Goal: Task Accomplishment & Management: Use online tool/utility

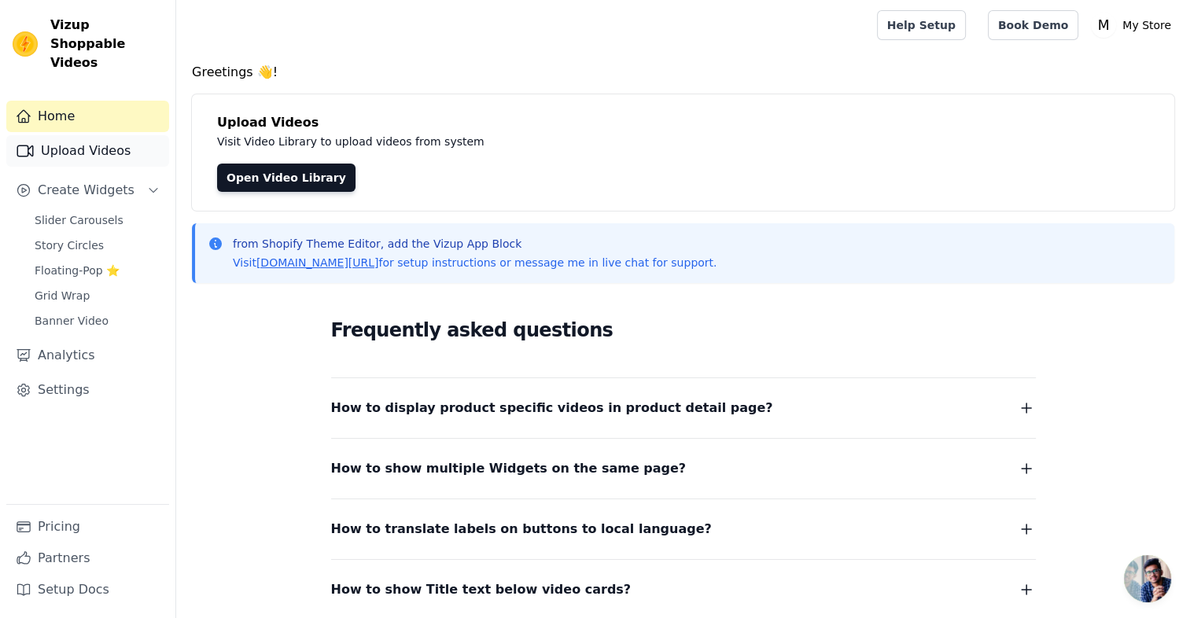
click at [114, 135] on link "Upload Videos" at bounding box center [87, 150] width 163 height 31
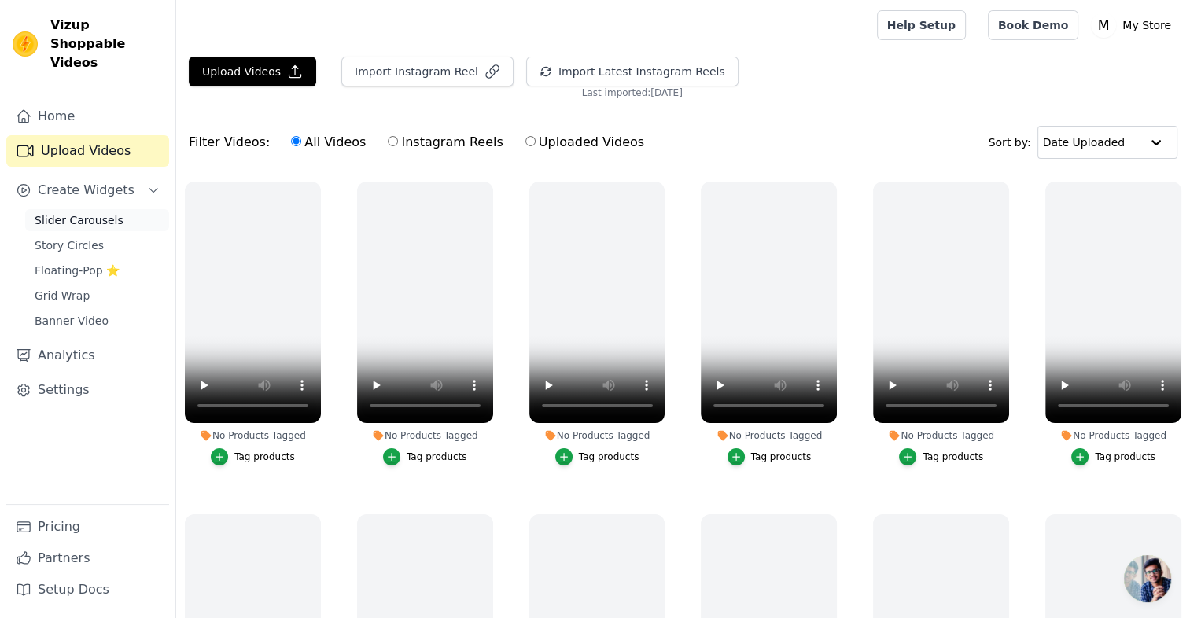
click at [80, 212] on span "Slider Carousels" at bounding box center [79, 220] width 89 height 16
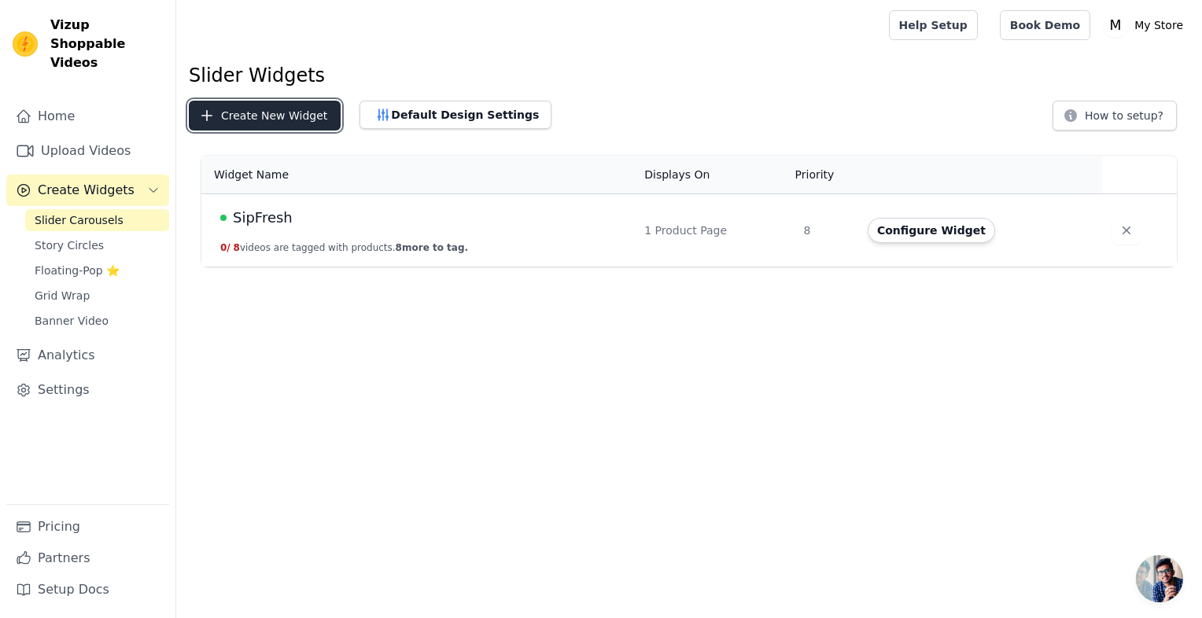
click at [265, 120] on button "Create New Widget" at bounding box center [265, 116] width 152 height 30
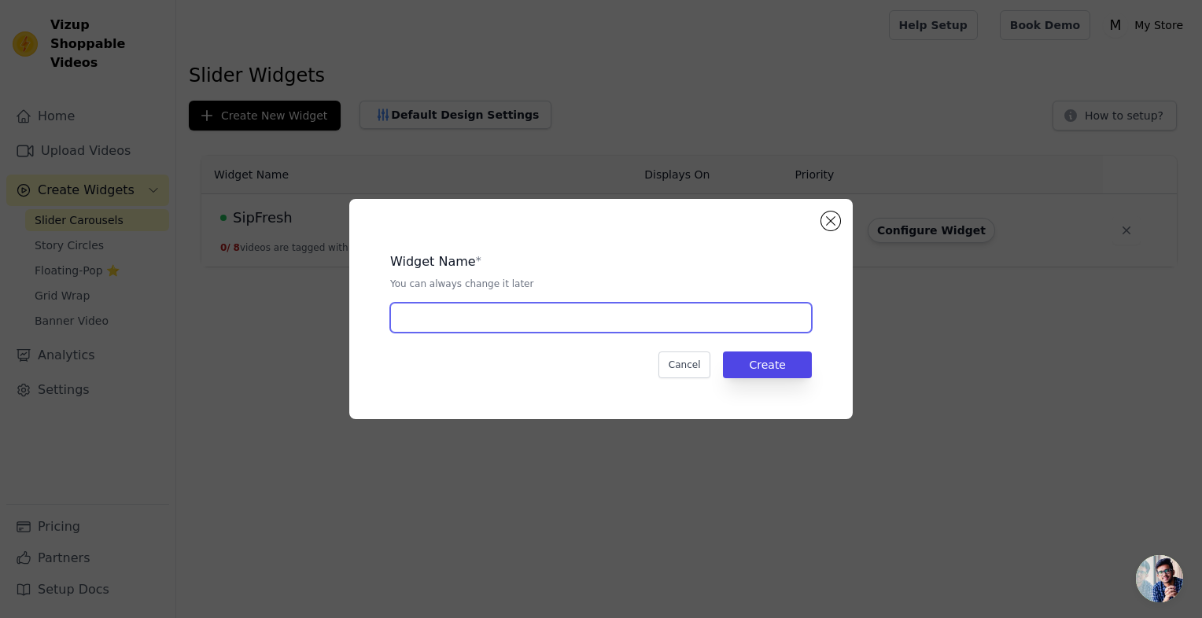
click at [488, 327] on input "text" at bounding box center [601, 318] width 422 height 30
type input "SipFresh"
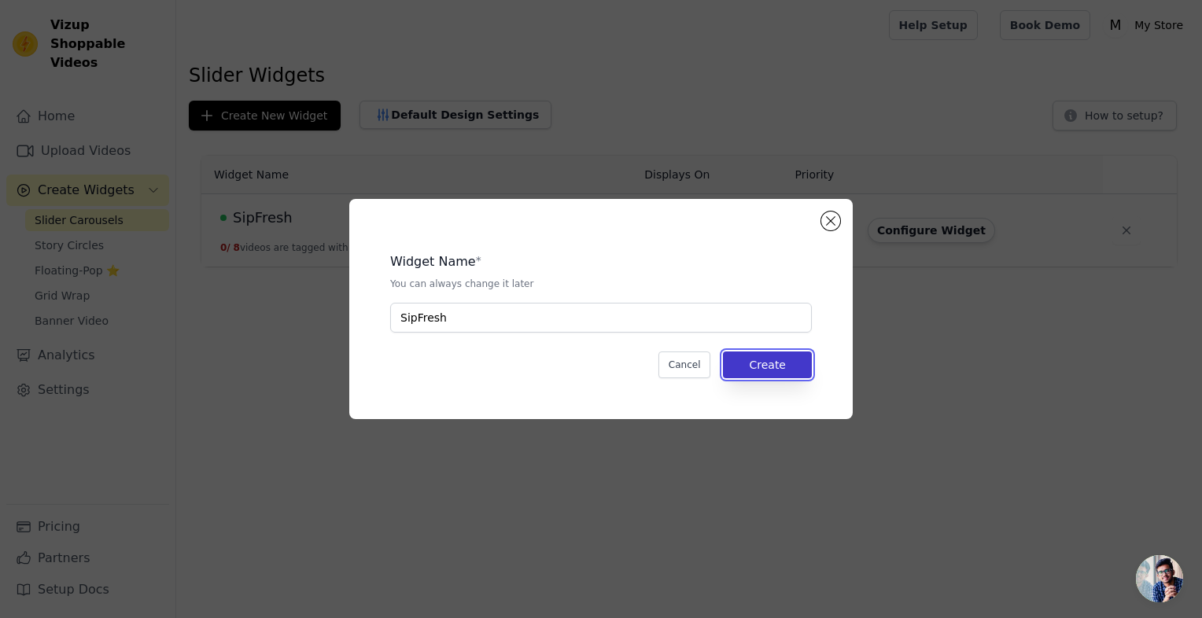
click at [806, 362] on button "Create" at bounding box center [767, 365] width 89 height 27
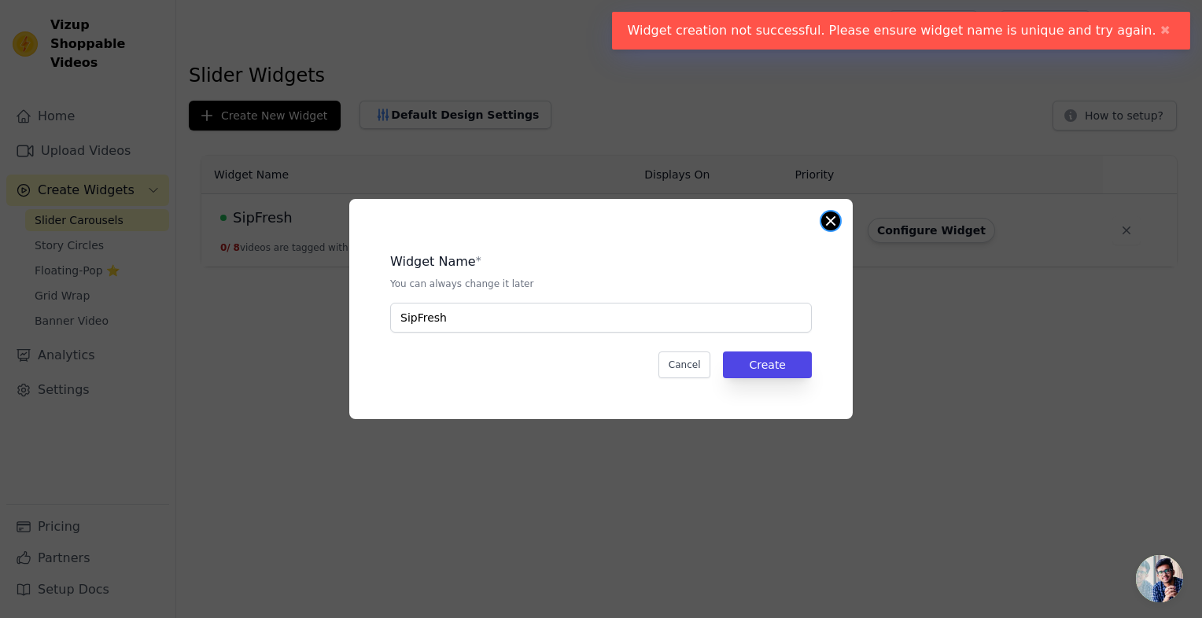
click at [837, 215] on div "Widget Name * You can always change it later SipFresh Cancel Create" at bounding box center [600, 309] width 503 height 220
click at [833, 222] on button "Close modal" at bounding box center [830, 221] width 19 height 19
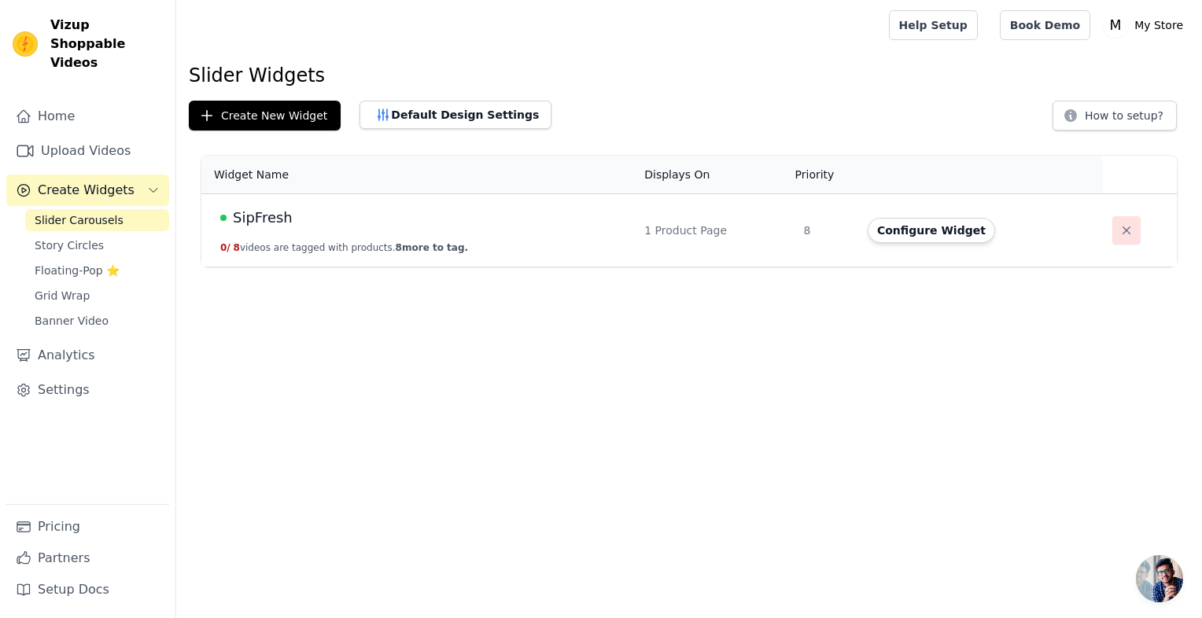
click at [1120, 233] on icon "button" at bounding box center [1127, 231] width 16 height 16
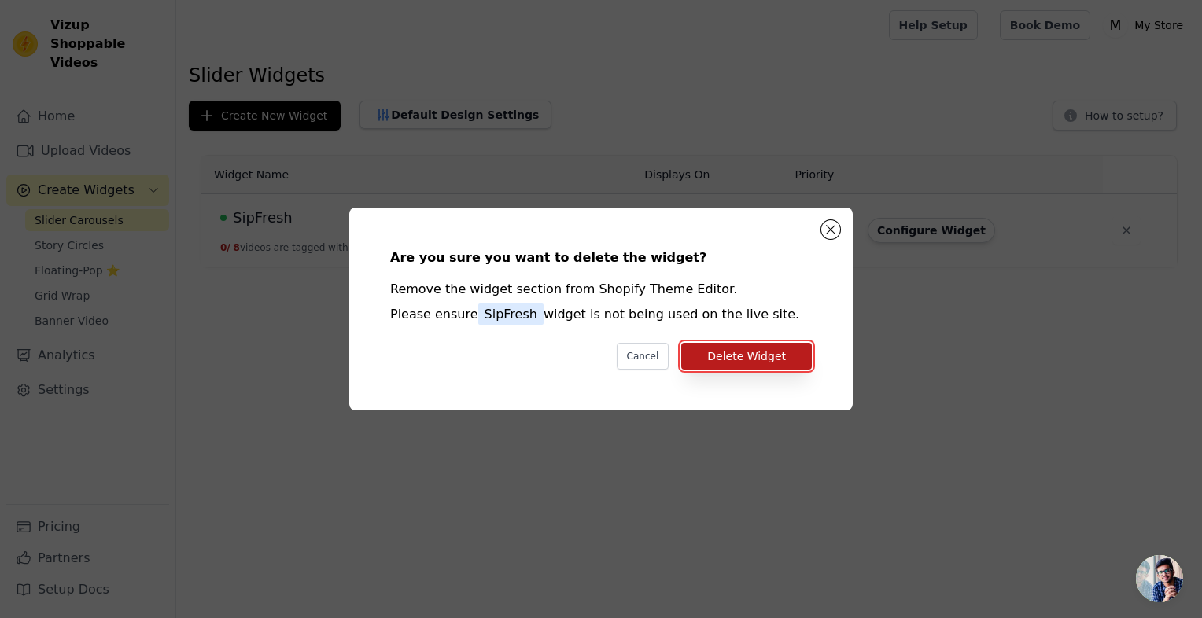
click at [762, 354] on button "Delete Widget" at bounding box center [746, 356] width 131 height 27
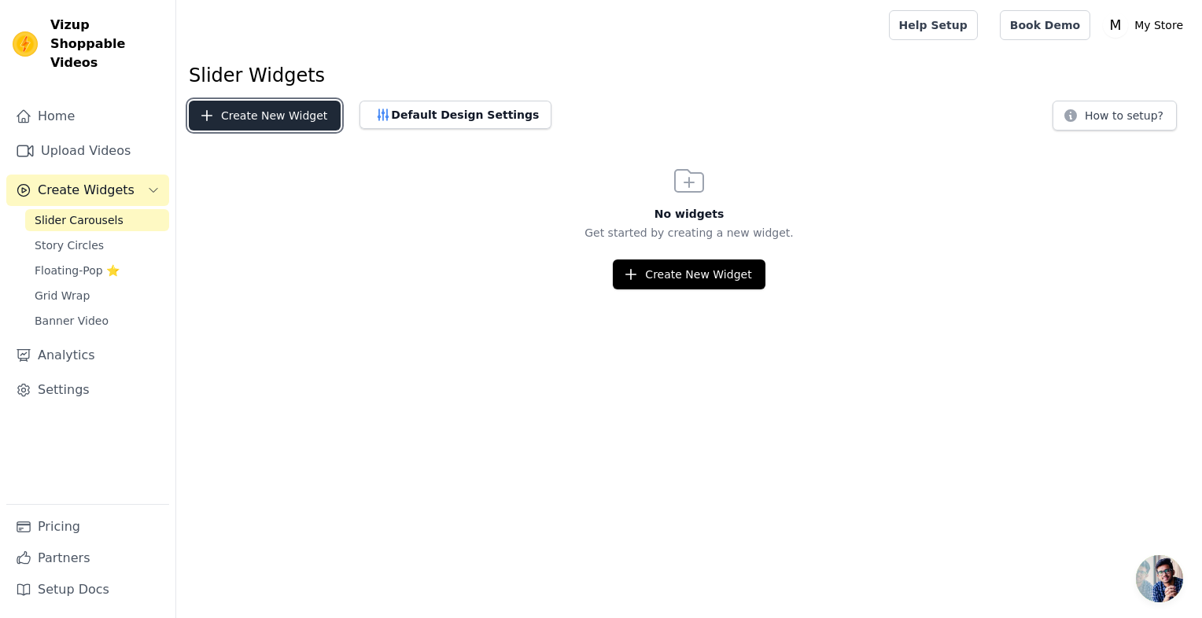
click at [301, 120] on button "Create New Widget" at bounding box center [265, 116] width 152 height 30
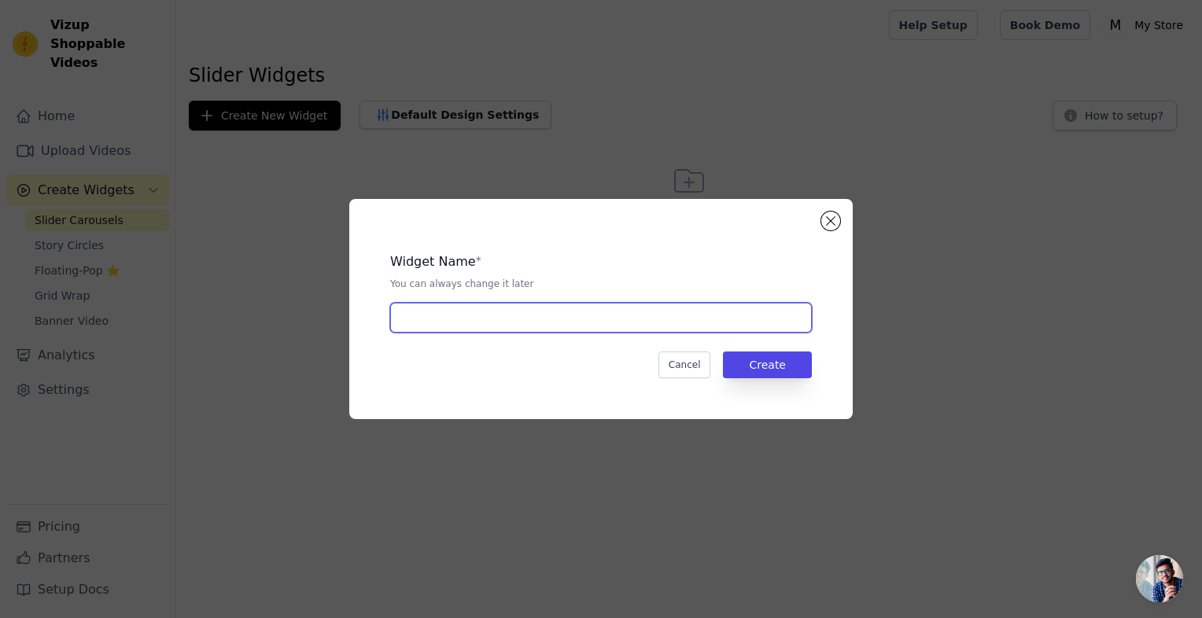
click at [544, 314] on input "text" at bounding box center [601, 318] width 422 height 30
type input "SipFresh"
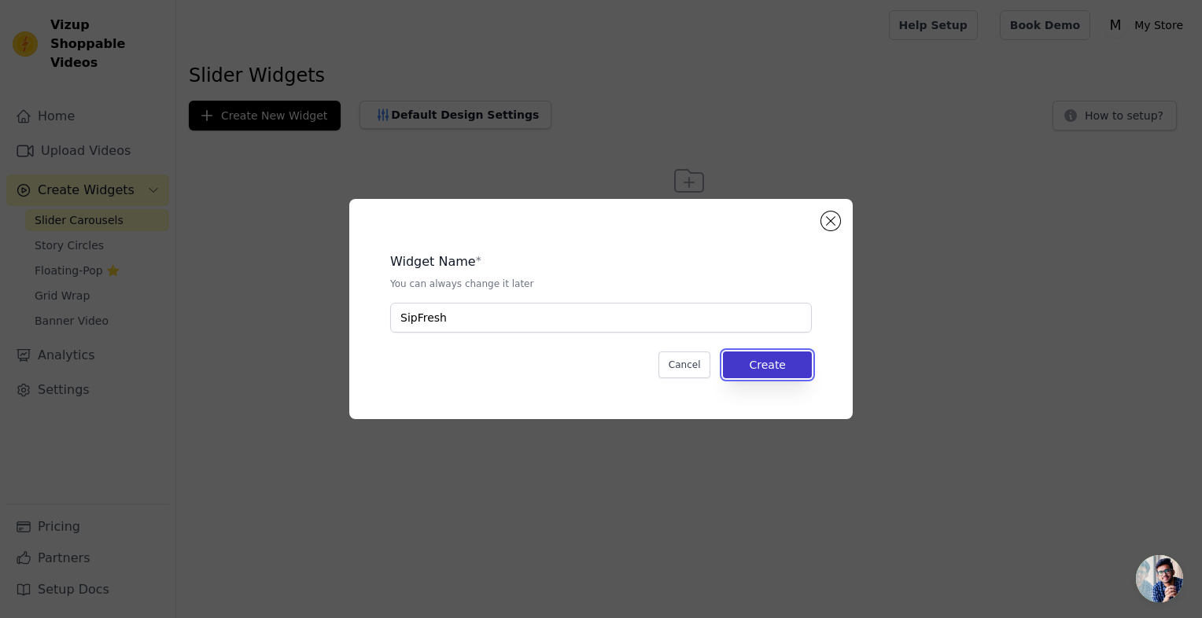
click at [754, 354] on button "Create" at bounding box center [767, 365] width 89 height 27
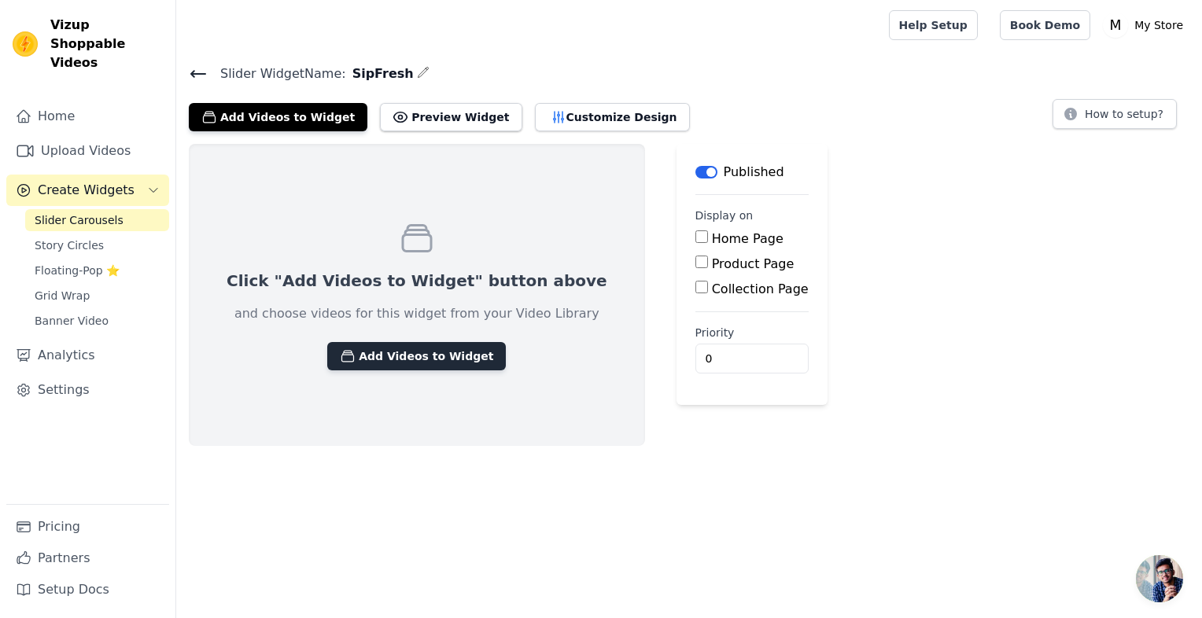
click at [374, 352] on button "Add Videos to Widget" at bounding box center [416, 356] width 179 height 28
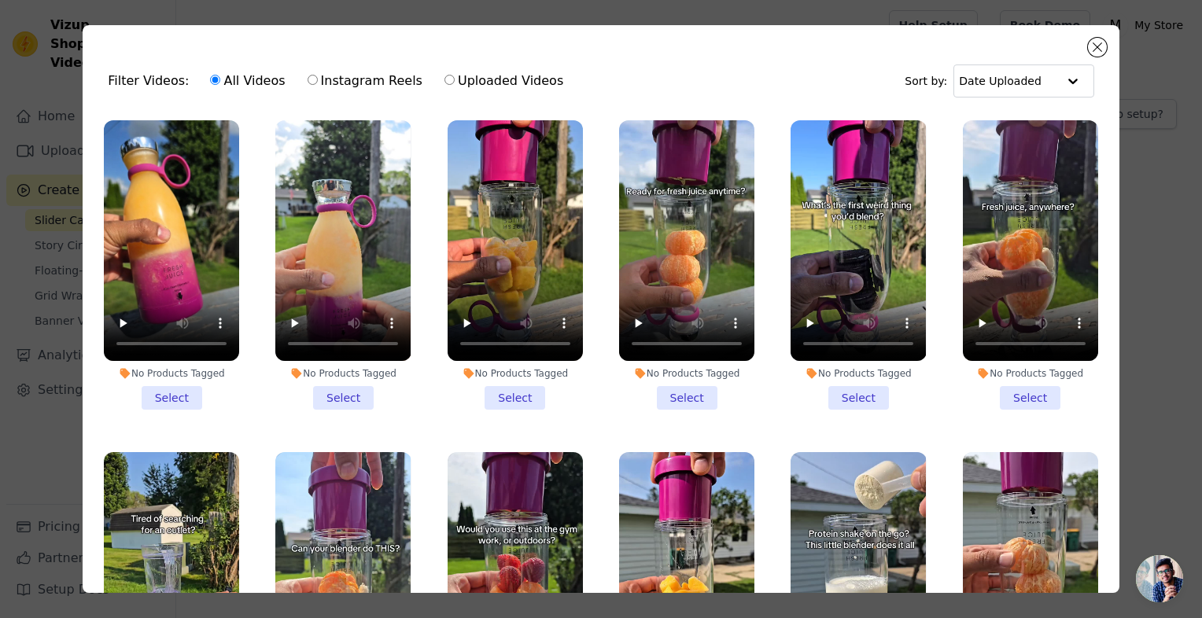
click at [182, 390] on li "No Products Tagged Select" at bounding box center [171, 265] width 135 height 290
click at [0, 0] on input "No Products Tagged Select" at bounding box center [0, 0] width 0 height 0
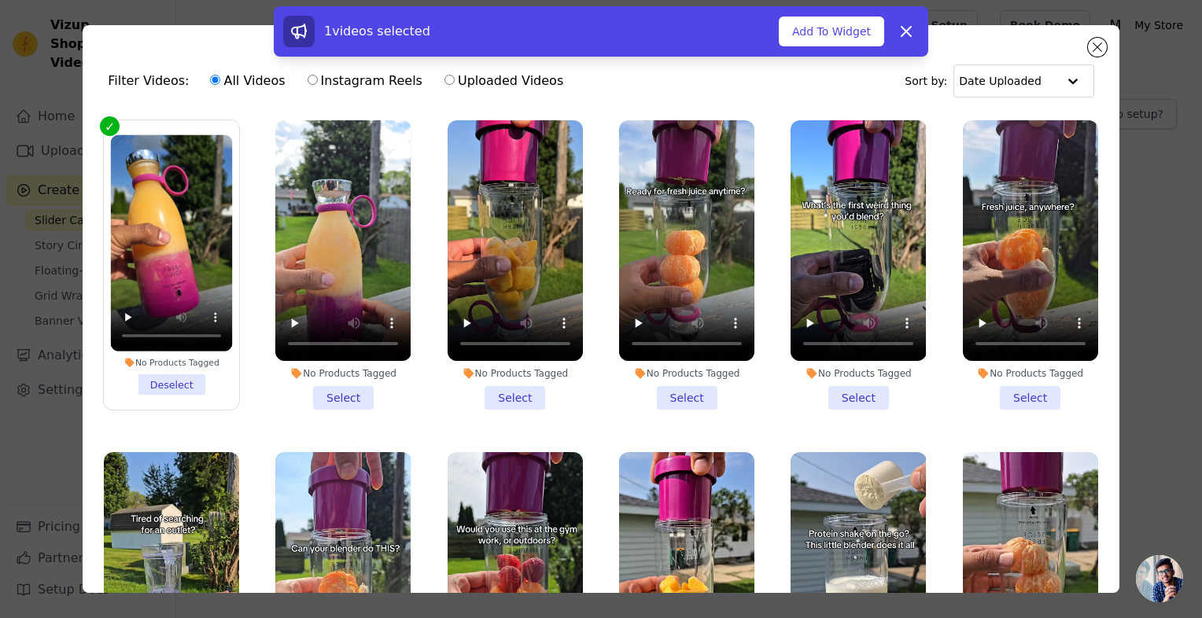
click at [326, 385] on li "No Products Tagged Select" at bounding box center [342, 265] width 135 height 290
click at [0, 0] on input "No Products Tagged Select" at bounding box center [0, 0] width 0 height 0
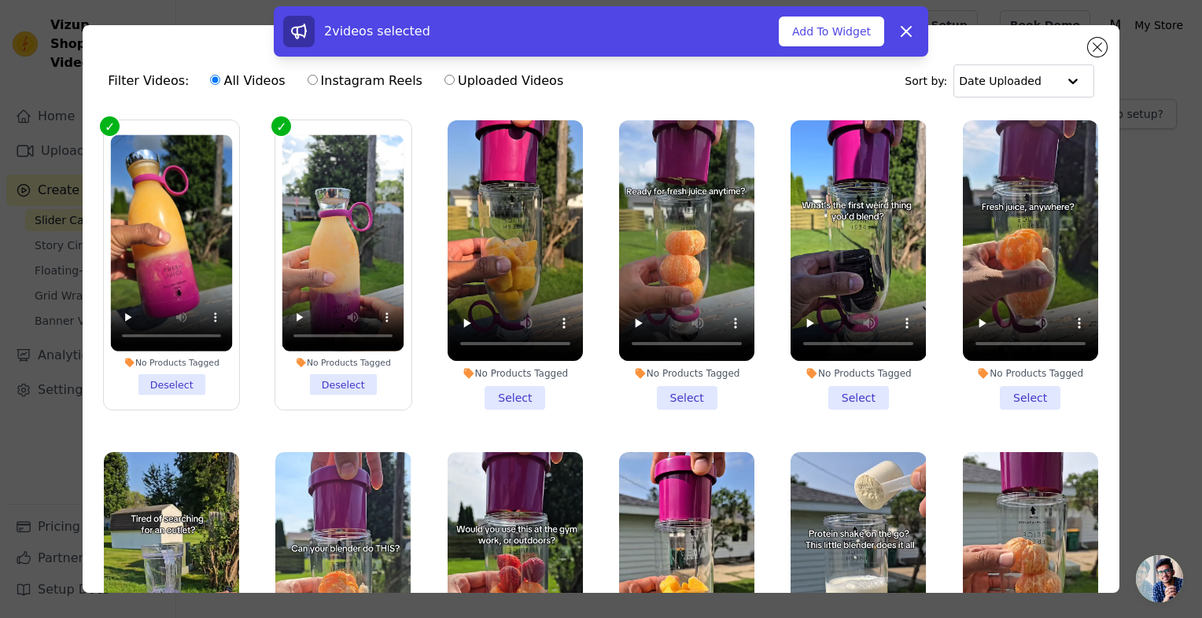
click at [512, 383] on li "No Products Tagged Select" at bounding box center [515, 265] width 135 height 290
click at [0, 0] on input "No Products Tagged Select" at bounding box center [0, 0] width 0 height 0
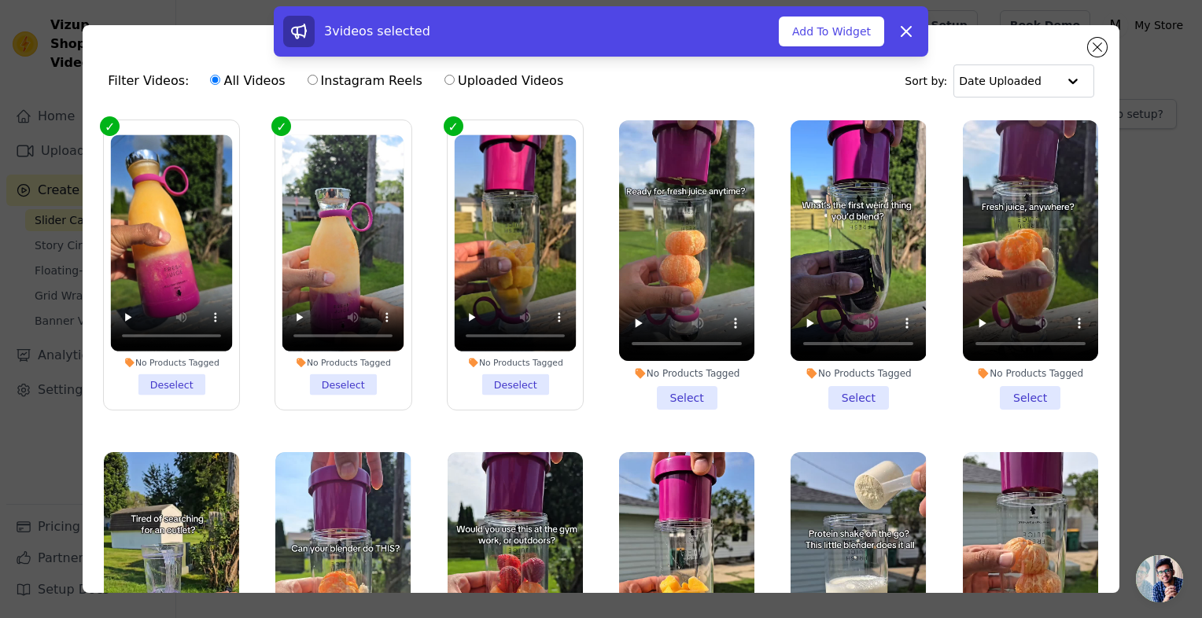
click at [672, 383] on li "No Products Tagged Select" at bounding box center [686, 265] width 135 height 290
click at [0, 0] on input "No Products Tagged Select" at bounding box center [0, 0] width 0 height 0
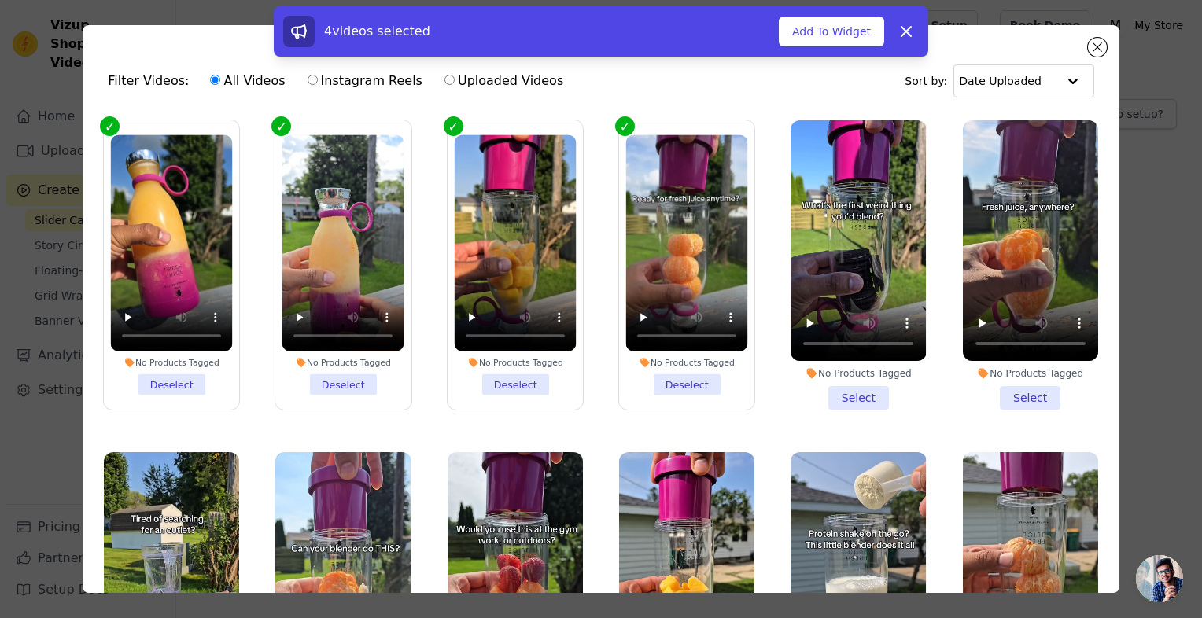
click at [869, 404] on label "No Products Tagged Select" at bounding box center [858, 265] width 137 height 291
click at [0, 0] on input "No Products Tagged Select" at bounding box center [0, 0] width 0 height 0
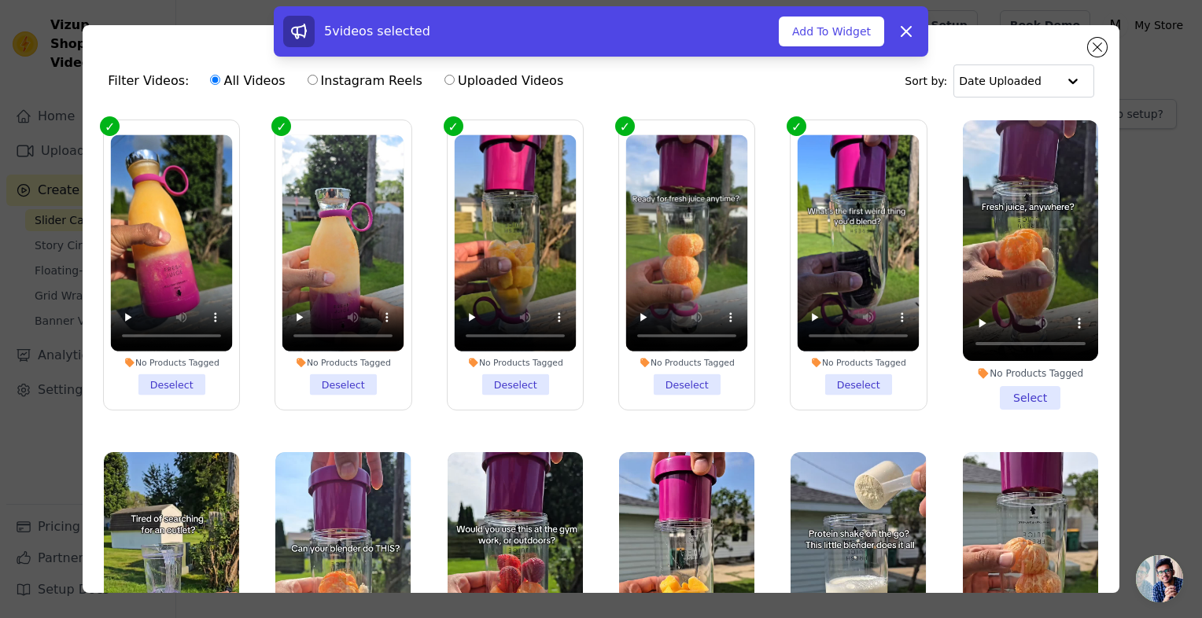
click at [998, 385] on li "No Products Tagged Select" at bounding box center [1030, 265] width 135 height 290
click at [0, 0] on input "No Products Tagged Select" at bounding box center [0, 0] width 0 height 0
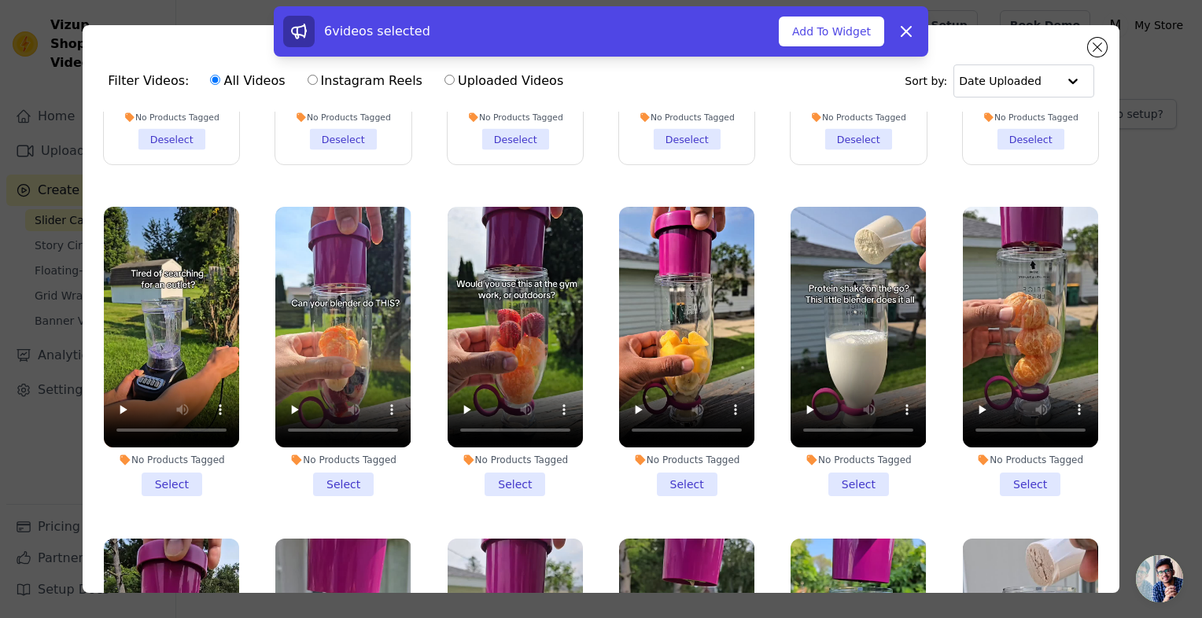
scroll to position [260, 0]
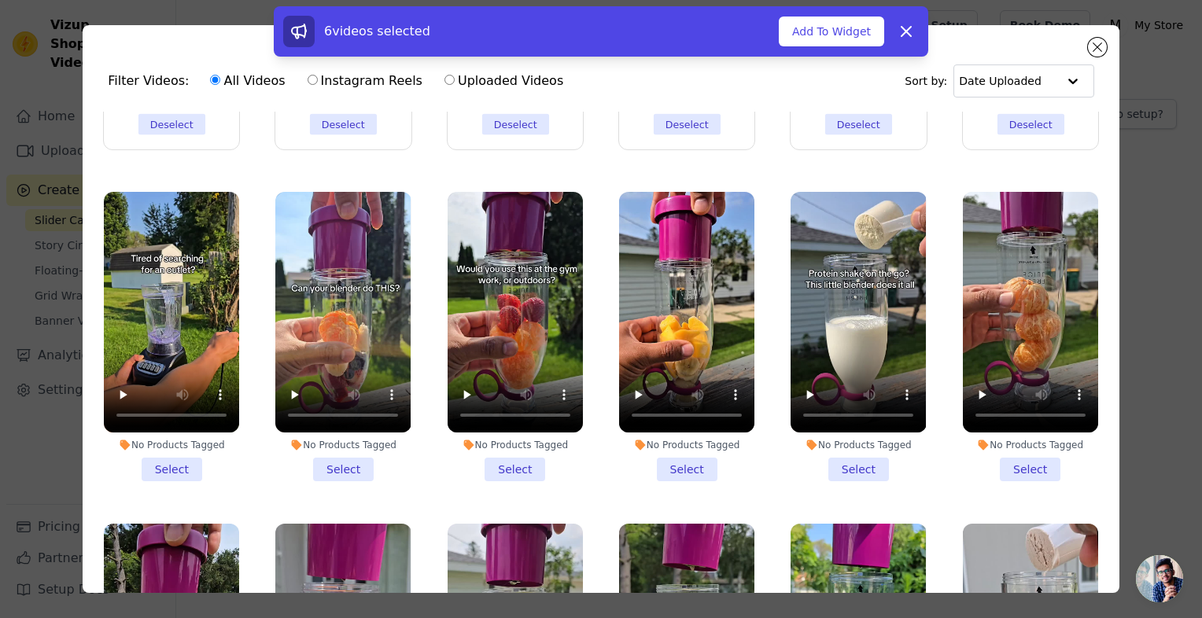
click at [191, 449] on li "No Products Tagged Select" at bounding box center [171, 337] width 135 height 290
click at [0, 0] on input "No Products Tagged Select" at bounding box center [0, 0] width 0 height 0
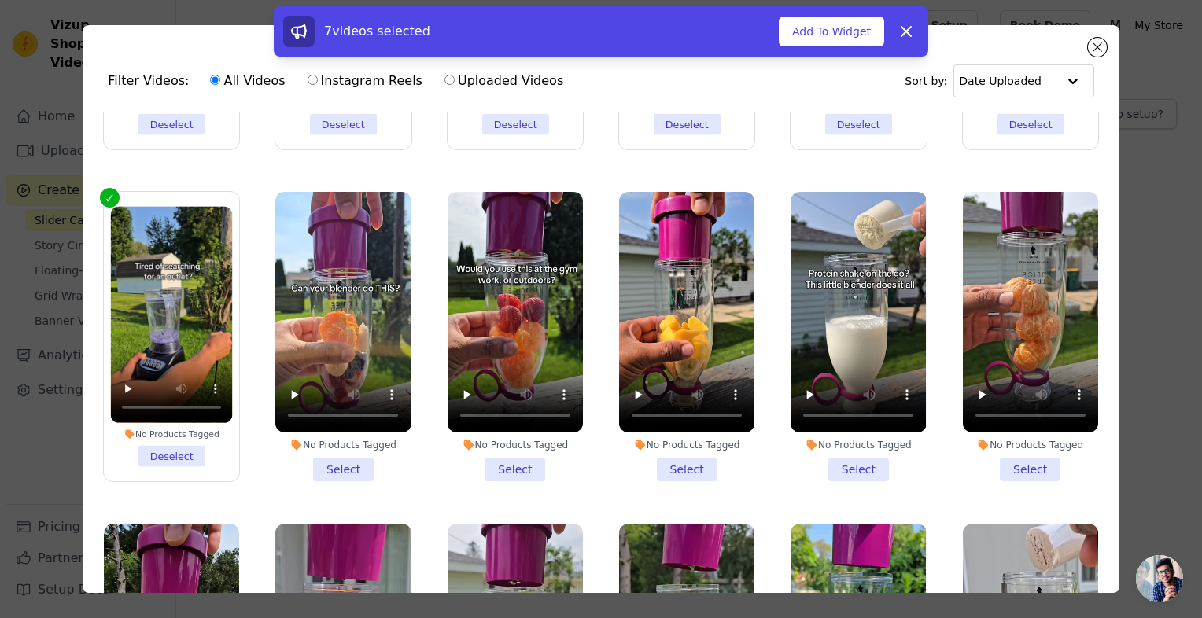
click at [316, 455] on li "No Products Tagged Select" at bounding box center [342, 337] width 135 height 290
click at [0, 0] on input "No Products Tagged Select" at bounding box center [0, 0] width 0 height 0
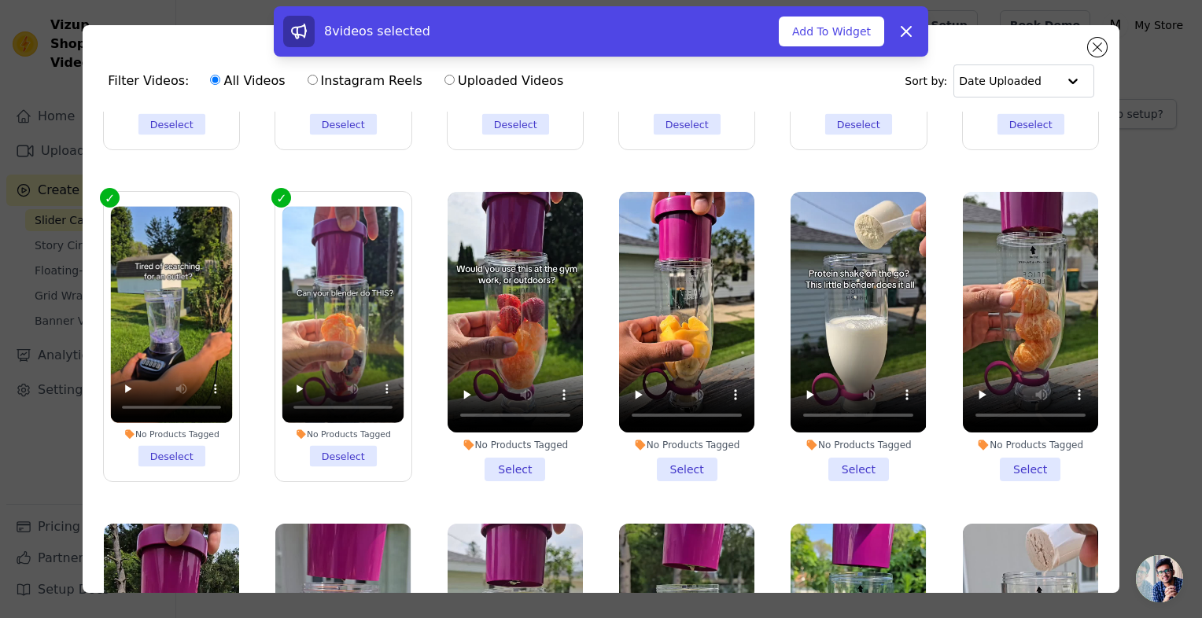
click at [476, 455] on li "No Products Tagged Select" at bounding box center [515, 337] width 135 height 290
click at [0, 0] on input "No Products Tagged Select" at bounding box center [0, 0] width 0 height 0
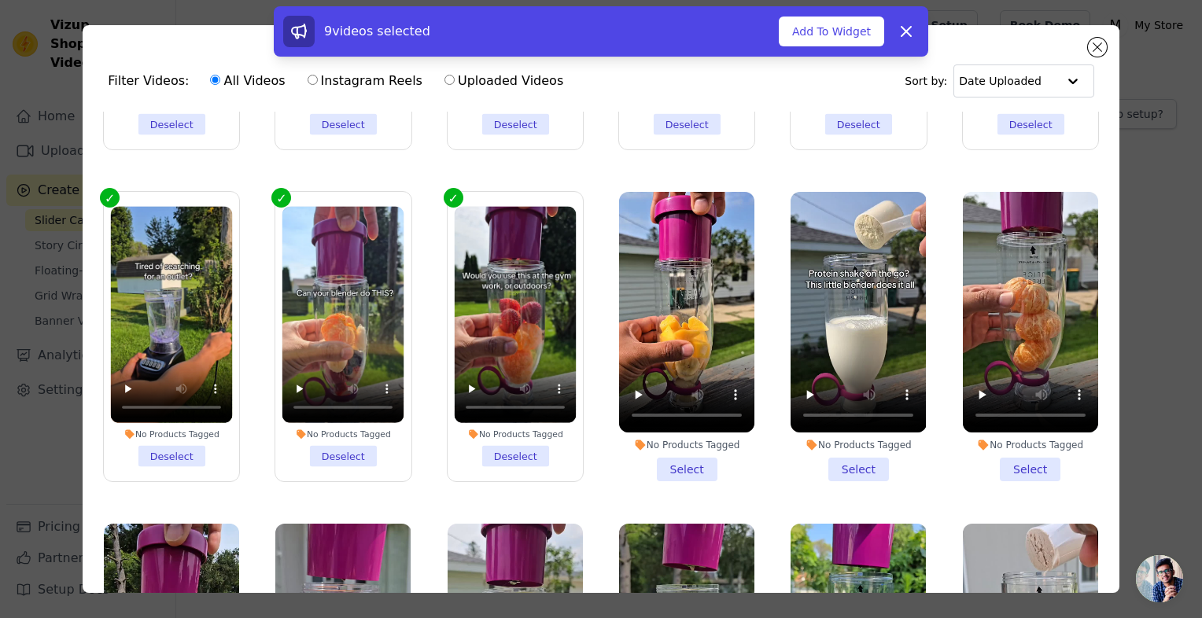
click at [679, 457] on li "No Products Tagged Select" at bounding box center [686, 337] width 135 height 290
click at [0, 0] on input "No Products Tagged Select" at bounding box center [0, 0] width 0 height 0
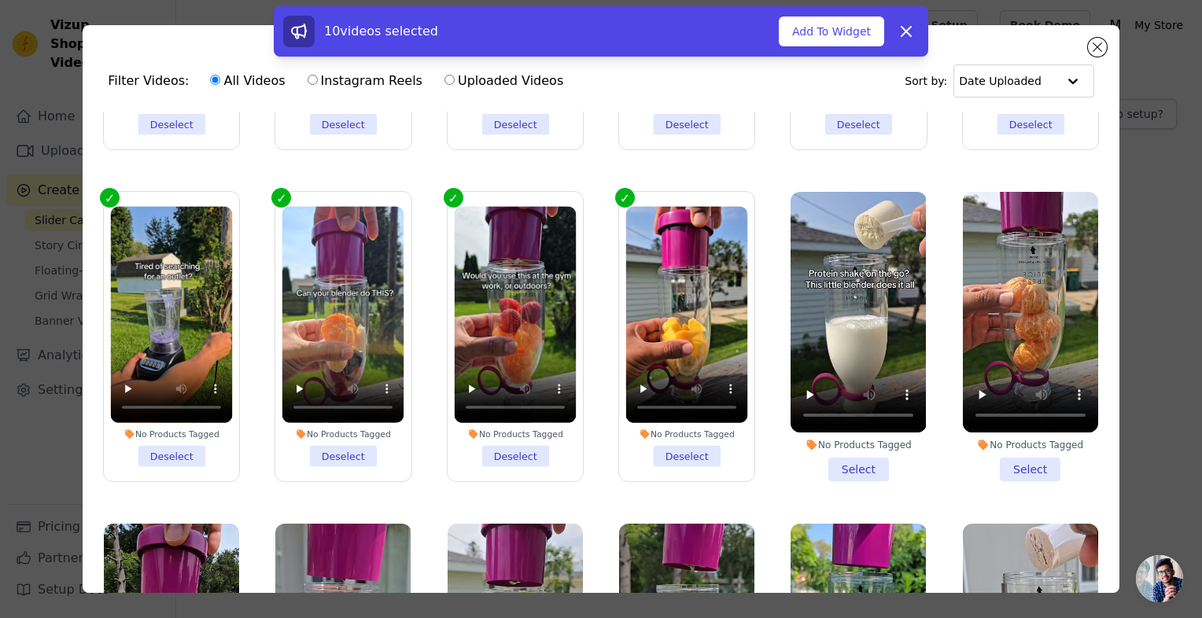
click at [827, 454] on li "No Products Tagged Select" at bounding box center [858, 337] width 135 height 290
click at [0, 0] on input "No Products Tagged Select" at bounding box center [0, 0] width 0 height 0
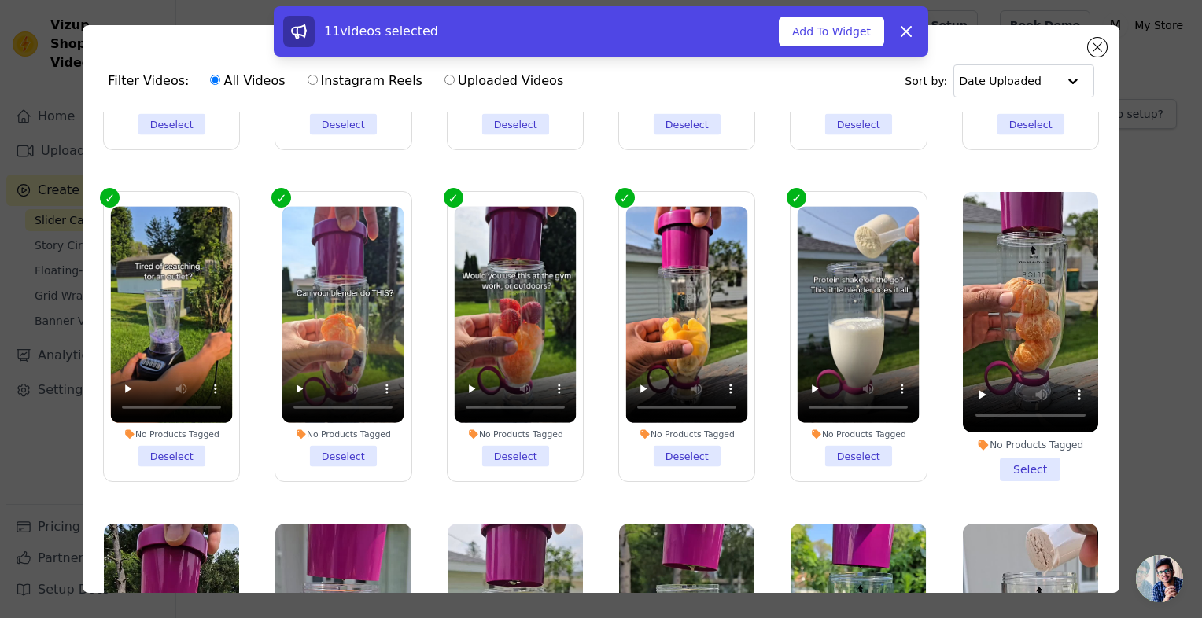
click at [1019, 453] on li "No Products Tagged Select" at bounding box center [1030, 337] width 135 height 290
click at [0, 0] on input "No Products Tagged Select" at bounding box center [0, 0] width 0 height 0
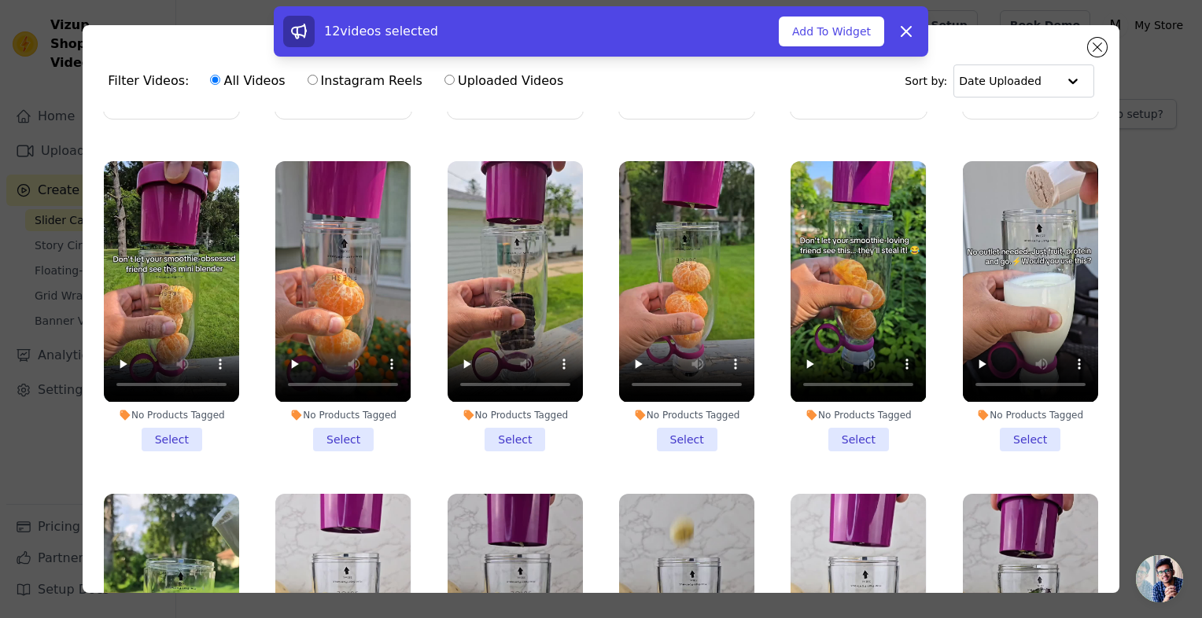
scroll to position [625, 0]
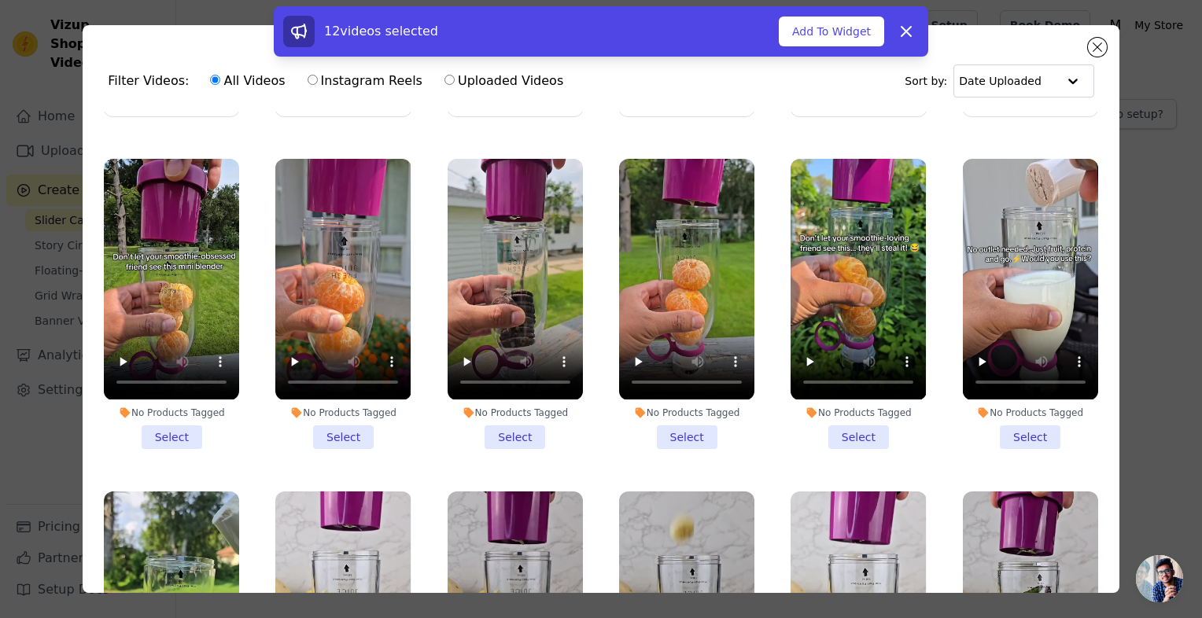
click at [168, 406] on li "No Products Tagged Select" at bounding box center [171, 304] width 135 height 290
click at [0, 0] on input "No Products Tagged Select" at bounding box center [0, 0] width 0 height 0
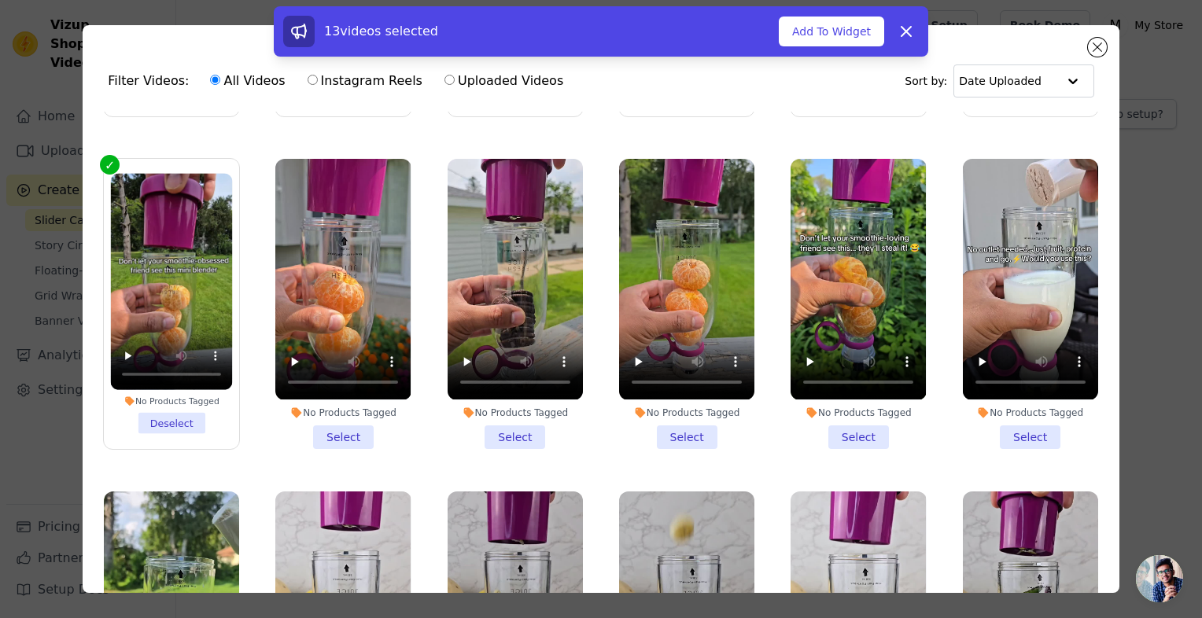
click at [343, 417] on li "No Products Tagged Select" at bounding box center [342, 304] width 135 height 290
click at [0, 0] on input "No Products Tagged Select" at bounding box center [0, 0] width 0 height 0
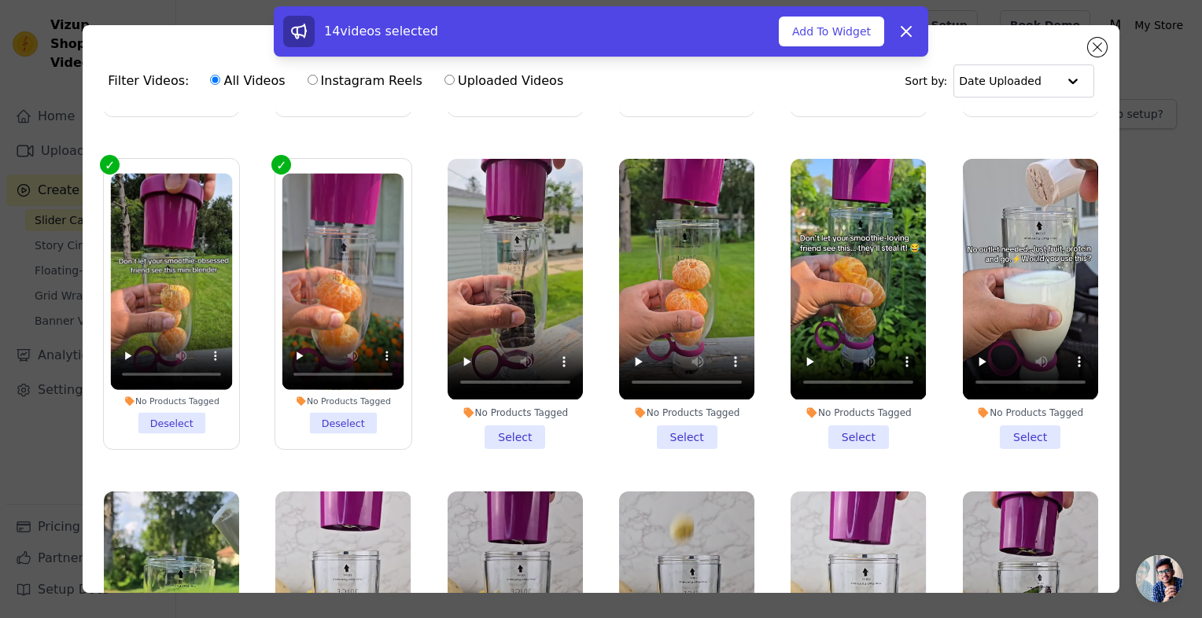
click at [532, 410] on li "No Products Tagged Select" at bounding box center [515, 304] width 135 height 290
click at [0, 0] on input "No Products Tagged Select" at bounding box center [0, 0] width 0 height 0
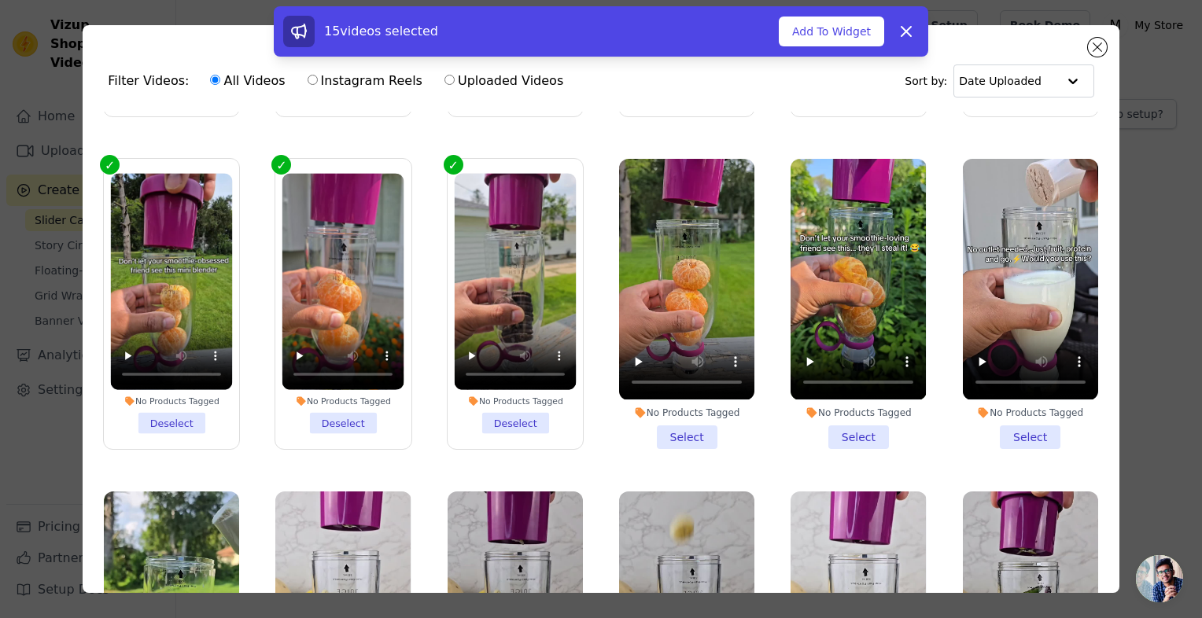
click at [684, 412] on li "No Products Tagged Select" at bounding box center [686, 304] width 135 height 290
click at [0, 0] on input "No Products Tagged Select" at bounding box center [0, 0] width 0 height 0
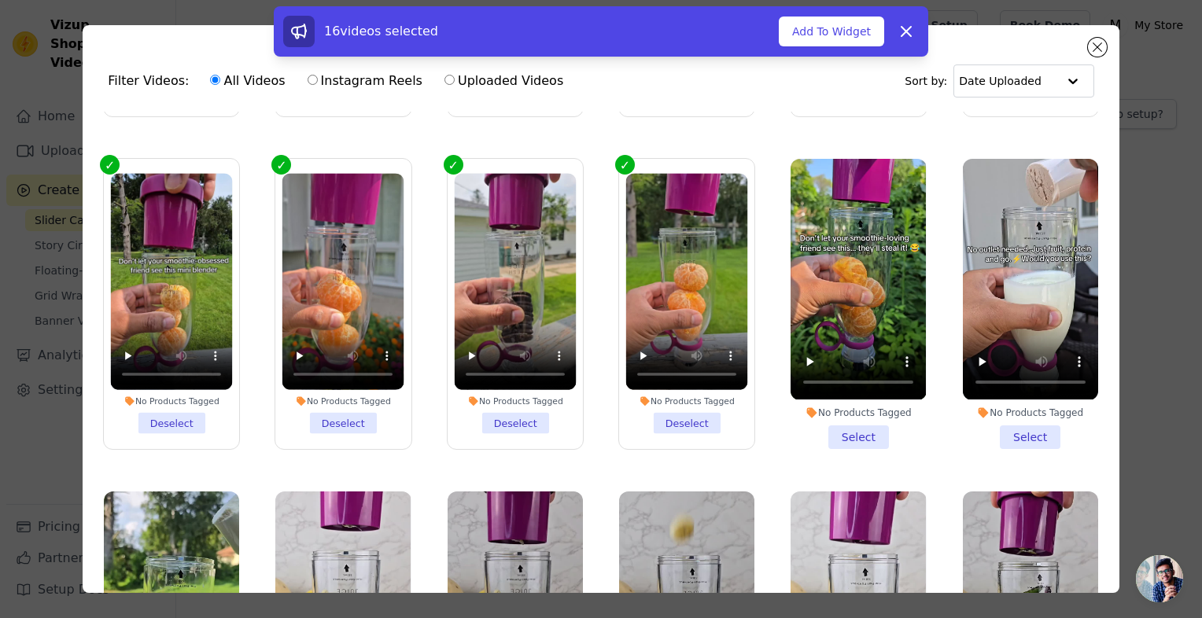
click at [859, 417] on li "No Products Tagged Select" at bounding box center [858, 304] width 135 height 290
click at [0, 0] on input "No Products Tagged Select" at bounding box center [0, 0] width 0 height 0
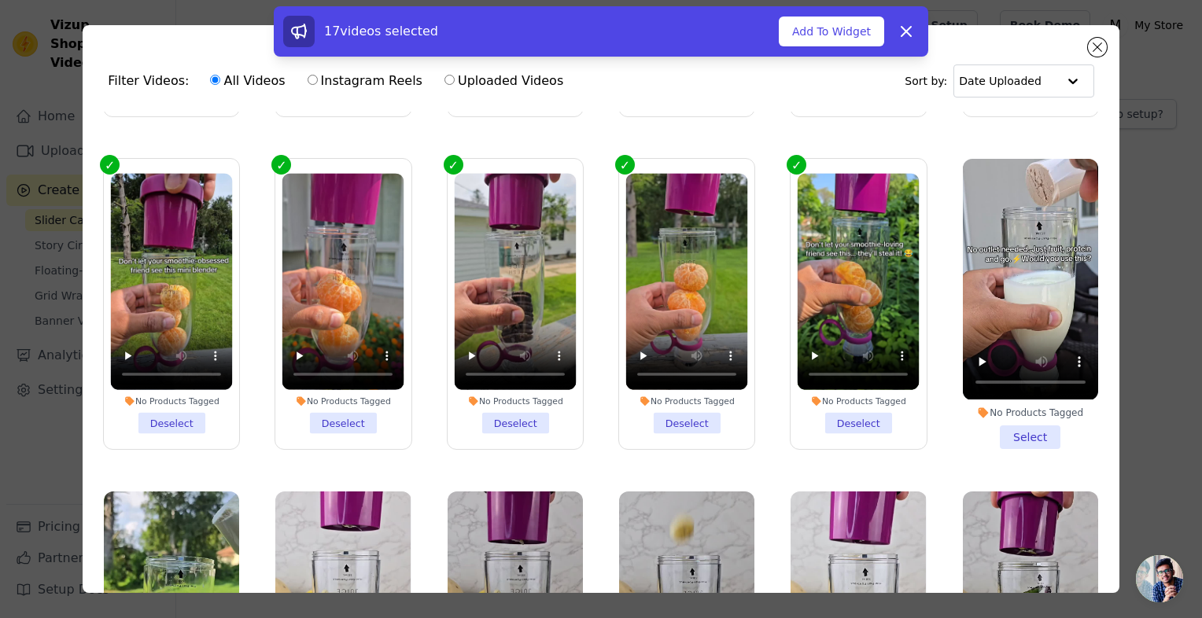
click at [1002, 426] on li "No Products Tagged Select" at bounding box center [1030, 304] width 135 height 290
click at [0, 0] on input "No Products Tagged Select" at bounding box center [0, 0] width 0 height 0
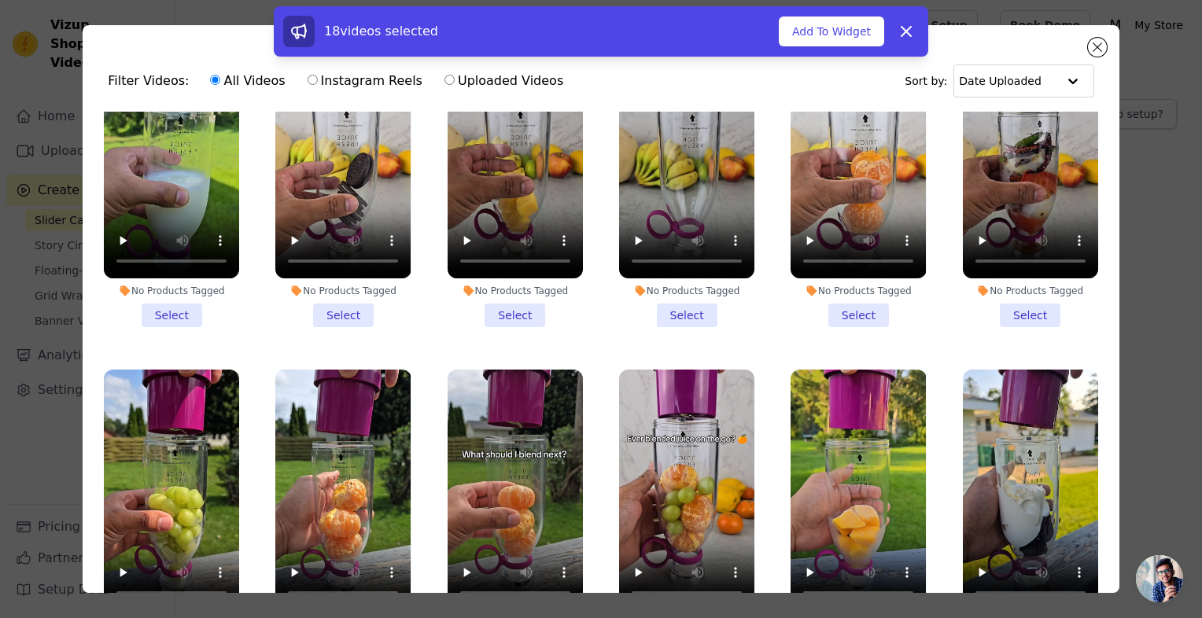
scroll to position [1100, 0]
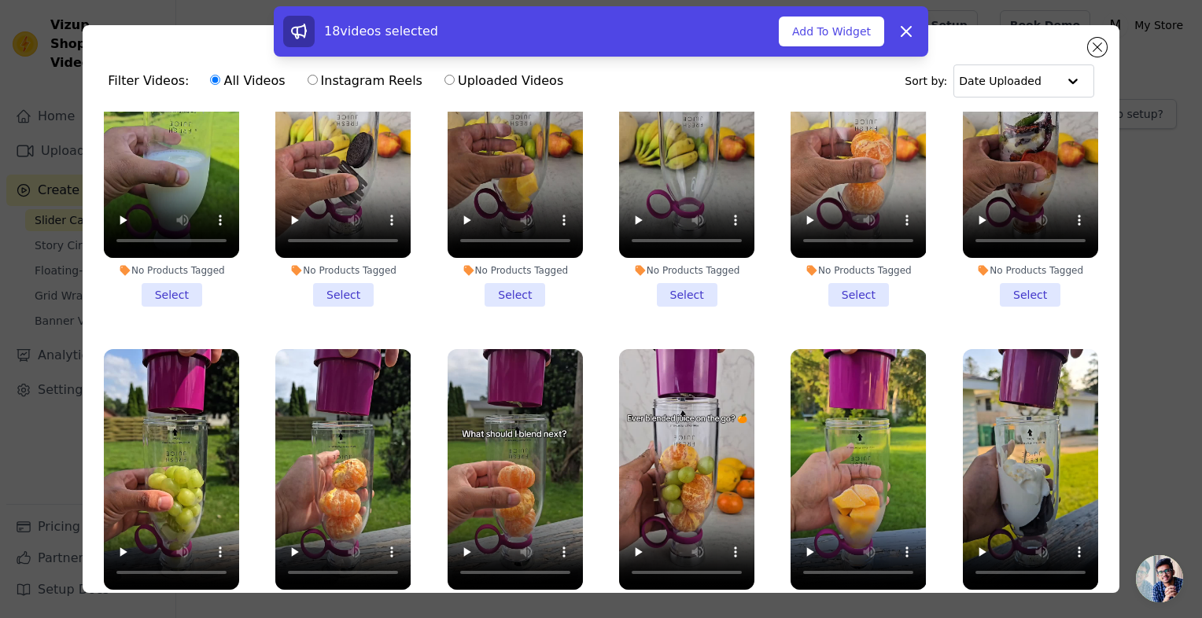
click at [1023, 265] on li "No Products Tagged Select" at bounding box center [1030, 162] width 135 height 290
click at [0, 0] on input "No Products Tagged Select" at bounding box center [0, 0] width 0 height 0
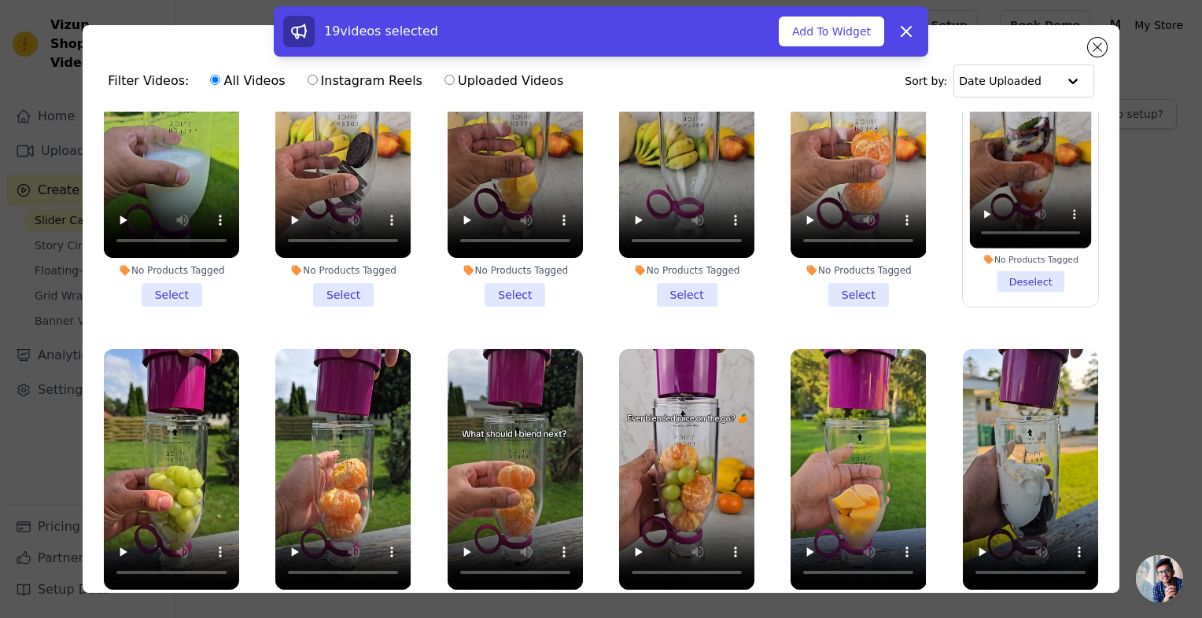
click at [850, 266] on li "No Products Tagged Select" at bounding box center [858, 162] width 135 height 290
click at [0, 0] on input "No Products Tagged Select" at bounding box center [0, 0] width 0 height 0
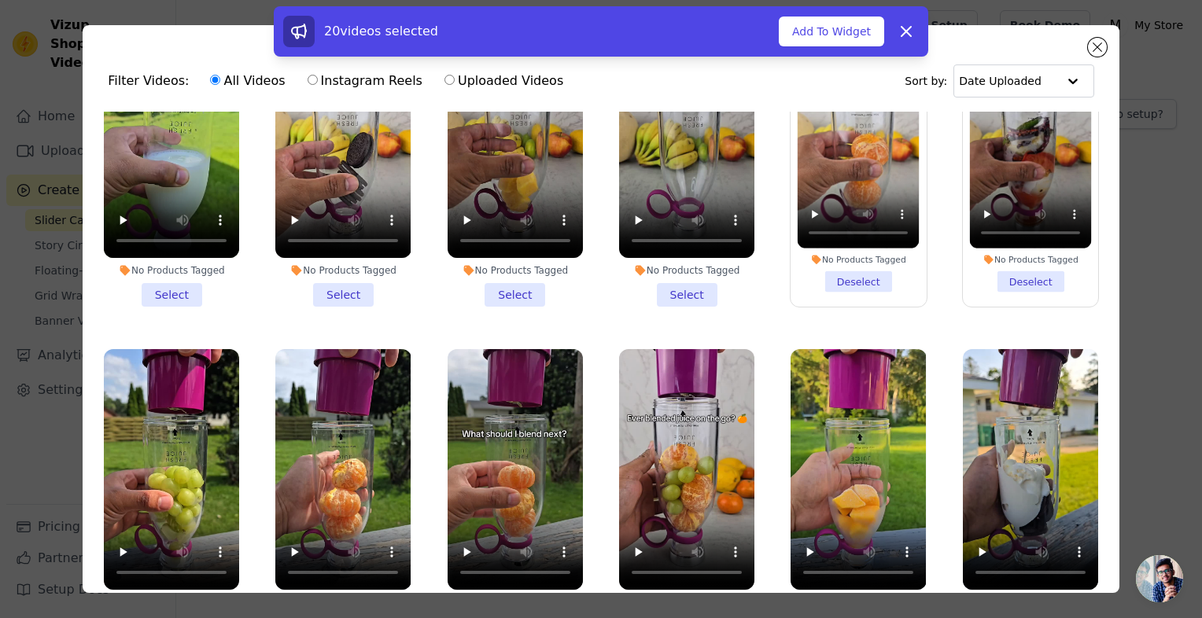
click at [670, 259] on li "No Products Tagged Select" at bounding box center [686, 162] width 135 height 290
click at [0, 0] on input "No Products Tagged Select" at bounding box center [0, 0] width 0 height 0
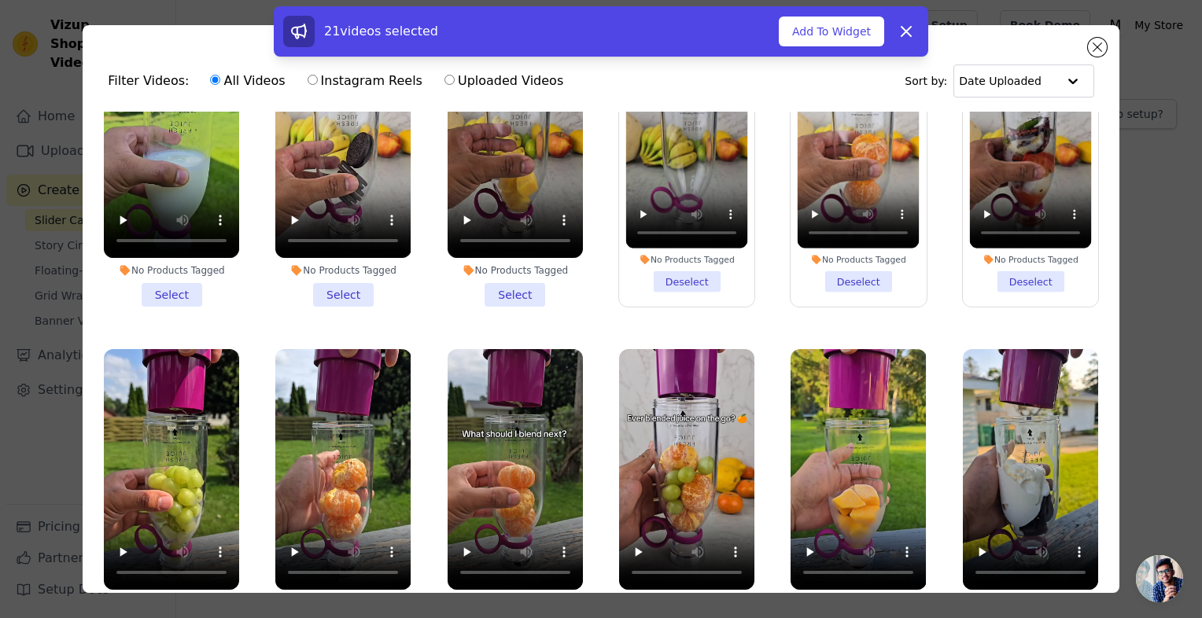
click at [509, 267] on li "No Products Tagged Select" at bounding box center [515, 162] width 135 height 290
click at [0, 0] on input "No Products Tagged Select" at bounding box center [0, 0] width 0 height 0
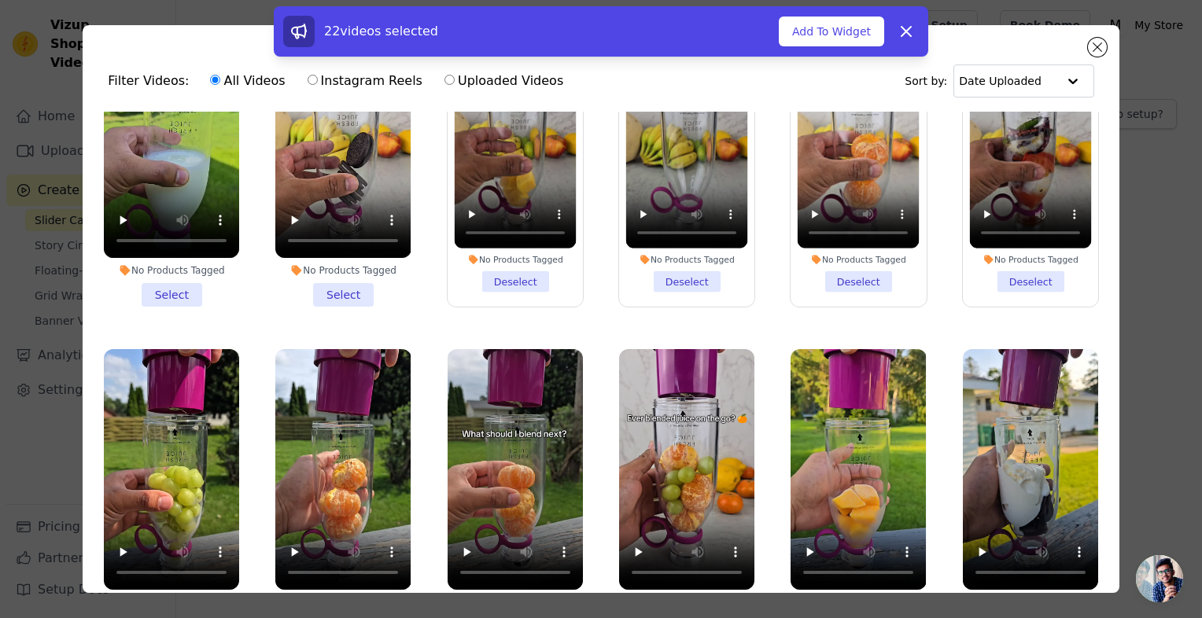
click at [355, 264] on li "No Products Tagged Select" at bounding box center [342, 162] width 135 height 290
click at [0, 0] on input "No Products Tagged Select" at bounding box center [0, 0] width 0 height 0
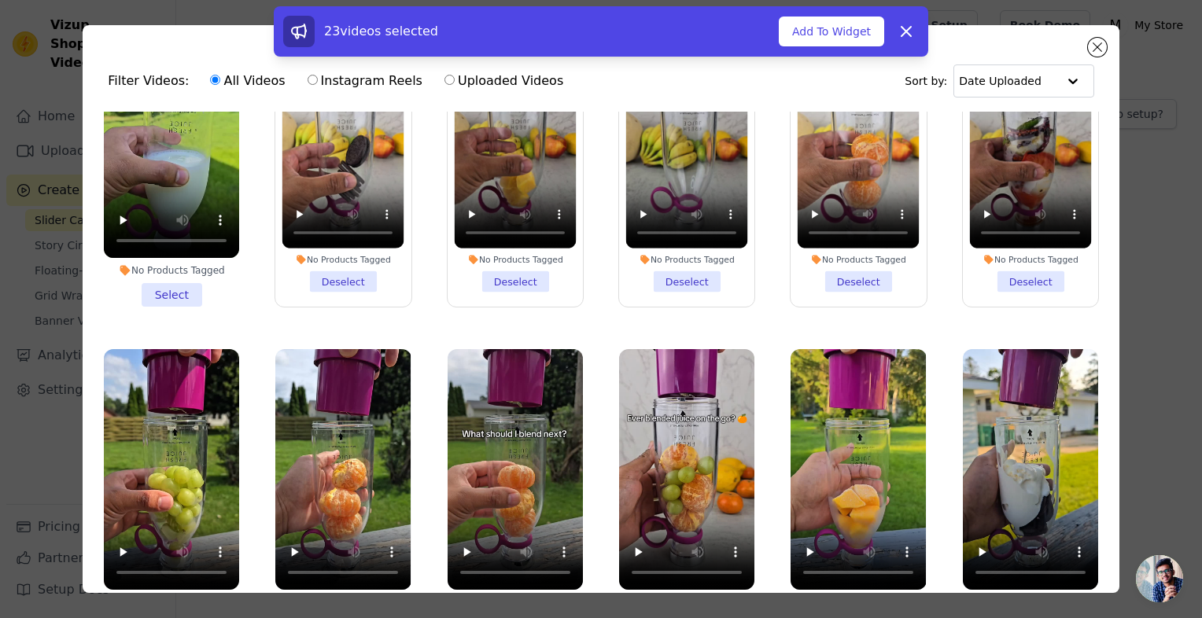
click at [229, 253] on li "No Products Tagged Select" at bounding box center [171, 162] width 135 height 290
click at [0, 0] on input "No Products Tagged Select" at bounding box center [0, 0] width 0 height 0
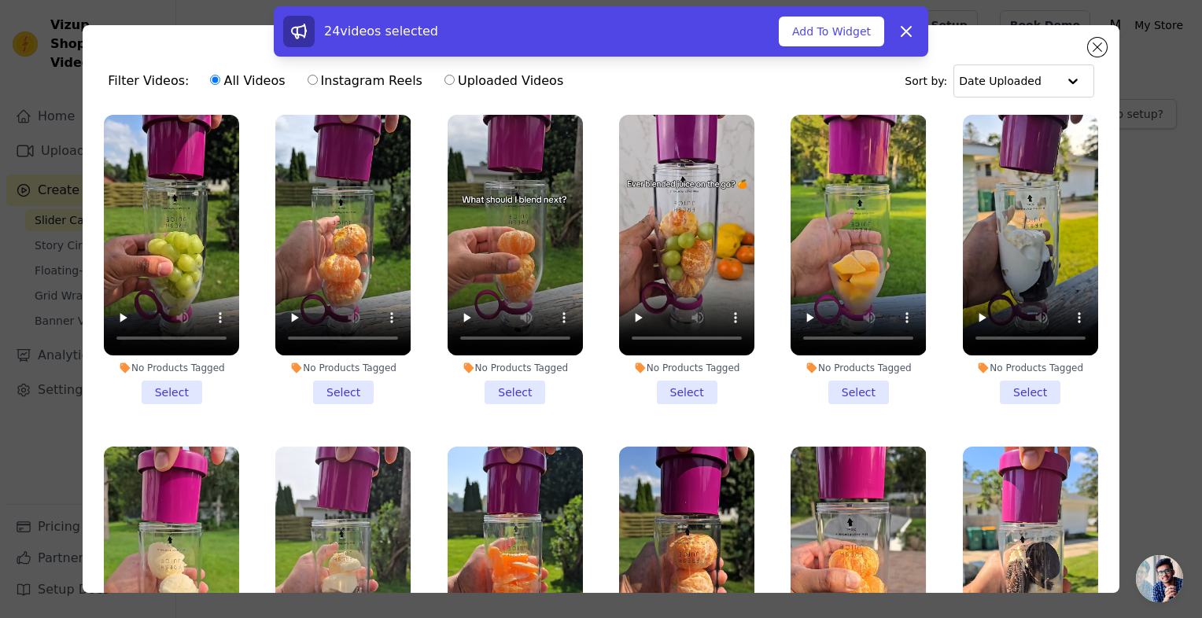
scroll to position [1334, 0]
click at [221, 366] on li "No Products Tagged Select" at bounding box center [171, 260] width 135 height 290
click at [0, 0] on input "No Products Tagged Select" at bounding box center [0, 0] width 0 height 0
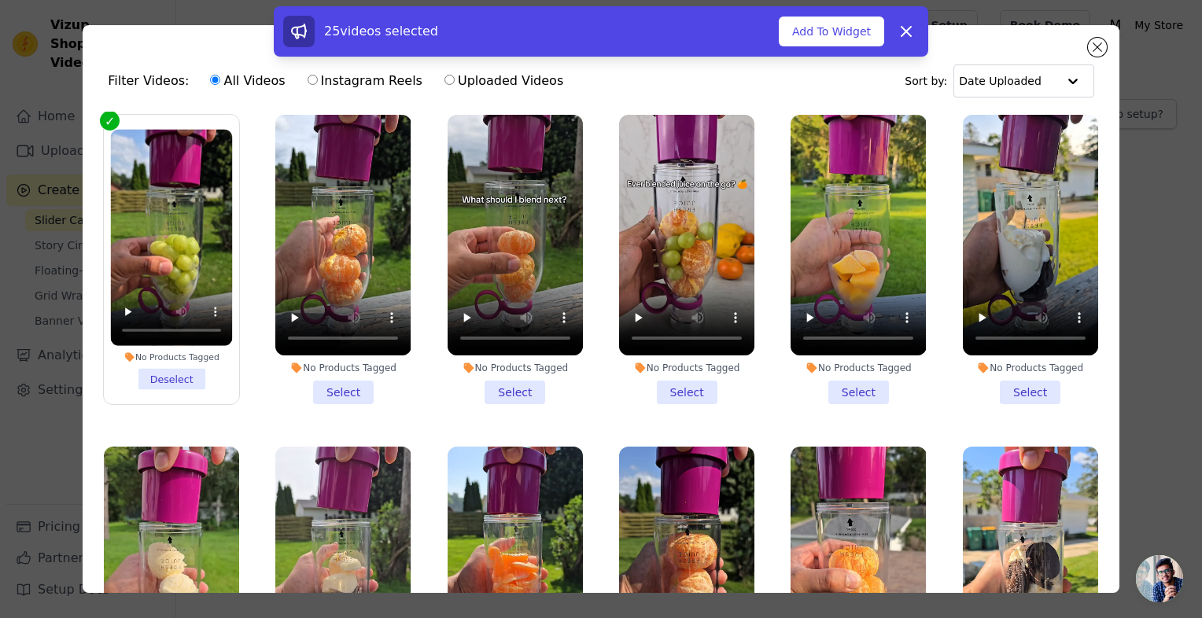
click at [394, 356] on li "No Products Tagged Select" at bounding box center [342, 260] width 135 height 290
click at [0, 0] on input "No Products Tagged Select" at bounding box center [0, 0] width 0 height 0
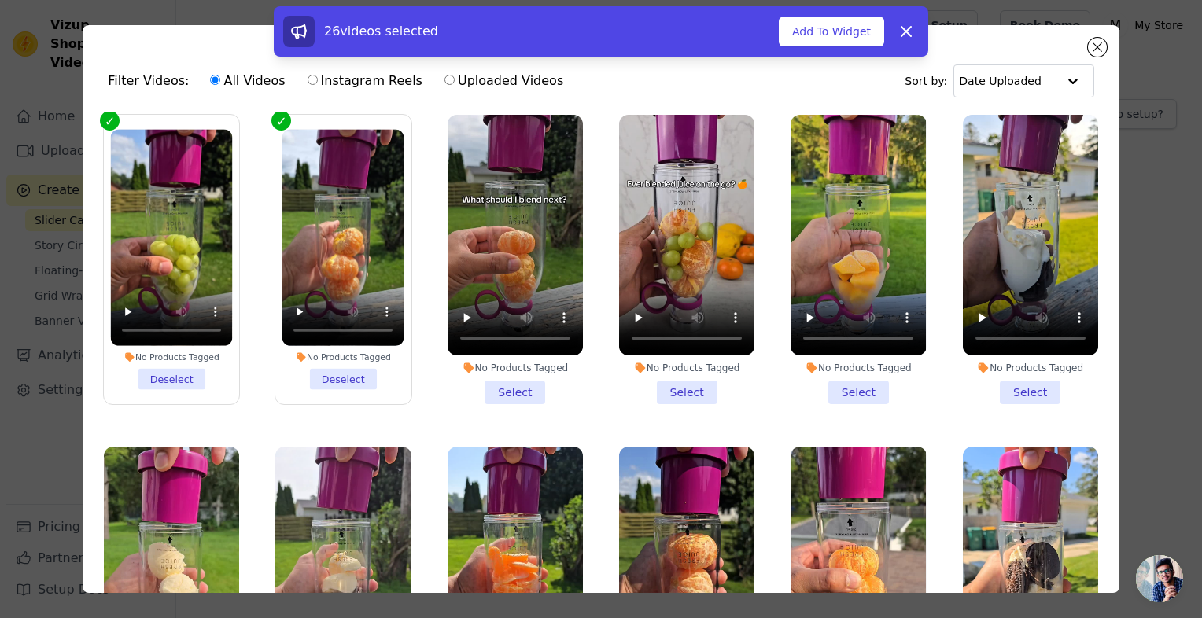
click at [557, 357] on li "No Products Tagged Select" at bounding box center [515, 260] width 135 height 290
click at [0, 0] on input "No Products Tagged Select" at bounding box center [0, 0] width 0 height 0
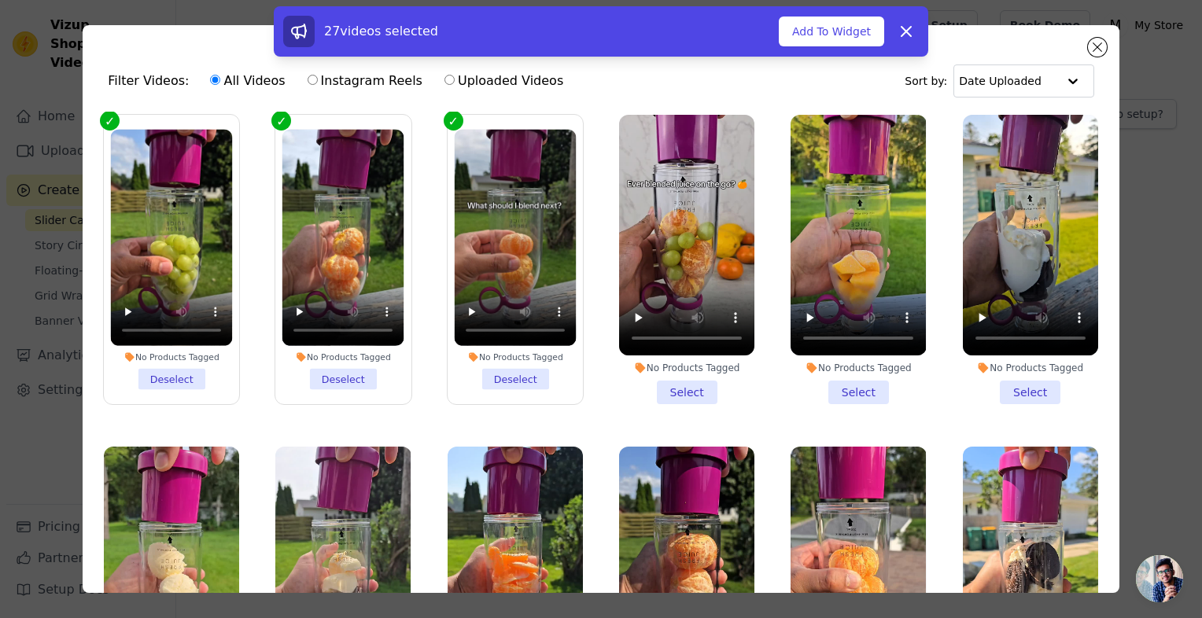
click at [725, 363] on li "No Products Tagged Select" at bounding box center [686, 260] width 135 height 290
click at [0, 0] on input "No Products Tagged Select" at bounding box center [0, 0] width 0 height 0
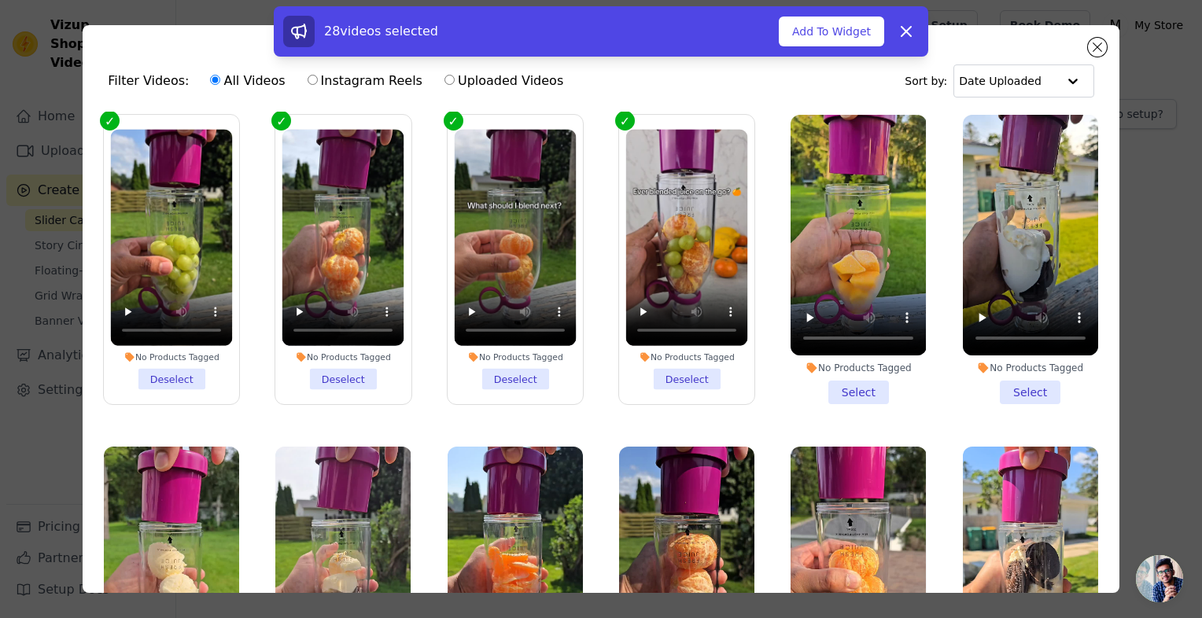
click at [890, 369] on li "No Products Tagged Select" at bounding box center [858, 260] width 135 height 290
click at [0, 0] on input "No Products Tagged Select" at bounding box center [0, 0] width 0 height 0
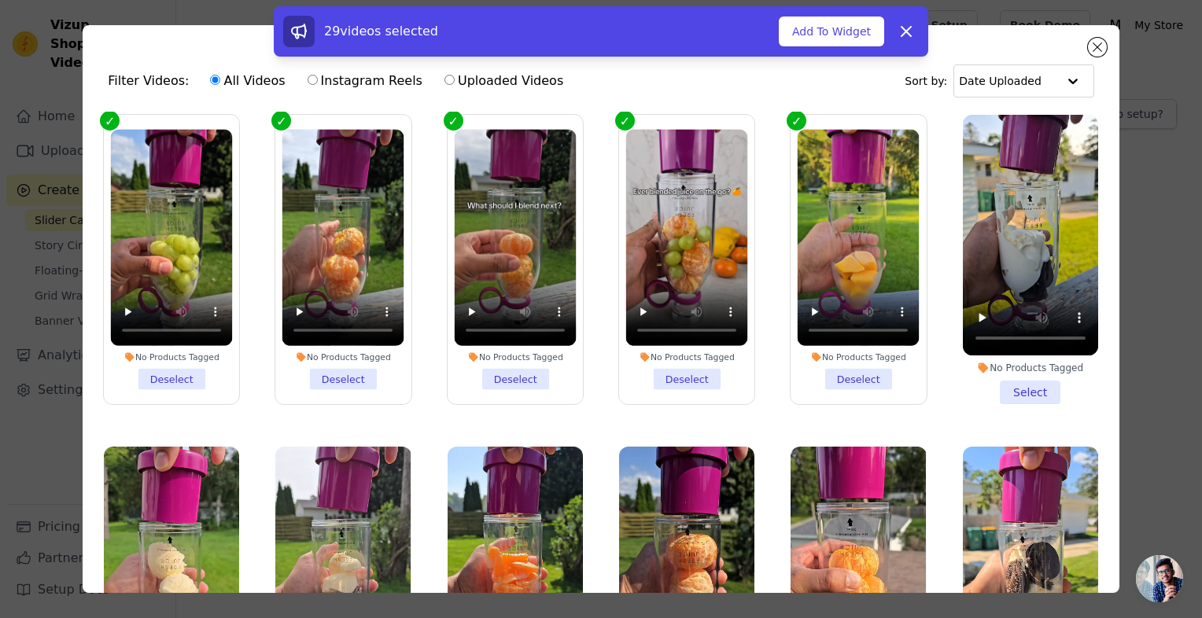
click at [1045, 356] on li "No Products Tagged Select" at bounding box center [1030, 260] width 135 height 290
click at [0, 0] on input "No Products Tagged Select" at bounding box center [0, 0] width 0 height 0
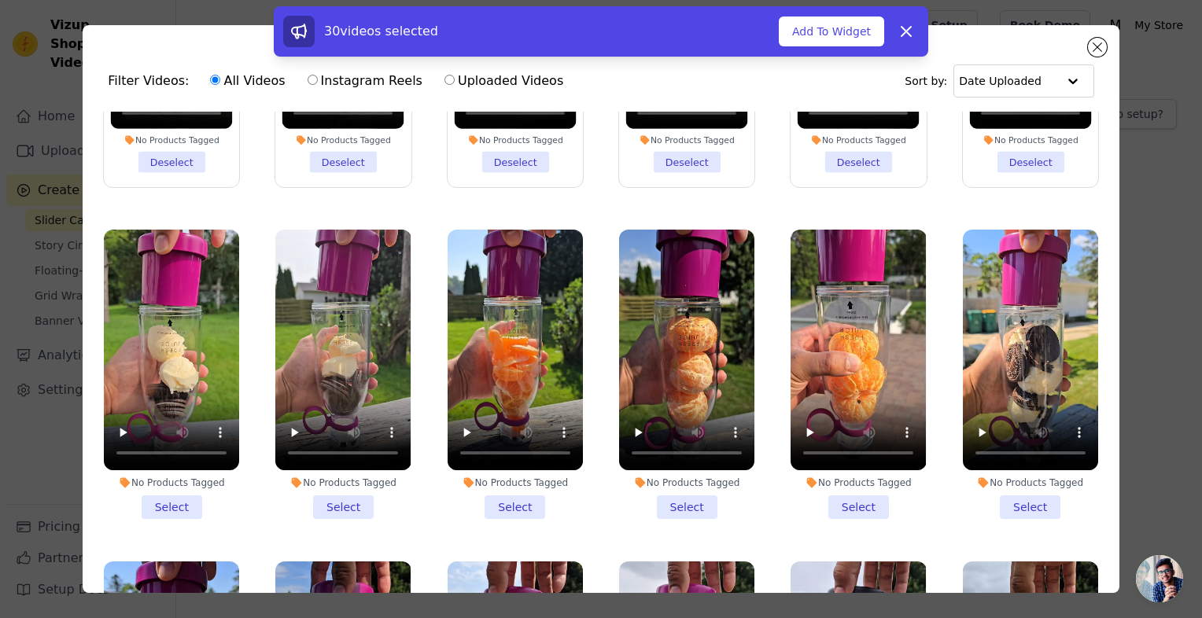
scroll to position [1558, 0]
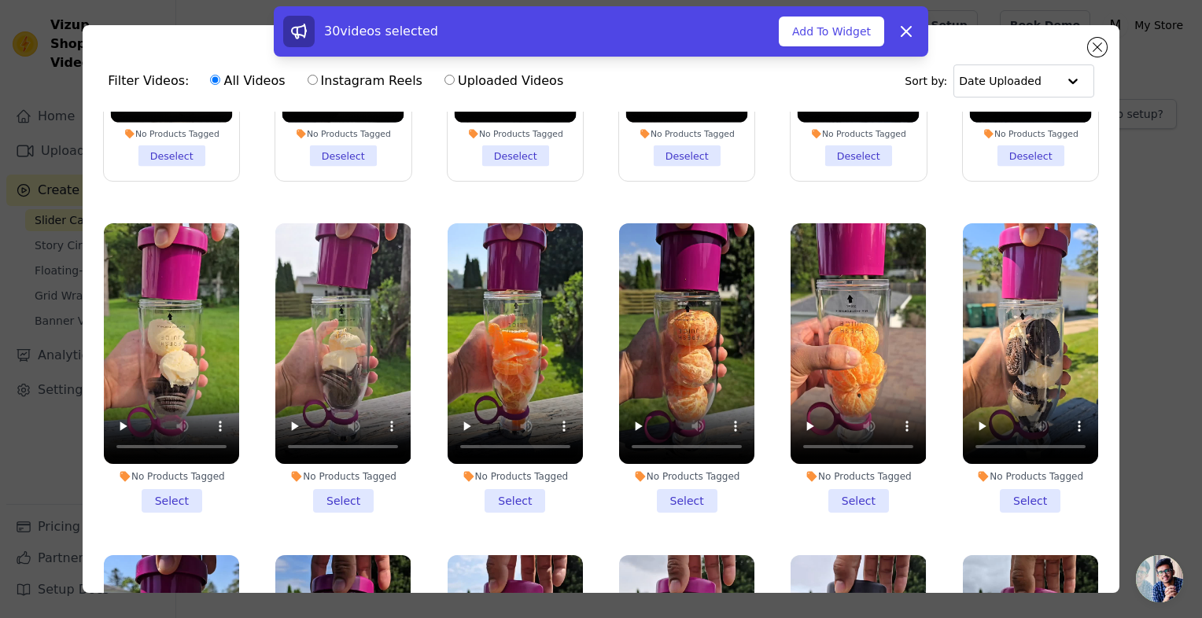
click at [232, 461] on li "No Products Tagged Select" at bounding box center [171, 368] width 135 height 290
click at [0, 0] on input "No Products Tagged Select" at bounding box center [0, 0] width 0 height 0
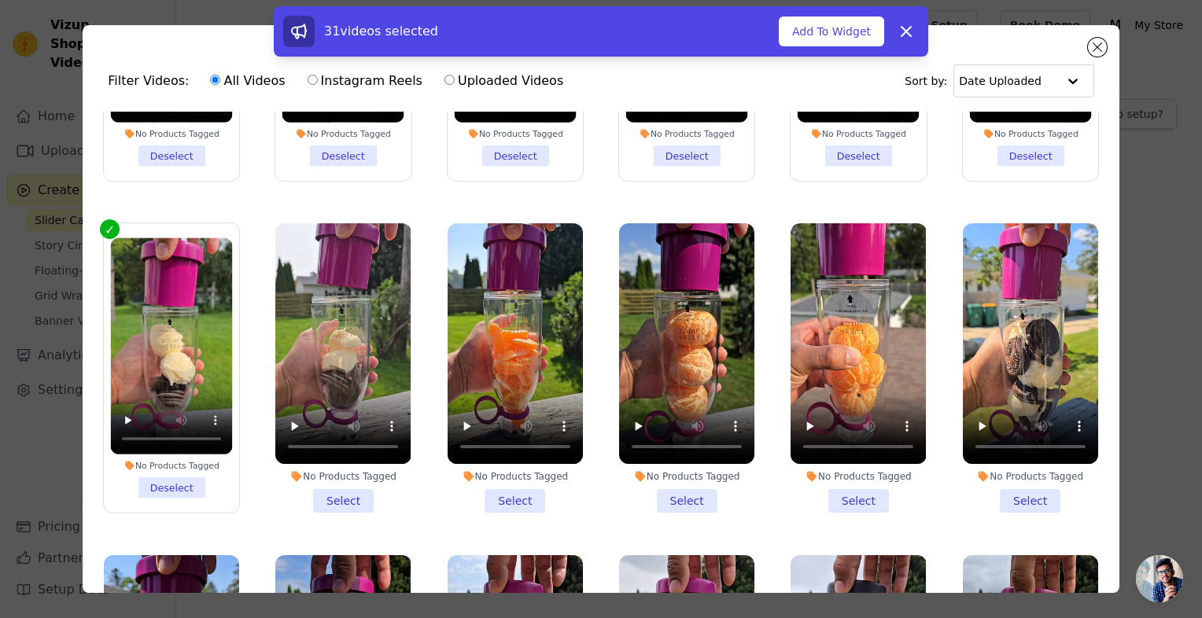
click at [399, 452] on li "No Products Tagged Select" at bounding box center [342, 368] width 135 height 290
click at [0, 0] on input "No Products Tagged Select" at bounding box center [0, 0] width 0 height 0
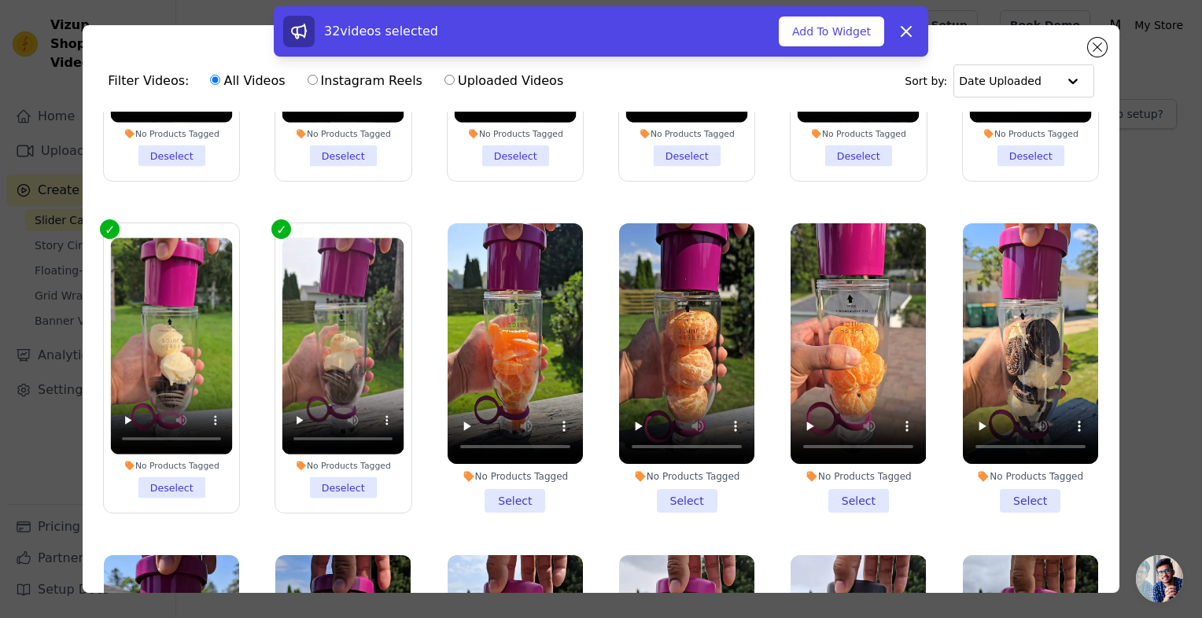
click at [548, 452] on li "No Products Tagged Select" at bounding box center [515, 368] width 135 height 290
click at [0, 0] on input "No Products Tagged Select" at bounding box center [0, 0] width 0 height 0
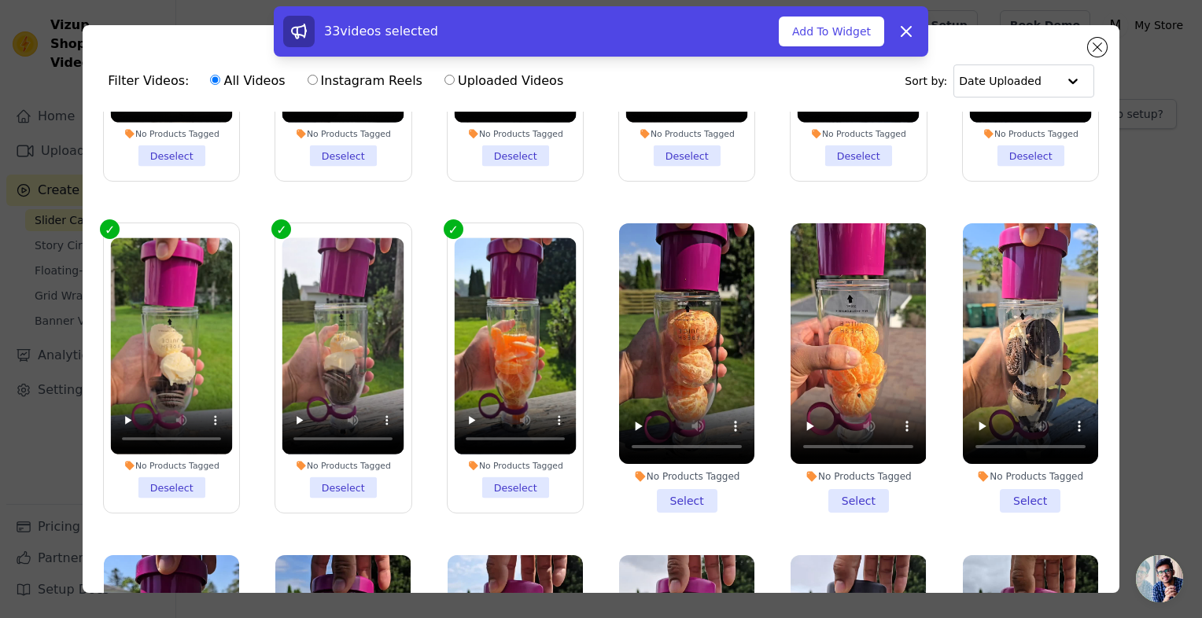
click at [718, 456] on li "No Products Tagged Select" at bounding box center [686, 368] width 135 height 290
click at [0, 0] on input "No Products Tagged Select" at bounding box center [0, 0] width 0 height 0
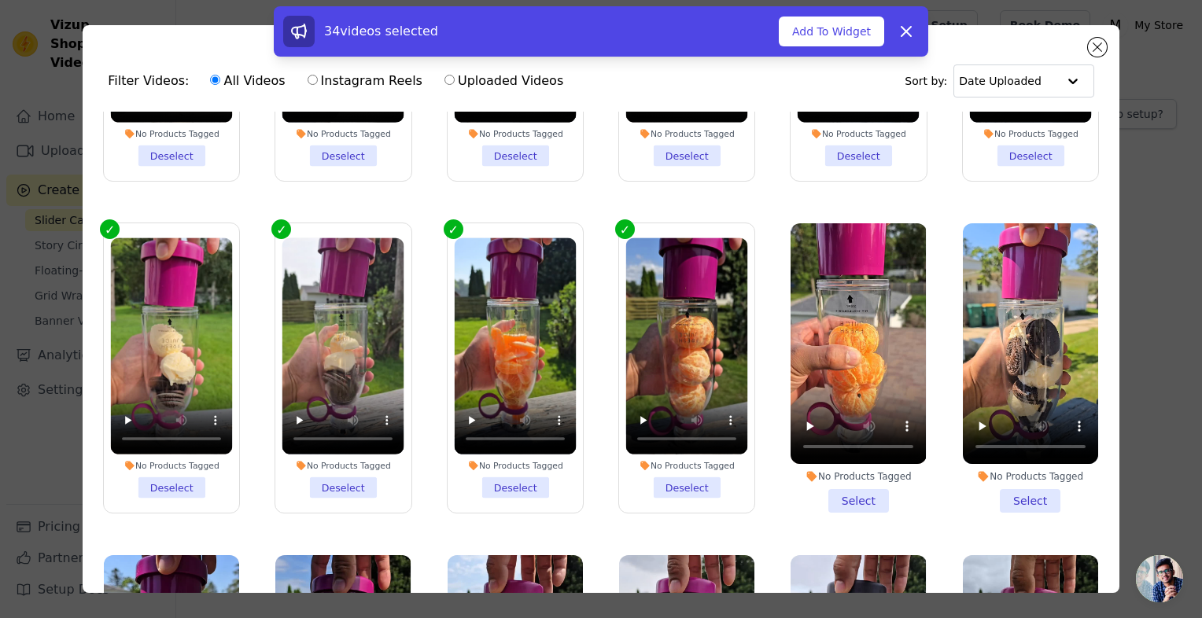
click at [905, 448] on li "No Products Tagged Select" at bounding box center [858, 368] width 135 height 290
click at [0, 0] on input "No Products Tagged Select" at bounding box center [0, 0] width 0 height 0
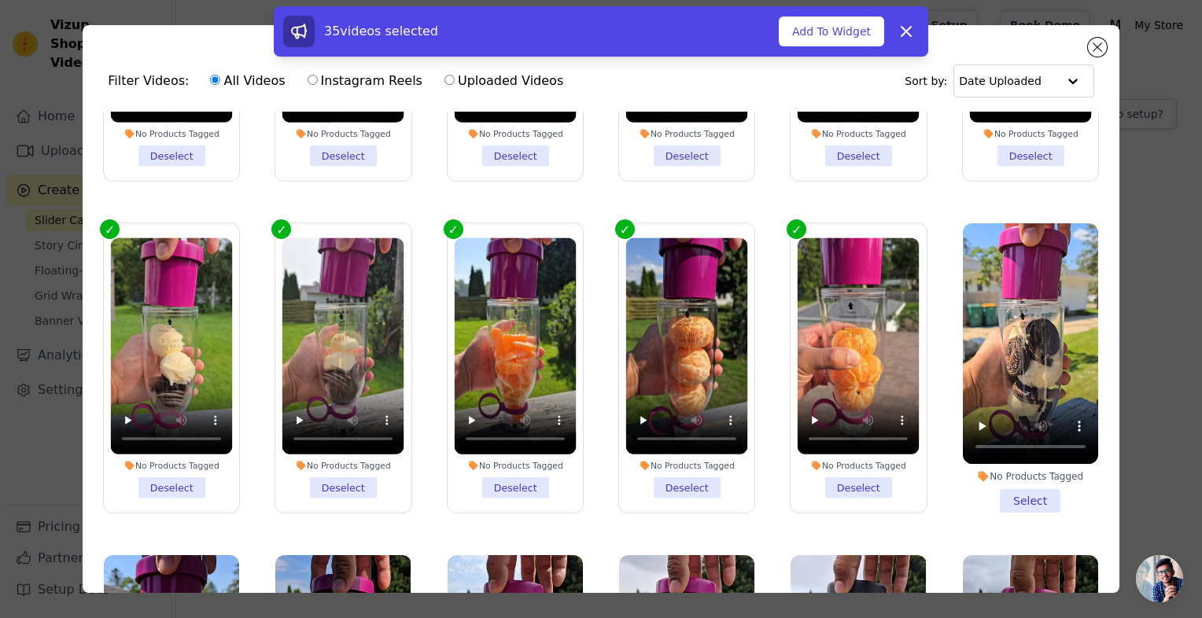
click at [1053, 453] on li "No Products Tagged Select" at bounding box center [1030, 368] width 135 height 290
click at [0, 0] on input "No Products Tagged Select" at bounding box center [0, 0] width 0 height 0
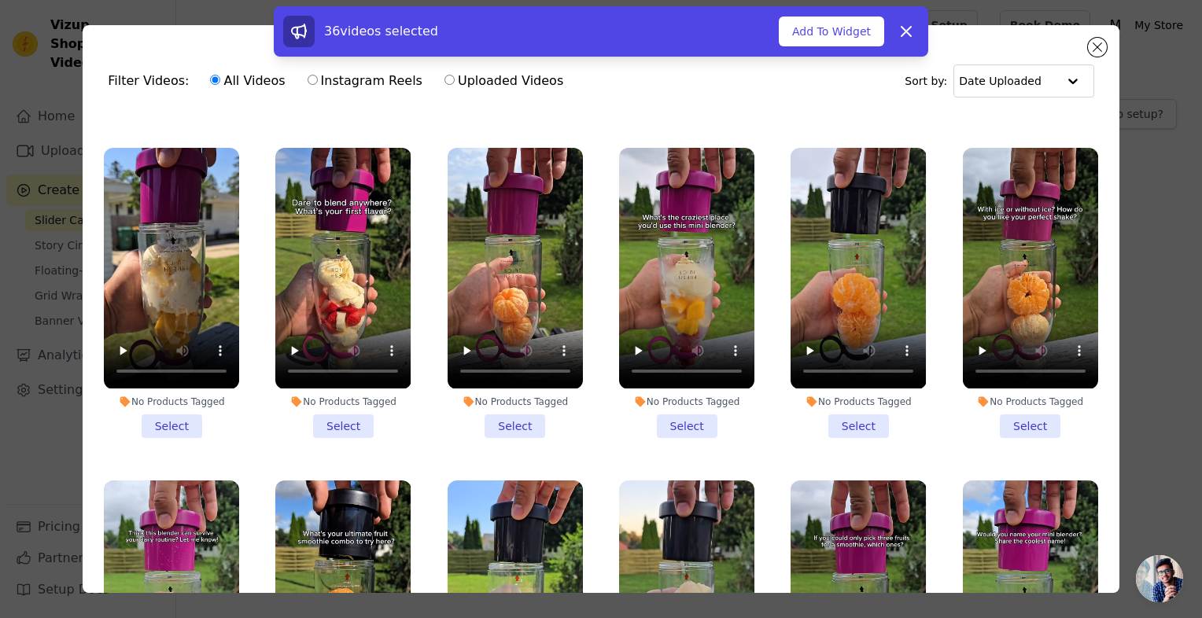
scroll to position [1973, 0]
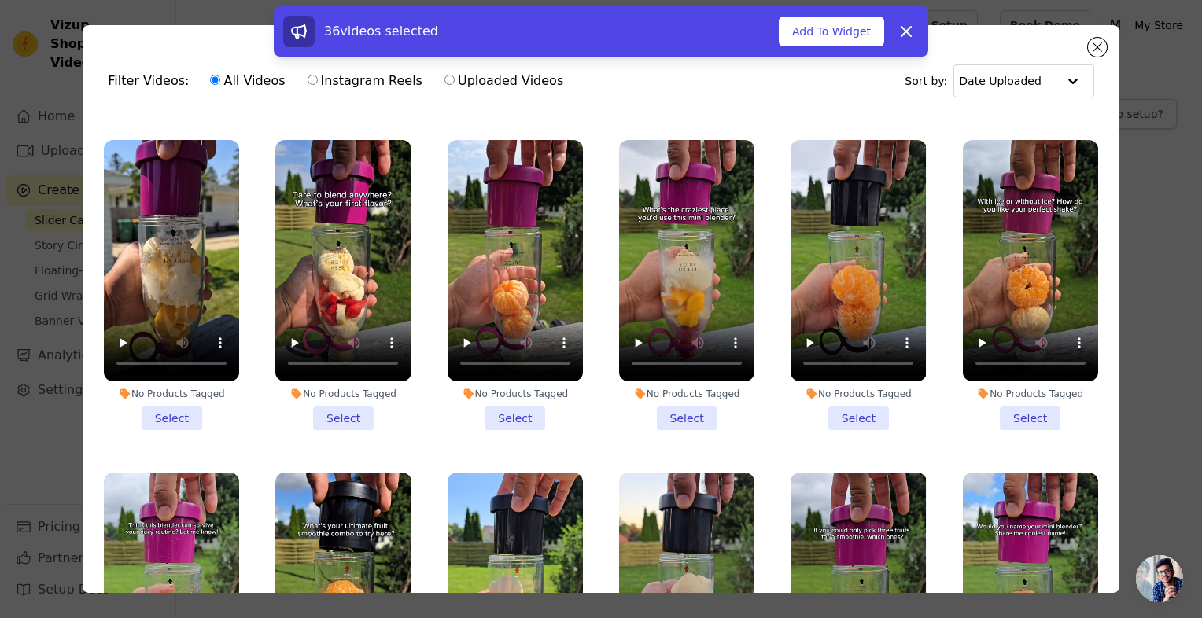
click at [219, 378] on li "No Products Tagged Select" at bounding box center [171, 285] width 135 height 290
click at [0, 0] on input "No Products Tagged Select" at bounding box center [0, 0] width 0 height 0
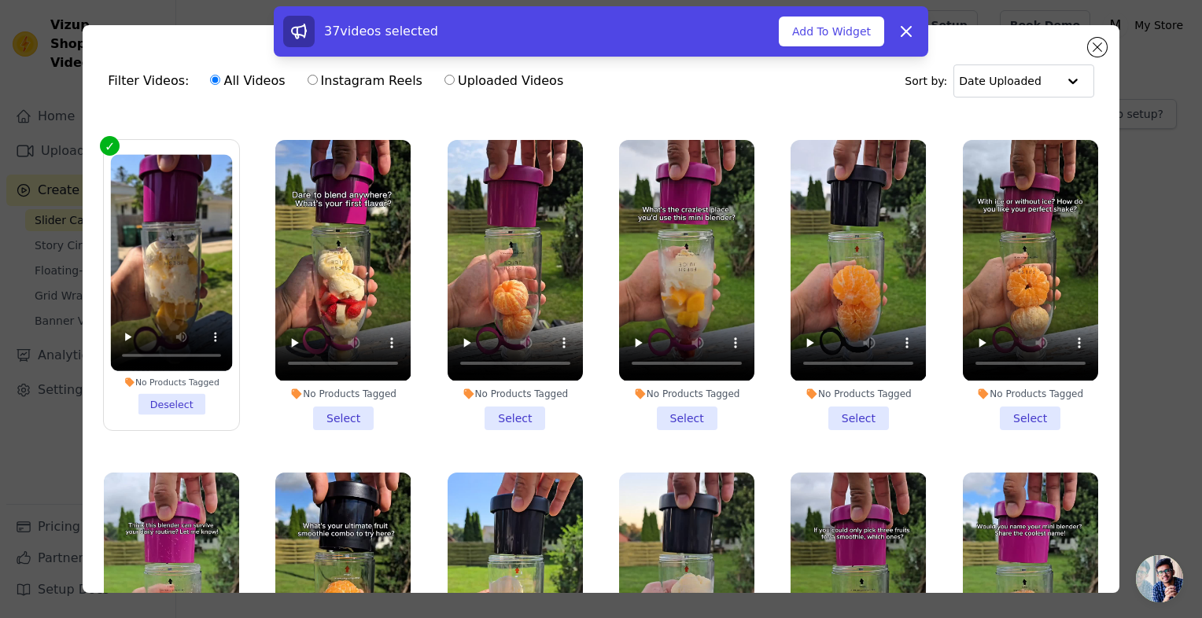
click at [399, 366] on li "No Products Tagged Select" at bounding box center [342, 285] width 135 height 290
click at [0, 0] on input "No Products Tagged Select" at bounding box center [0, 0] width 0 height 0
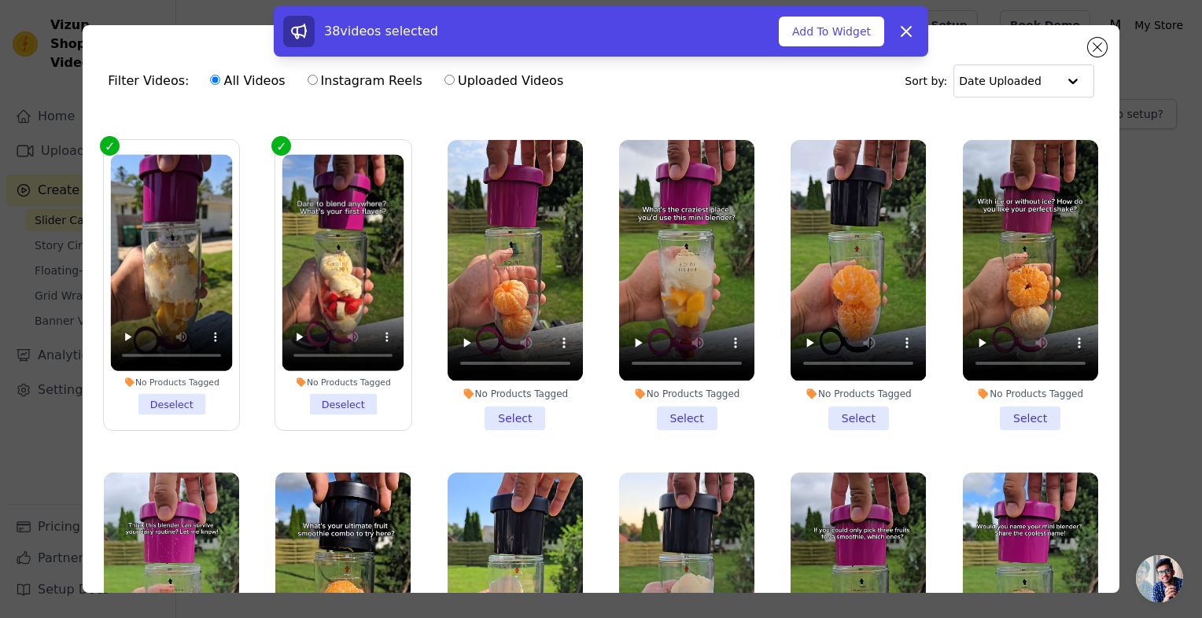
click at [563, 371] on li "No Products Tagged Select" at bounding box center [515, 285] width 135 height 290
click at [0, 0] on input "No Products Tagged Select" at bounding box center [0, 0] width 0 height 0
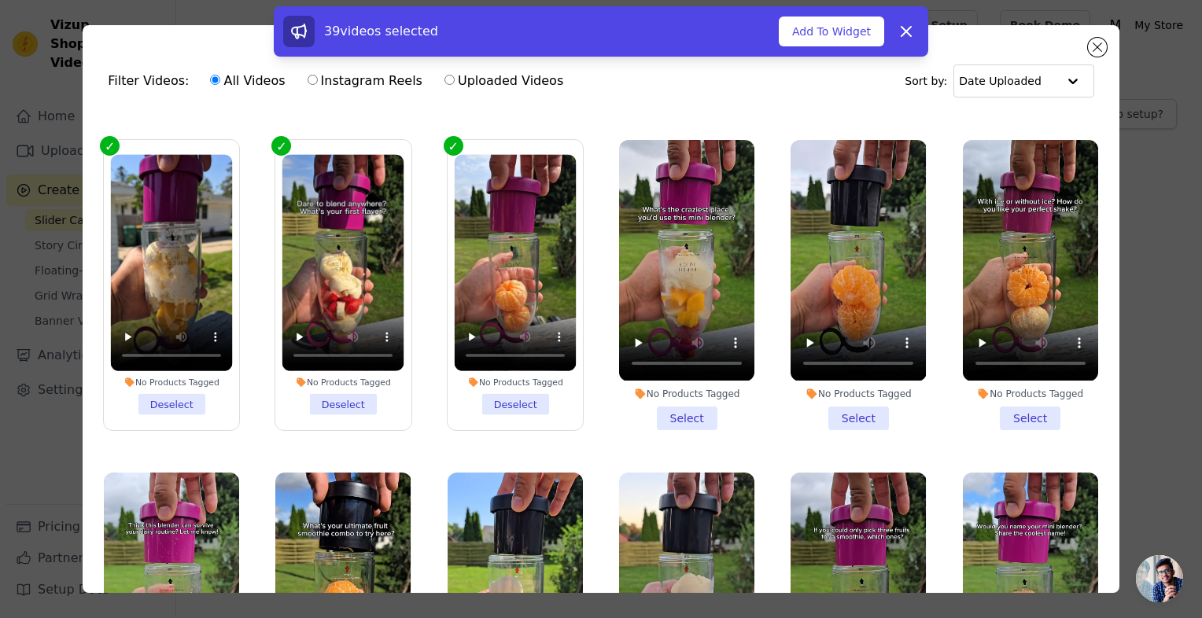
click at [730, 371] on li "No Products Tagged Select" at bounding box center [686, 285] width 135 height 290
click at [0, 0] on input "No Products Tagged Select" at bounding box center [0, 0] width 0 height 0
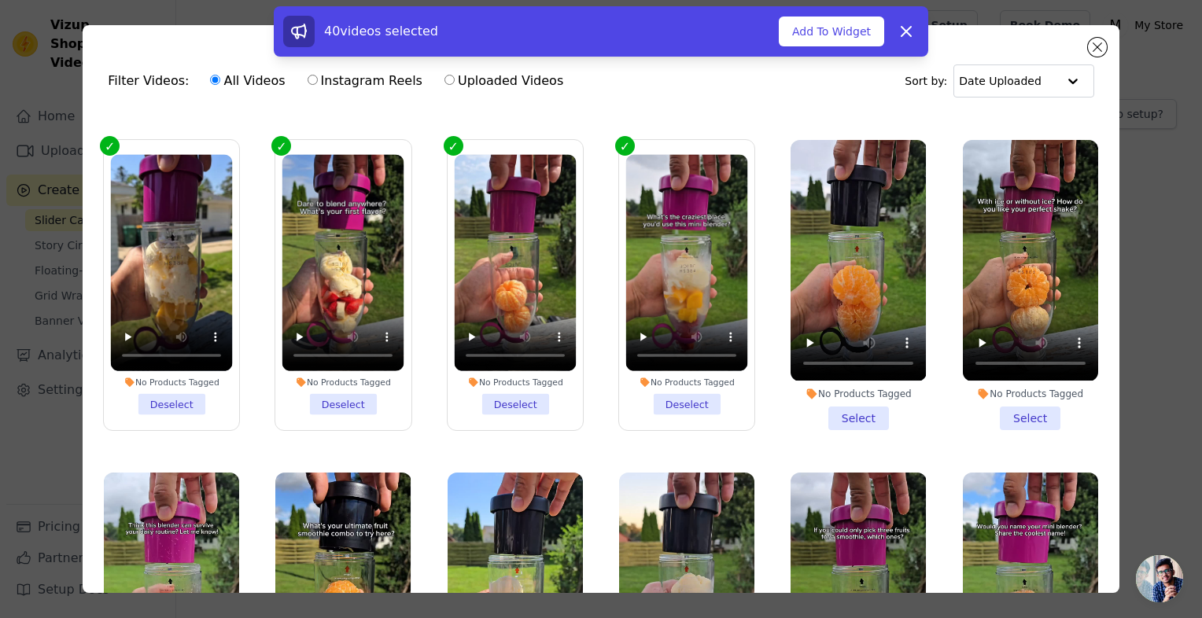
click at [897, 360] on li "No Products Tagged Select" at bounding box center [858, 285] width 135 height 290
click at [0, 0] on input "No Products Tagged Select" at bounding box center [0, 0] width 0 height 0
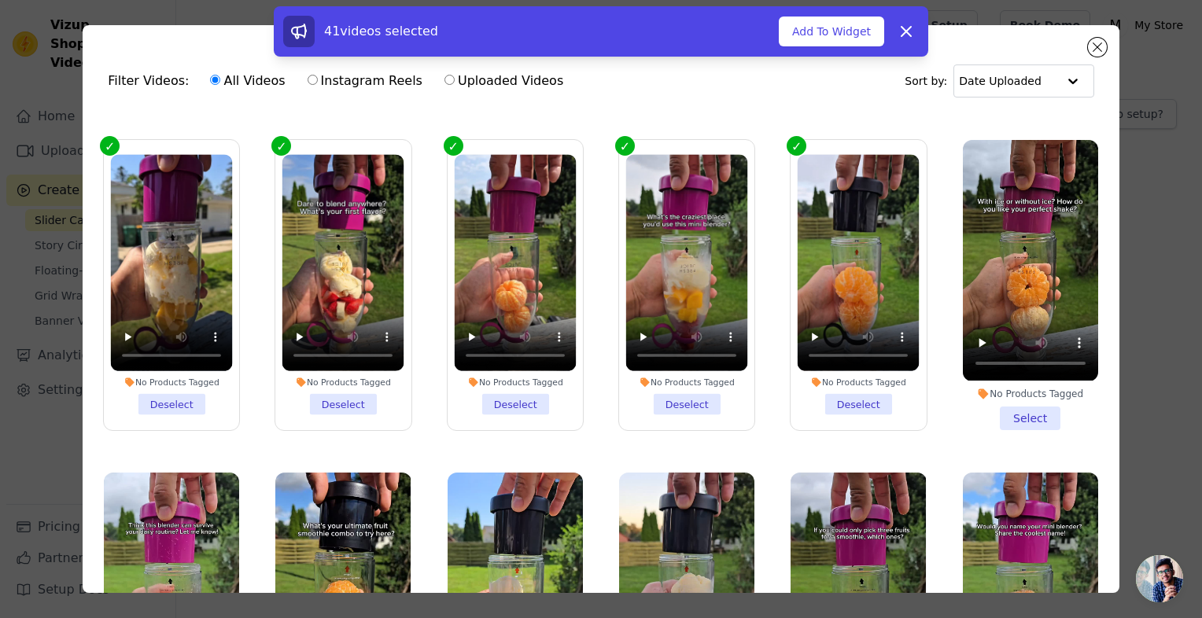
click at [1057, 367] on li "No Products Tagged Select" at bounding box center [1030, 285] width 135 height 290
click at [0, 0] on input "No Products Tagged Select" at bounding box center [0, 0] width 0 height 0
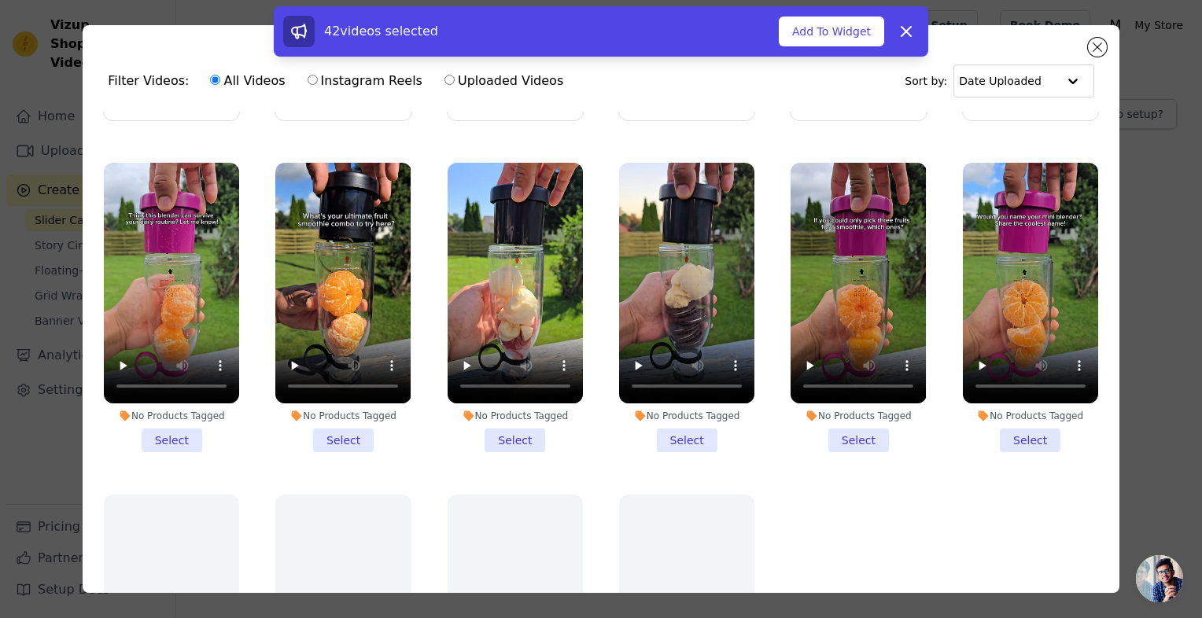
scroll to position [2294, 0]
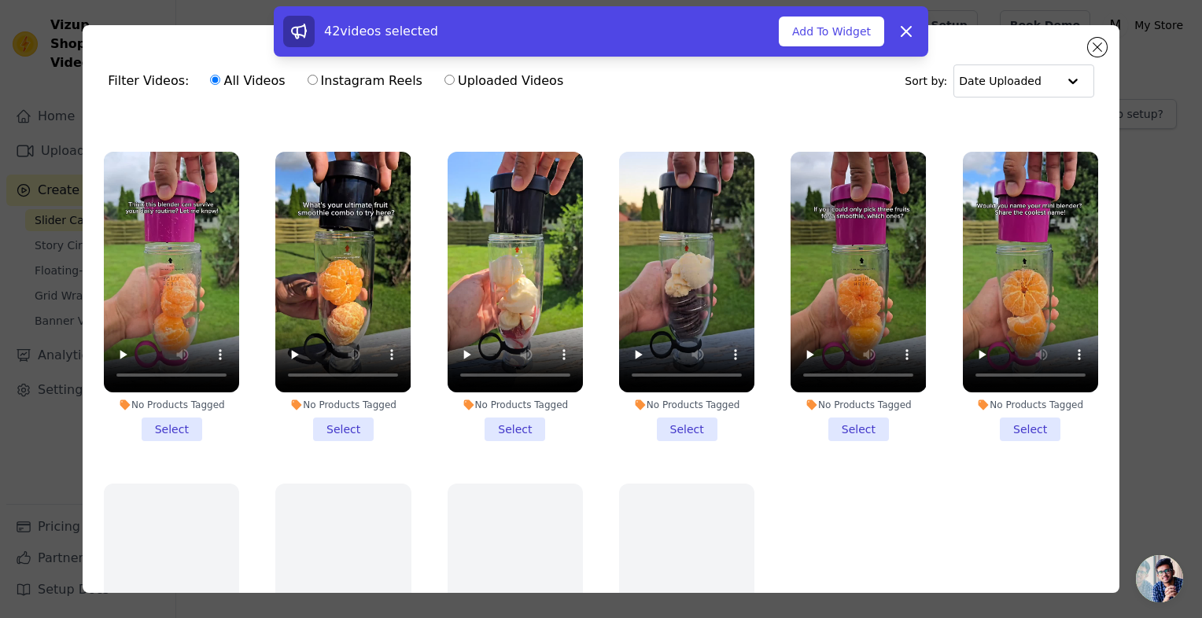
click at [230, 382] on li "No Products Tagged Select" at bounding box center [171, 297] width 135 height 290
click at [0, 0] on input "No Products Tagged Select" at bounding box center [0, 0] width 0 height 0
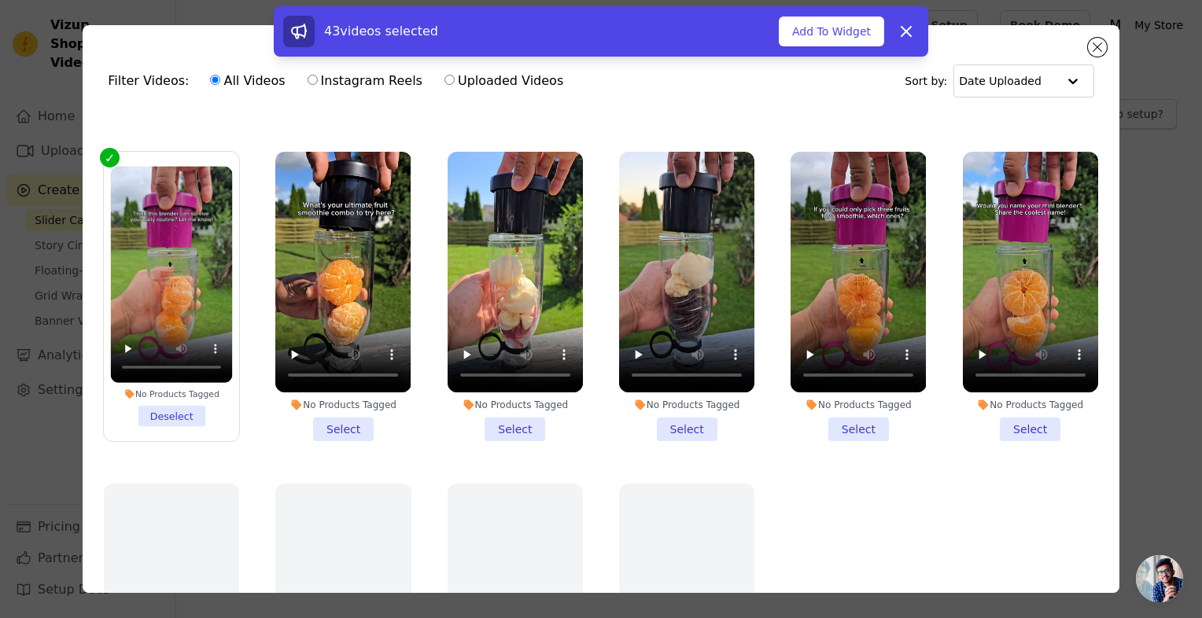
click at [397, 378] on li "No Products Tagged Select" at bounding box center [342, 297] width 135 height 290
click at [0, 0] on input "No Products Tagged Select" at bounding box center [0, 0] width 0 height 0
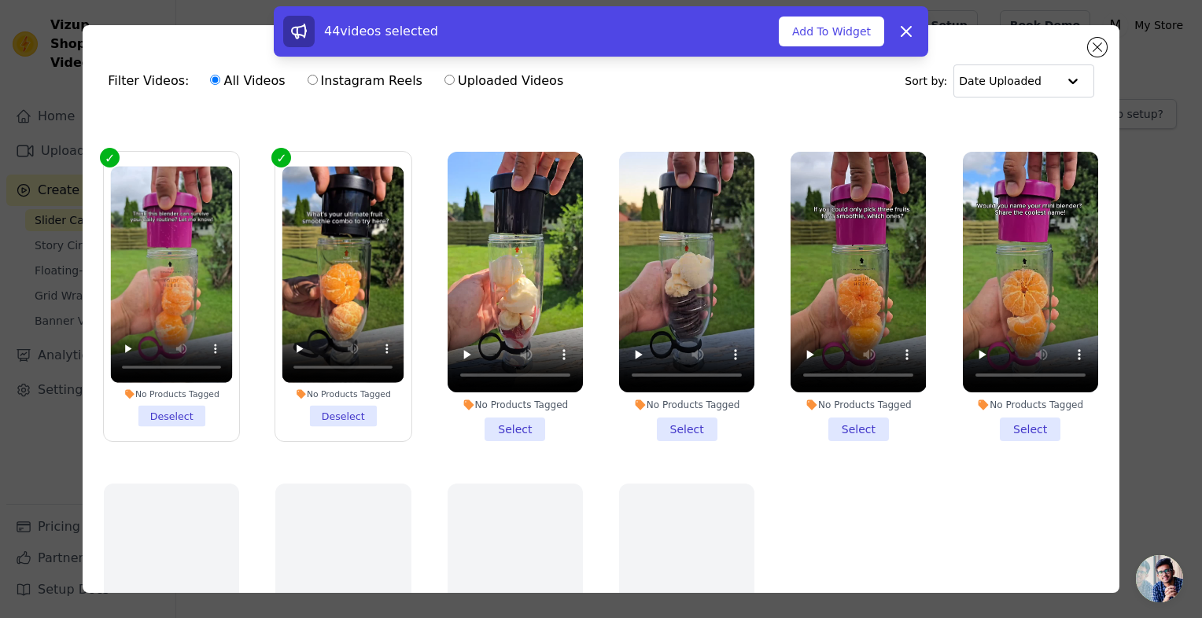
click at [547, 376] on li "No Products Tagged Select" at bounding box center [515, 297] width 135 height 290
click at [0, 0] on input "No Products Tagged Select" at bounding box center [0, 0] width 0 height 0
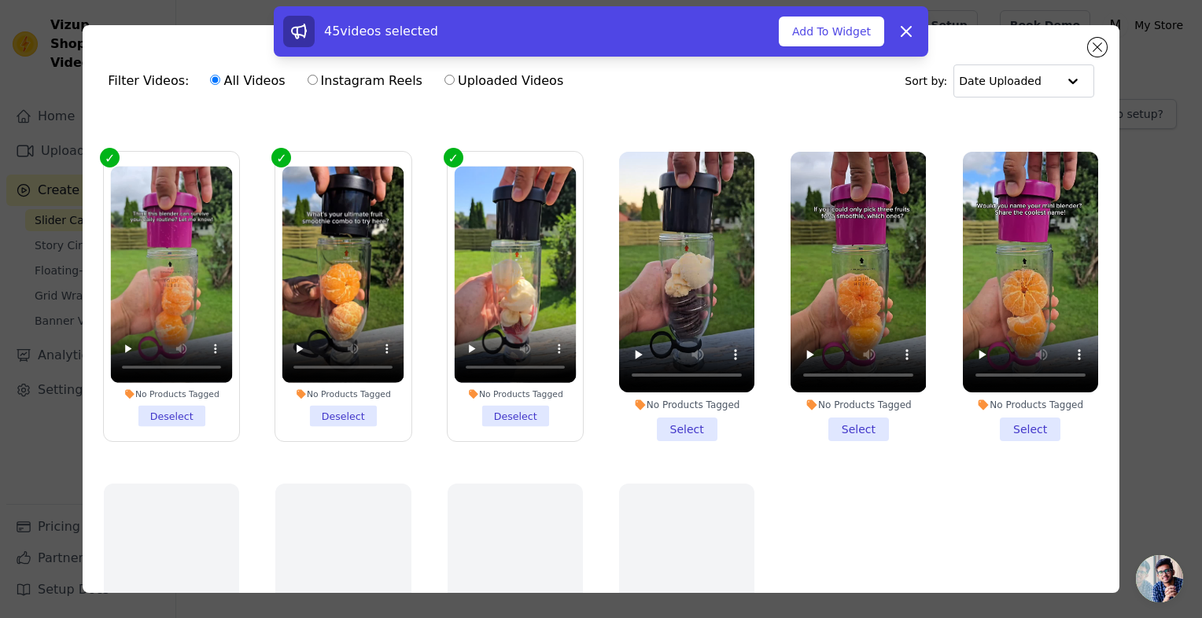
click at [732, 376] on li "No Products Tagged Select" at bounding box center [686, 297] width 135 height 290
click at [0, 0] on input "No Products Tagged Select" at bounding box center [0, 0] width 0 height 0
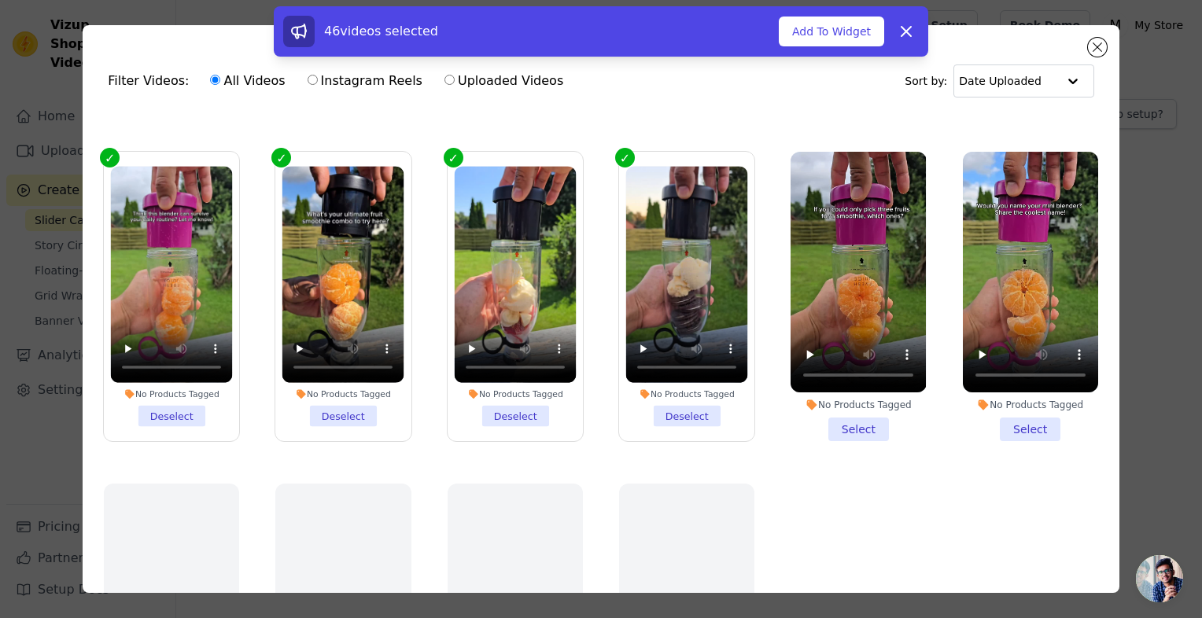
click at [900, 374] on li "No Products Tagged Select" at bounding box center [858, 297] width 135 height 290
click at [0, 0] on input "No Products Tagged Select" at bounding box center [0, 0] width 0 height 0
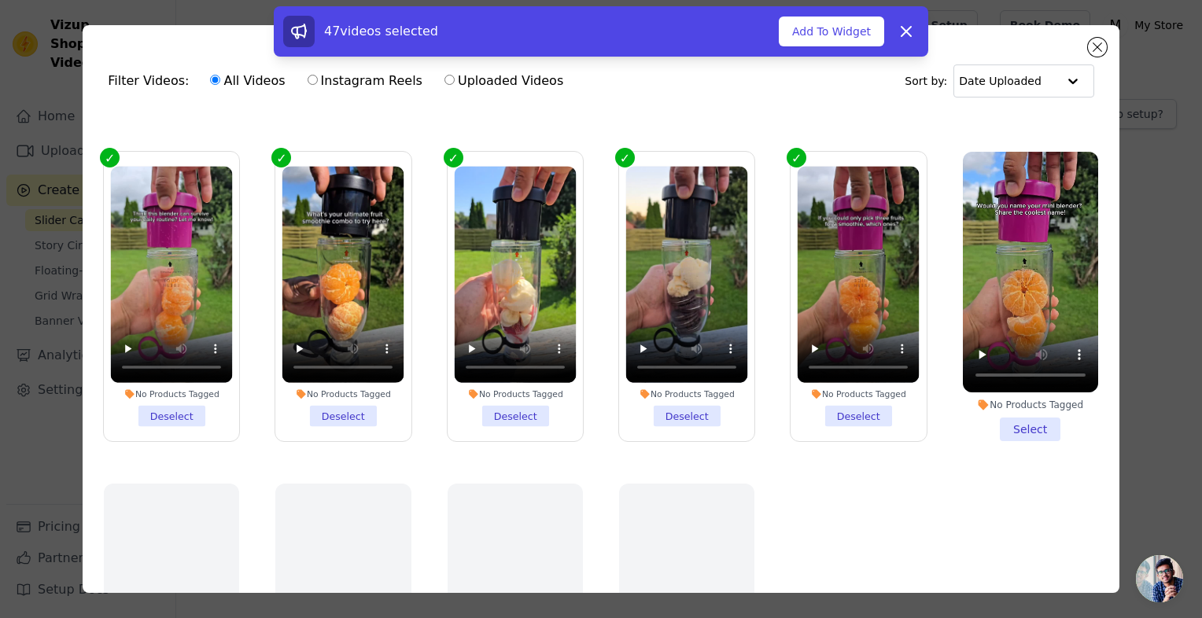
click at [1054, 374] on li "No Products Tagged Select" at bounding box center [1030, 297] width 135 height 290
click at [0, 0] on input "No Products Tagged Select" at bounding box center [0, 0] width 0 height 0
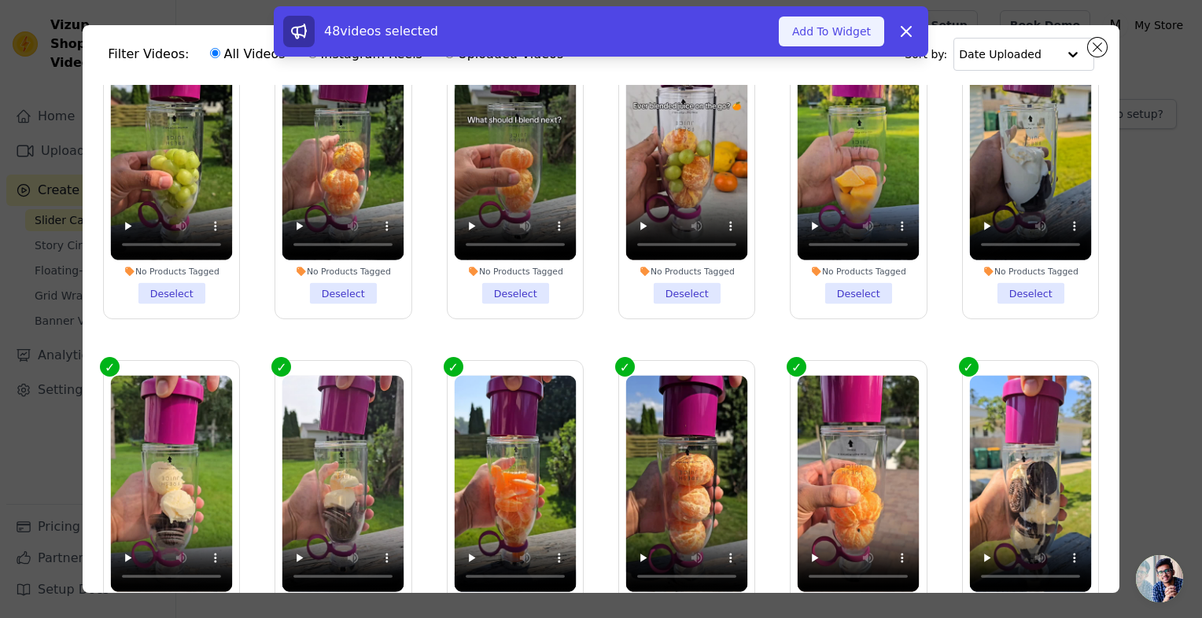
scroll to position [1377, 0]
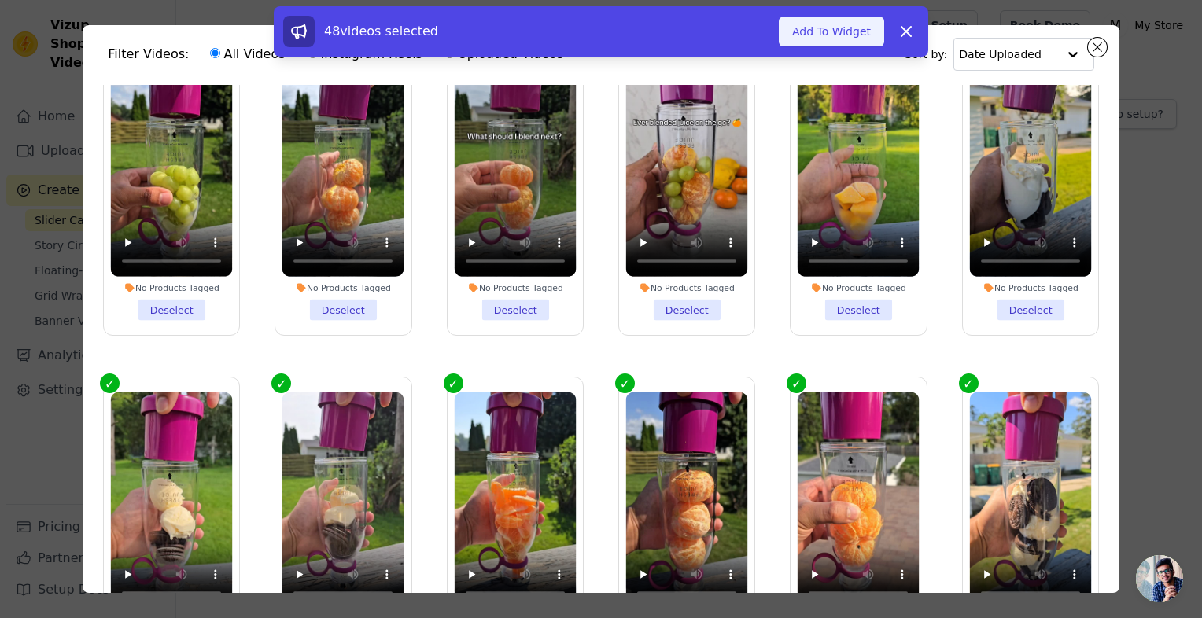
click at [818, 31] on button "Add To Widget" at bounding box center [831, 32] width 105 height 30
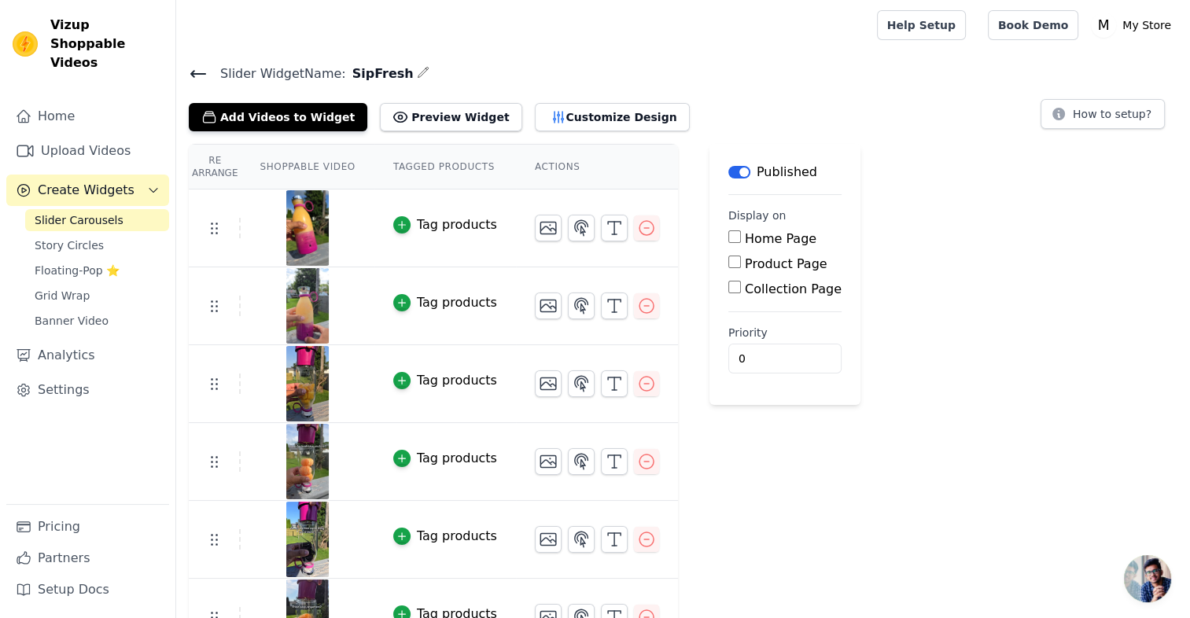
click at [728, 260] on input "Product Page" at bounding box center [734, 262] width 13 height 13
checkbox input "true"
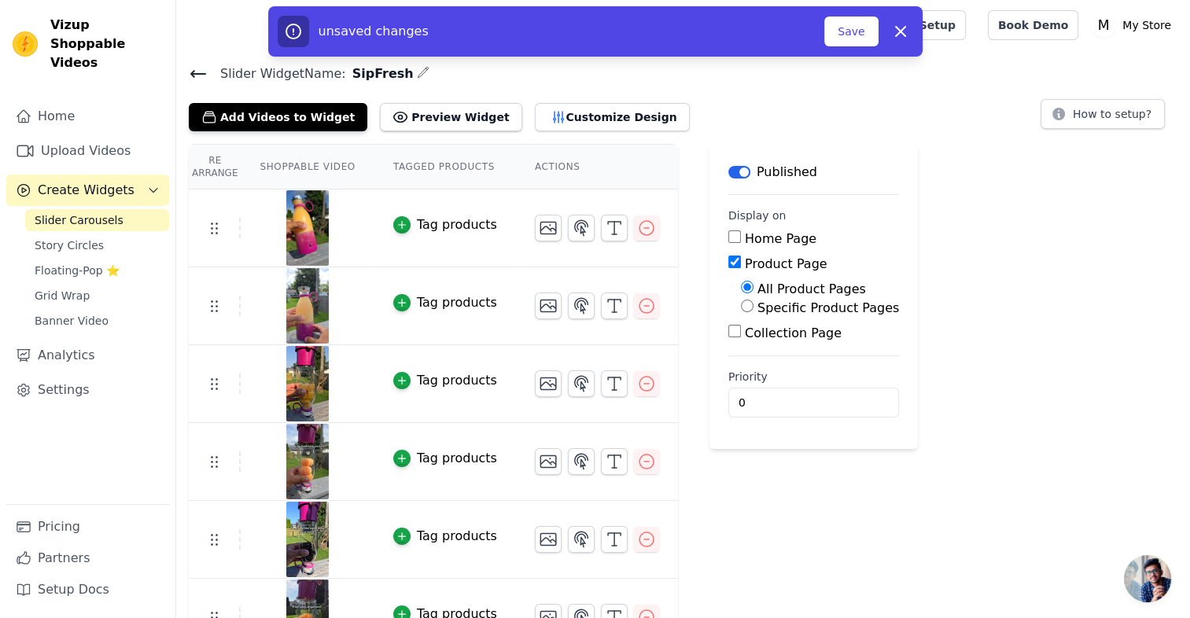
click at [741, 305] on input "Specific Product Pages" at bounding box center [747, 306] width 13 height 13
radio input "true"
click at [751, 351] on button "Select Products" at bounding box center [793, 343] width 105 height 27
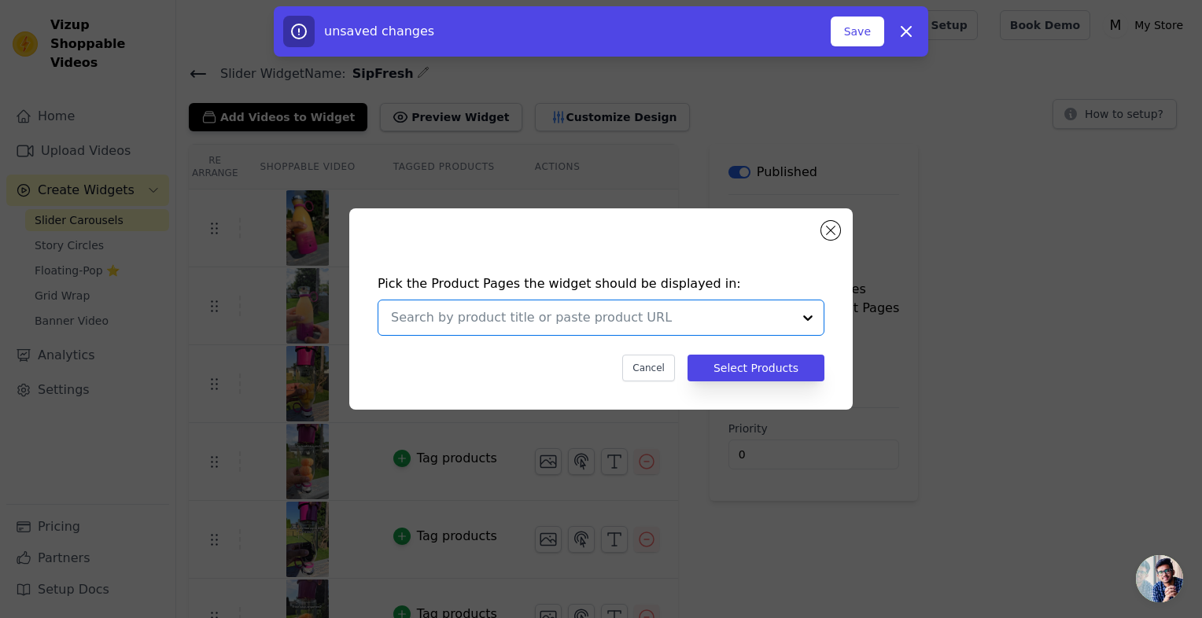
click at [669, 322] on input "text" at bounding box center [591, 317] width 401 height 19
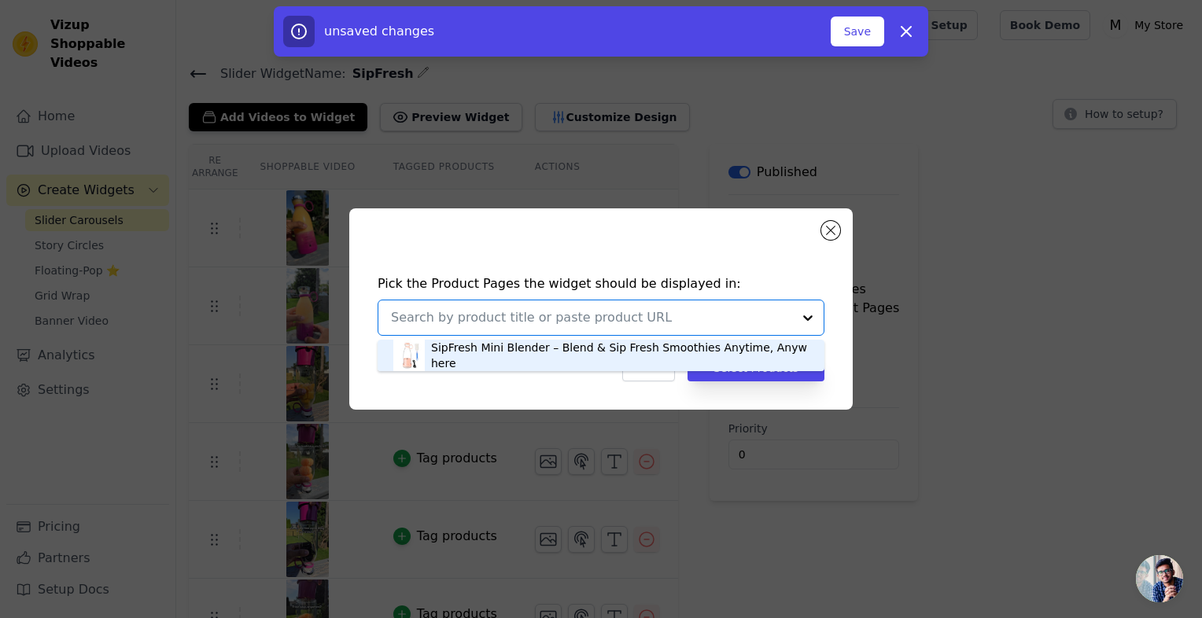
click at [640, 361] on div "SipFresh Mini Blender – Blend & Sip Fresh Smoothies Anytime, Anywhere" at bounding box center [620, 355] width 378 height 31
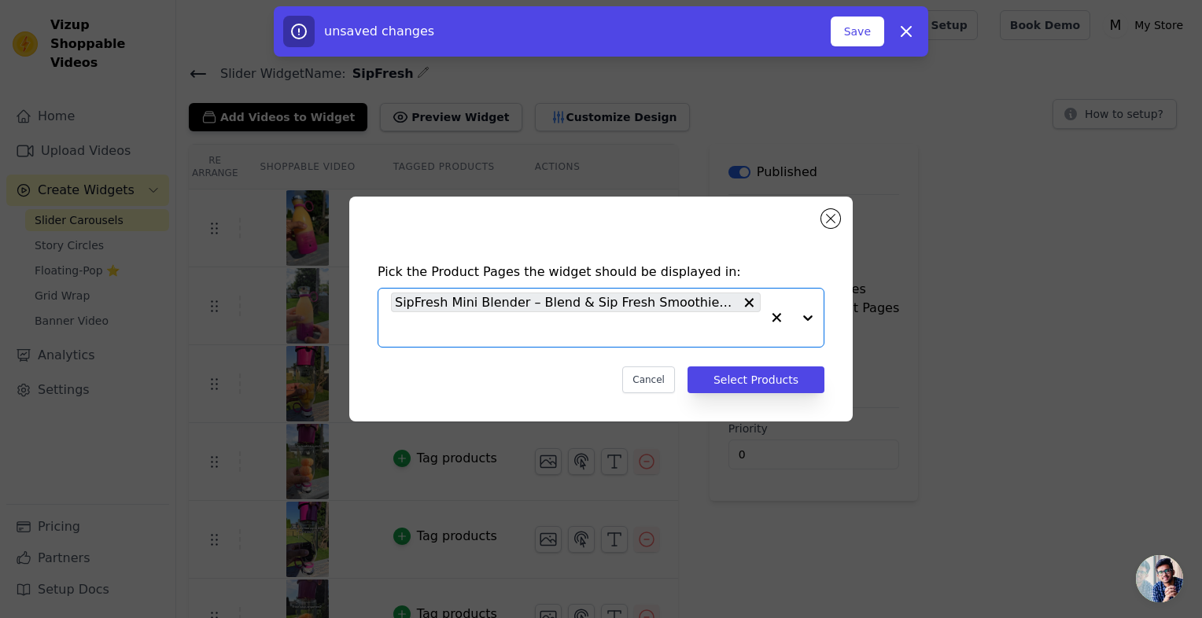
click at [773, 358] on div "Pick the Product Pages the widget should be displayed in: Option SipFresh Mini …" at bounding box center [601, 328] width 478 height 162
click at [773, 362] on div "Pick the Product Pages the widget should be displayed in: SipFresh Mini Blender…" at bounding box center [601, 328] width 478 height 162
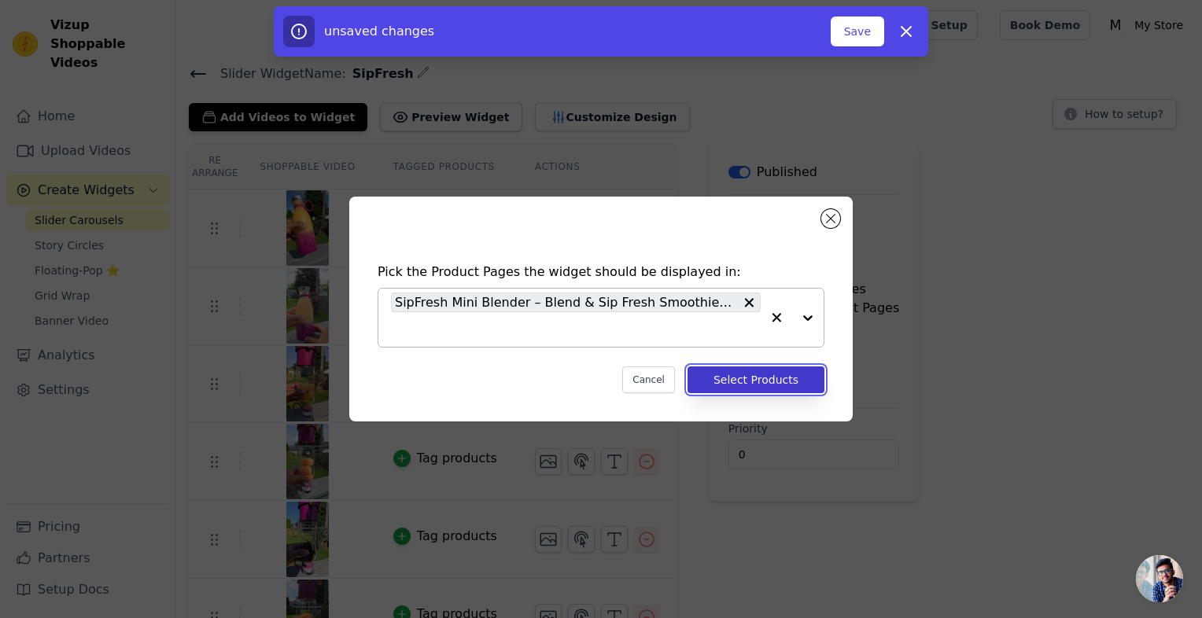
click at [773, 370] on button "Select Products" at bounding box center [756, 380] width 137 height 27
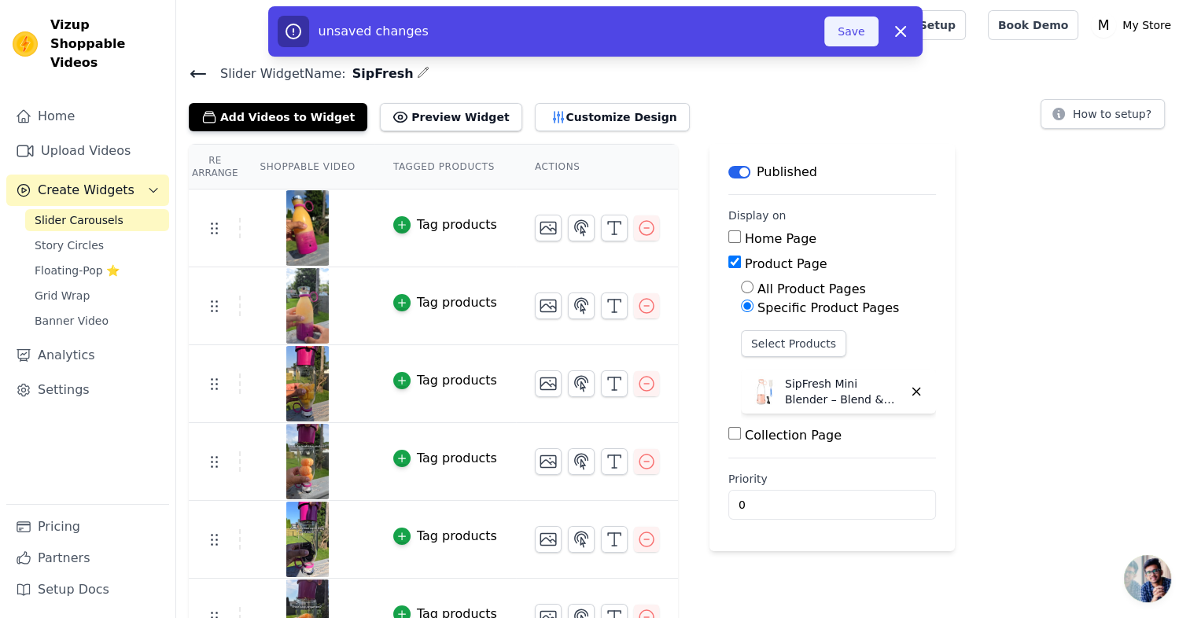
click at [844, 38] on button "Save" at bounding box center [850, 32] width 53 height 30
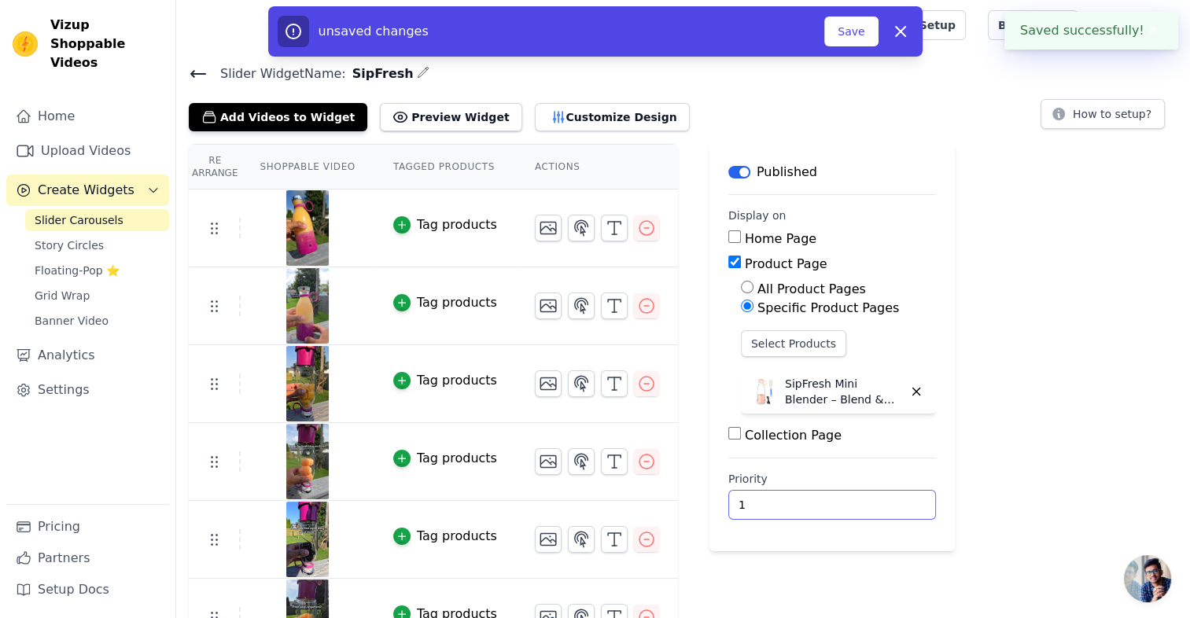
click at [878, 497] on input "1" at bounding box center [832, 505] width 208 height 30
click at [878, 497] on input "2" at bounding box center [832, 505] width 208 height 30
click at [878, 497] on input "3" at bounding box center [832, 505] width 208 height 30
click at [878, 497] on input "4" at bounding box center [832, 505] width 208 height 30
click at [878, 497] on input "5" at bounding box center [832, 505] width 208 height 30
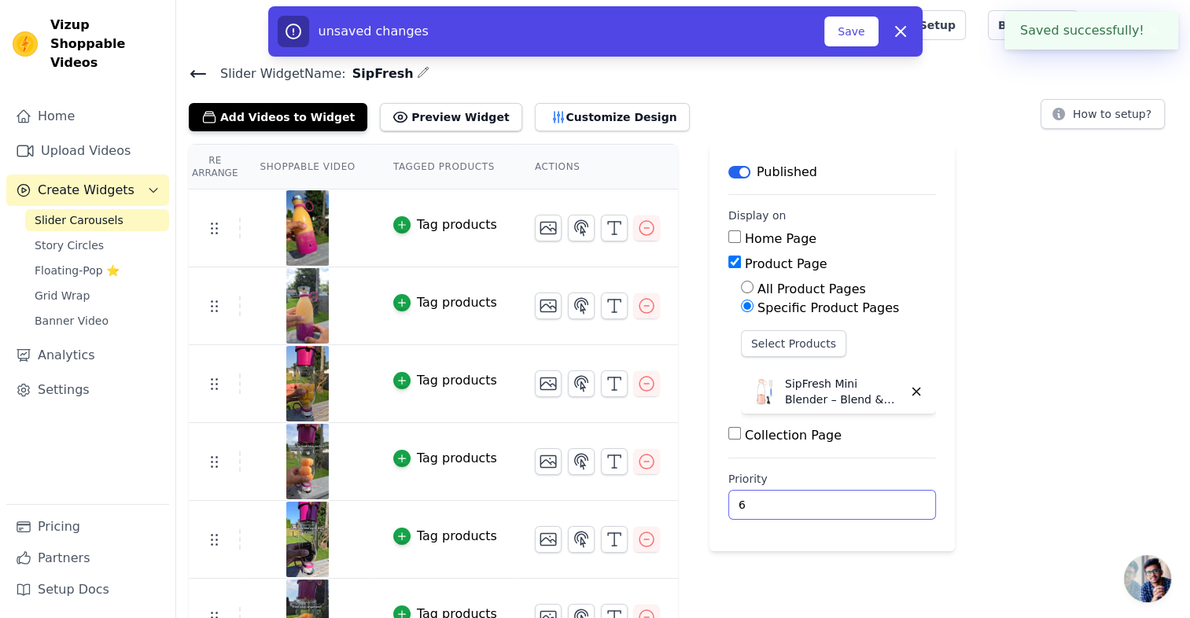
click at [878, 497] on input "6" at bounding box center [832, 505] width 208 height 30
click at [878, 497] on input "7" at bounding box center [832, 505] width 208 height 30
click at [878, 497] on input "8" at bounding box center [832, 505] width 208 height 30
click at [878, 497] on input "9" at bounding box center [832, 505] width 208 height 30
click at [878, 497] on input "10" at bounding box center [832, 505] width 208 height 30
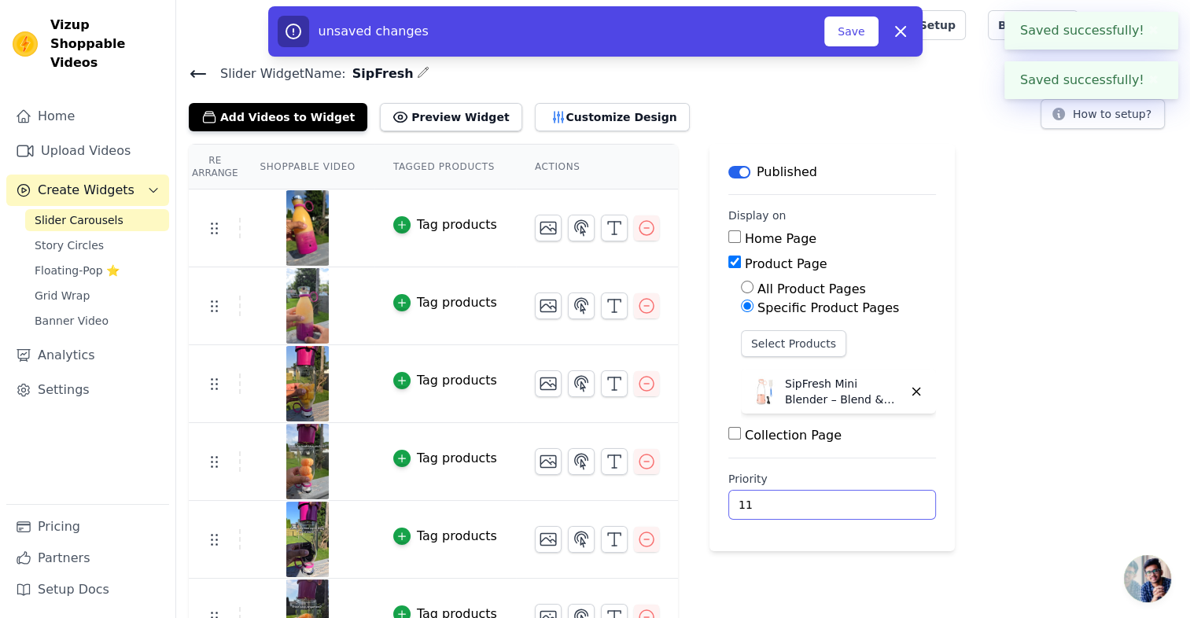
click at [878, 497] on input "11" at bounding box center [832, 505] width 208 height 30
click at [878, 497] on input "12" at bounding box center [832, 505] width 208 height 30
click at [878, 497] on input "13" at bounding box center [832, 505] width 208 height 30
click at [878, 497] on input "14" at bounding box center [832, 505] width 208 height 30
click at [878, 497] on input "15" at bounding box center [832, 505] width 208 height 30
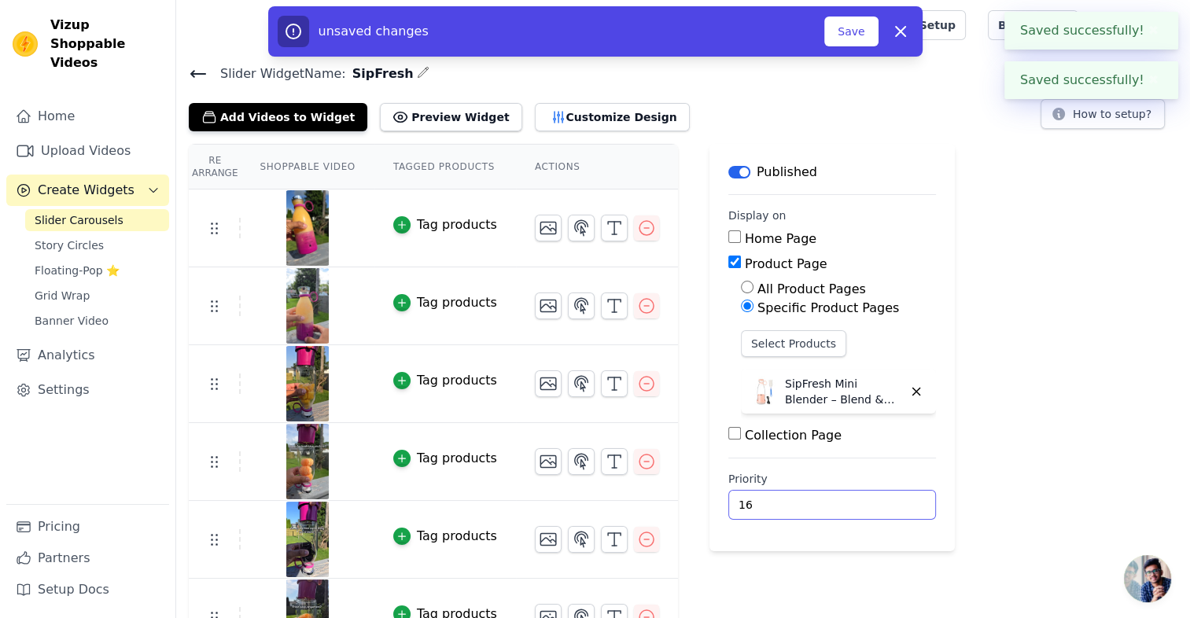
click at [878, 497] on input "16" at bounding box center [832, 505] width 208 height 30
click at [878, 497] on input "17" at bounding box center [832, 505] width 208 height 30
click at [878, 497] on input "18" at bounding box center [832, 505] width 208 height 30
click at [878, 497] on input "19" at bounding box center [832, 505] width 208 height 30
click at [878, 497] on input "20" at bounding box center [832, 505] width 208 height 30
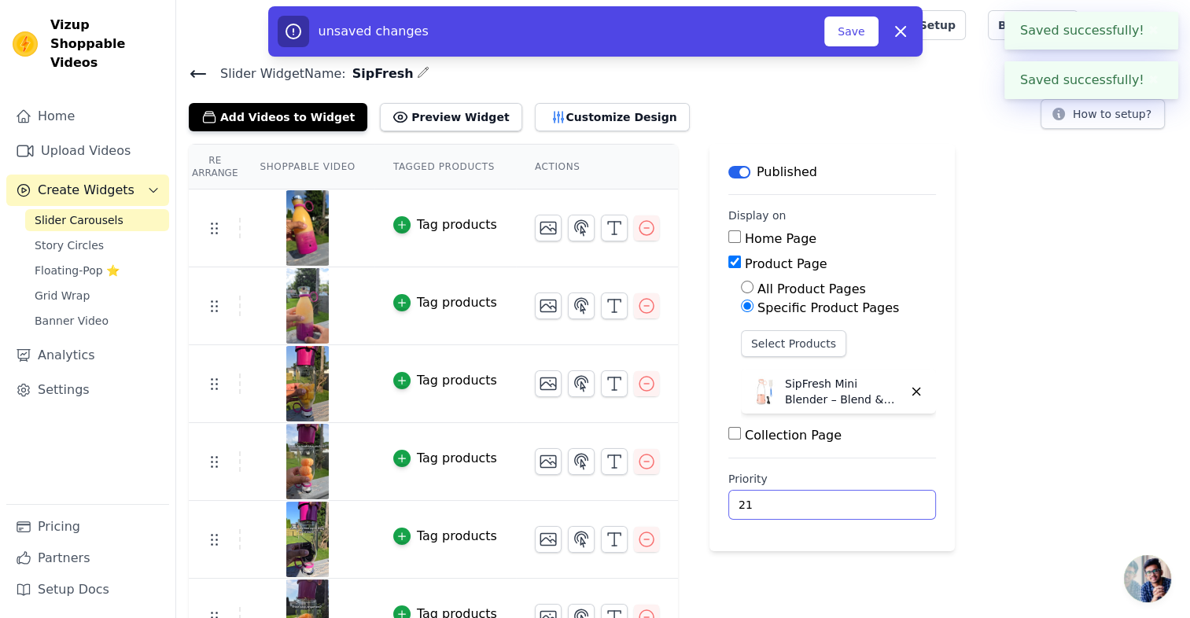
click at [878, 497] on input "21" at bounding box center [832, 505] width 208 height 30
click at [878, 497] on input "22" at bounding box center [832, 505] width 208 height 30
click at [878, 497] on input "23" at bounding box center [832, 505] width 208 height 30
click at [878, 497] on input "24" at bounding box center [832, 505] width 208 height 30
click at [878, 497] on input "25" at bounding box center [832, 505] width 208 height 30
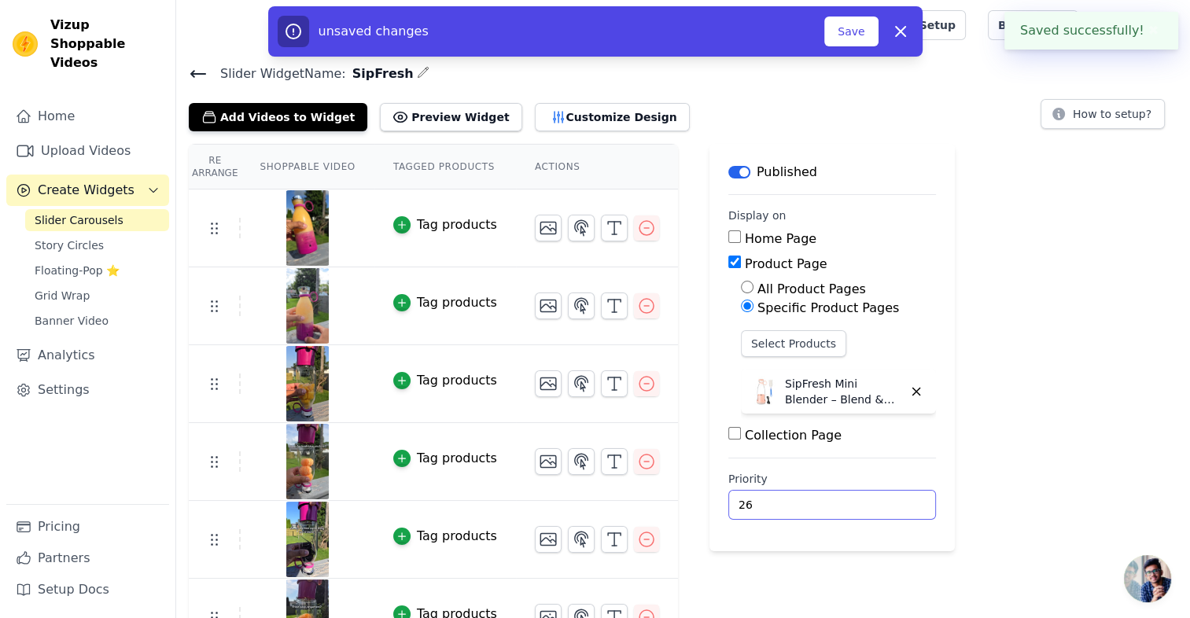
click at [878, 497] on input "26" at bounding box center [832, 505] width 208 height 30
click at [878, 497] on input "27" at bounding box center [832, 505] width 208 height 30
click at [878, 497] on input "28" at bounding box center [832, 505] width 208 height 30
click at [878, 497] on input "29" at bounding box center [832, 505] width 208 height 30
click at [878, 497] on input "30" at bounding box center [832, 505] width 208 height 30
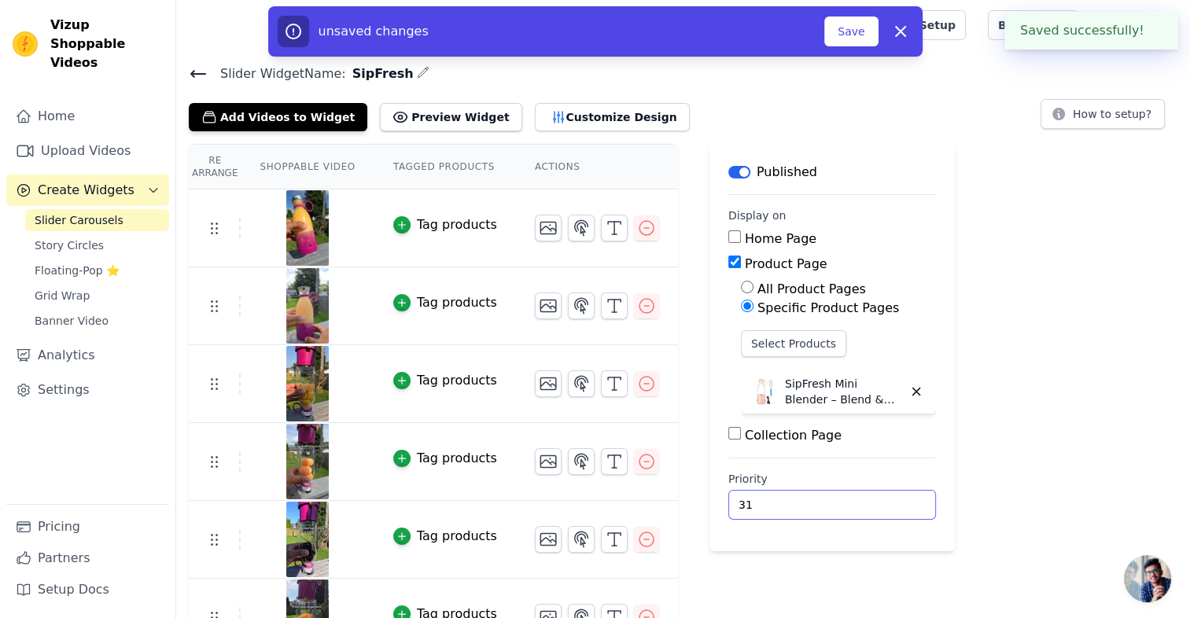
click at [878, 497] on input "31" at bounding box center [832, 505] width 208 height 30
click at [878, 497] on input "32" at bounding box center [832, 505] width 208 height 30
click at [878, 497] on input "33" at bounding box center [832, 505] width 208 height 30
click at [878, 497] on input "34" at bounding box center [832, 505] width 208 height 30
click at [878, 497] on input "35" at bounding box center [832, 505] width 208 height 30
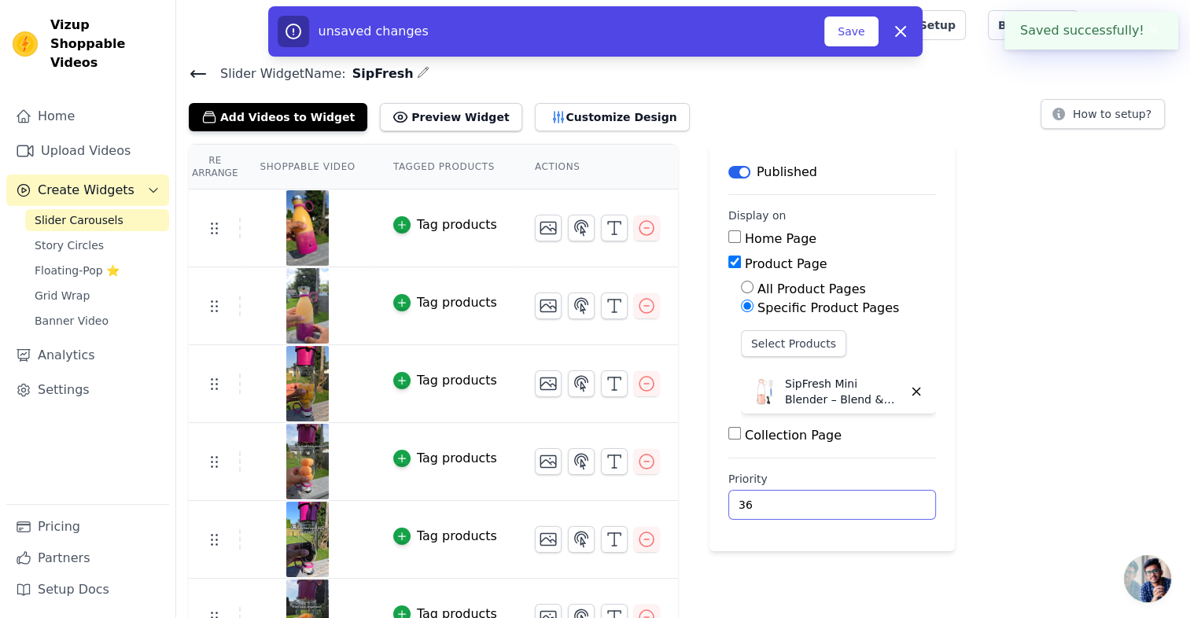
click at [878, 497] on input "36" at bounding box center [832, 505] width 208 height 30
click at [878, 497] on input "37" at bounding box center [832, 505] width 208 height 30
click at [878, 497] on input "38" at bounding box center [832, 505] width 208 height 30
click at [878, 497] on input "39" at bounding box center [832, 505] width 208 height 30
click at [878, 497] on input "40" at bounding box center [832, 505] width 208 height 30
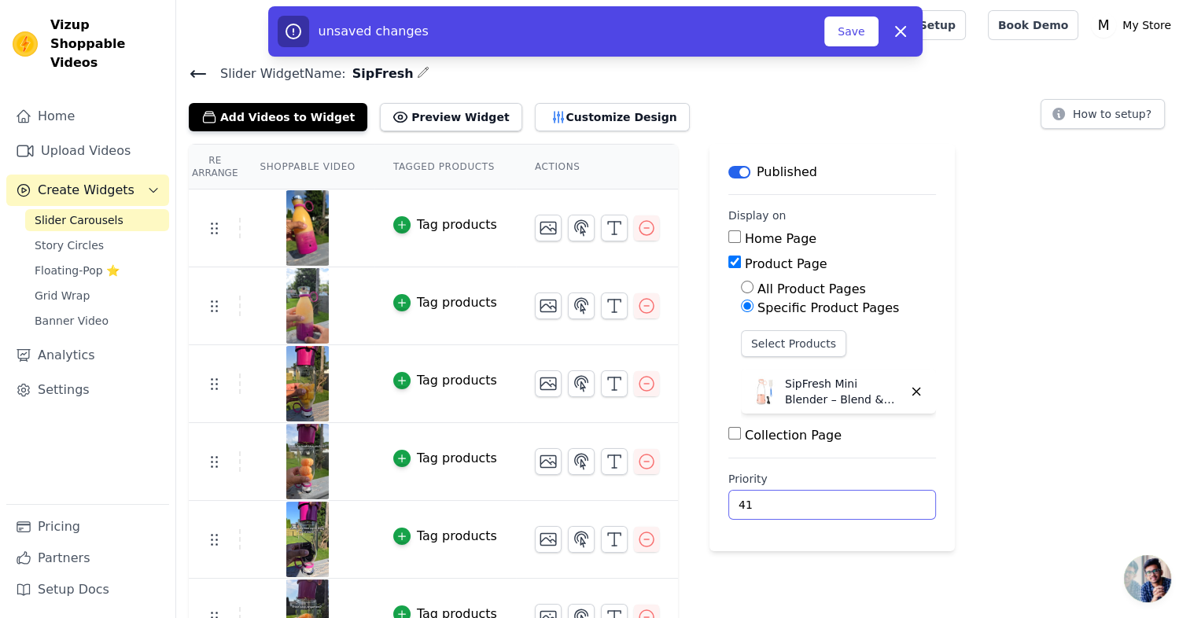
click at [878, 497] on input "41" at bounding box center [832, 505] width 208 height 30
click at [878, 497] on input "42" at bounding box center [832, 505] width 208 height 30
click at [878, 497] on input "43" at bounding box center [832, 505] width 208 height 30
click at [878, 497] on input "44" at bounding box center [832, 505] width 208 height 30
click at [878, 497] on input "45" at bounding box center [832, 505] width 208 height 30
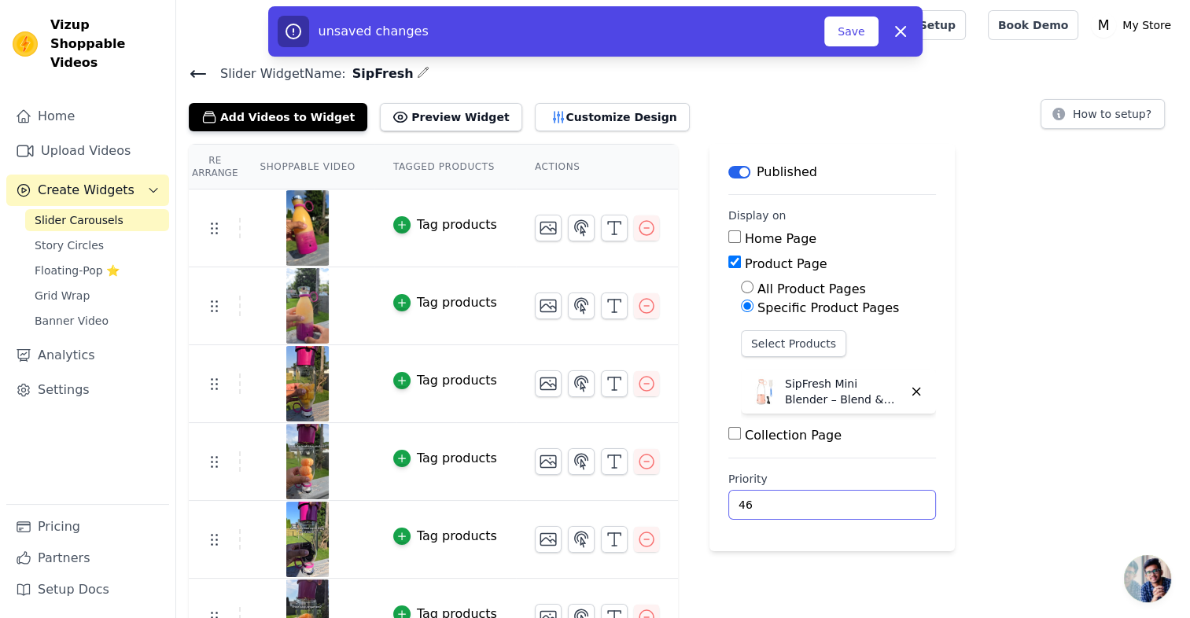
click at [878, 497] on input "46" at bounding box center [832, 505] width 208 height 30
click at [878, 497] on input "47" at bounding box center [832, 505] width 208 height 30
type input "48"
click at [878, 497] on input "48" at bounding box center [832, 505] width 208 height 30
click at [843, 30] on button "Save" at bounding box center [850, 32] width 53 height 30
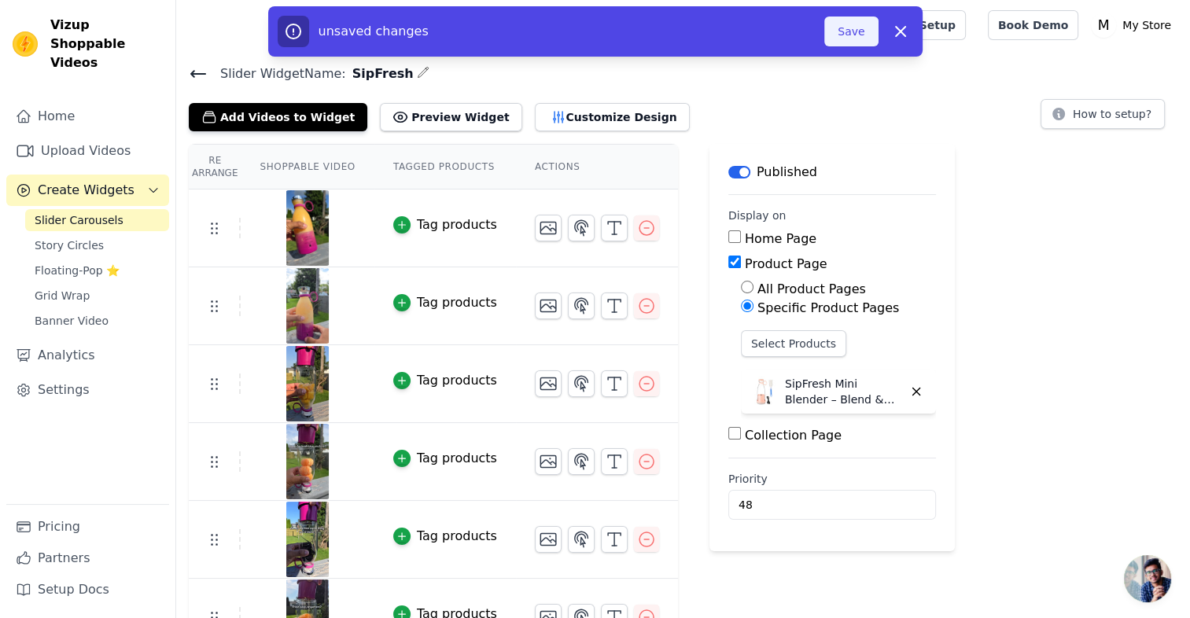
click at [843, 30] on button "Save" at bounding box center [850, 32] width 53 height 30
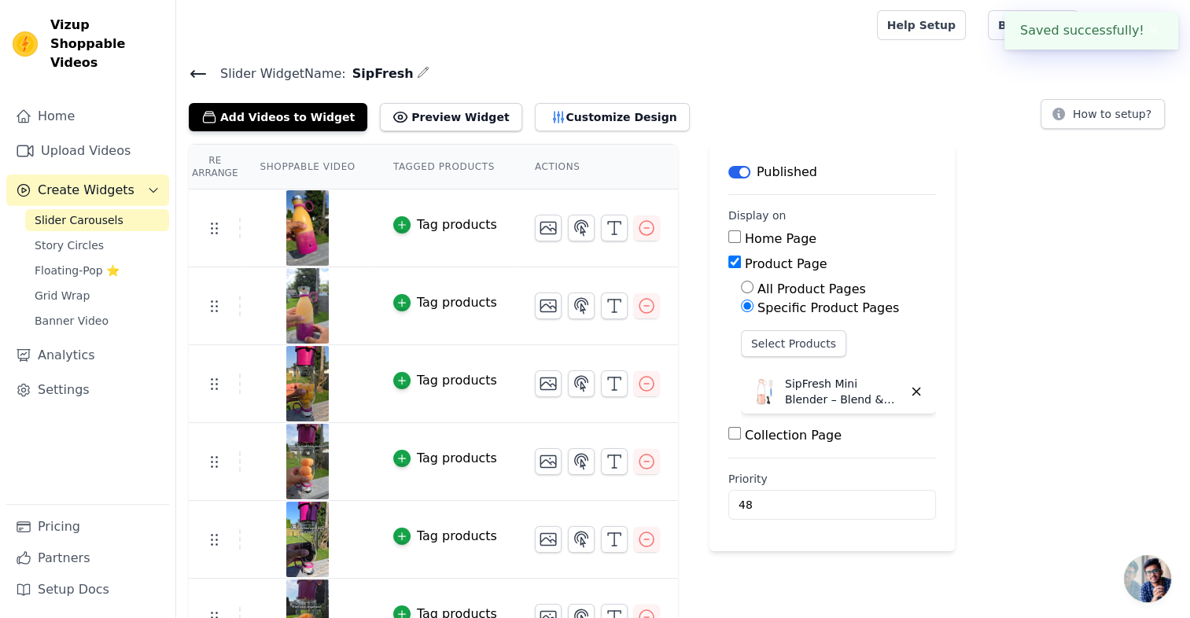
click at [196, 71] on icon at bounding box center [198, 74] width 19 height 19
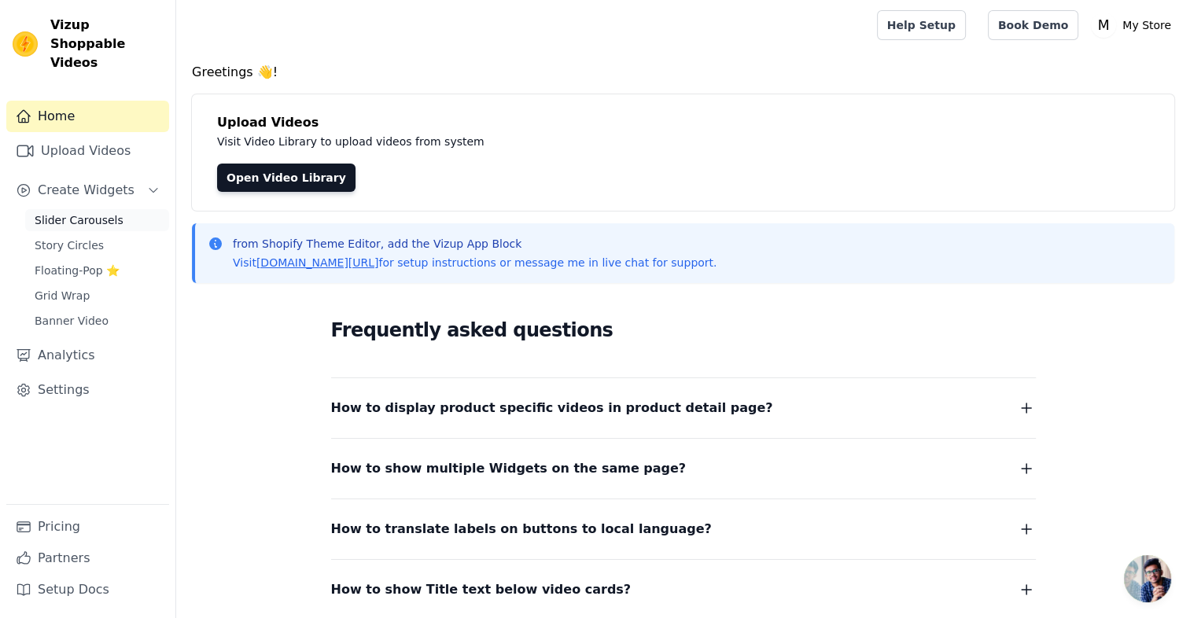
click at [80, 212] on span "Slider Carousels" at bounding box center [79, 220] width 89 height 16
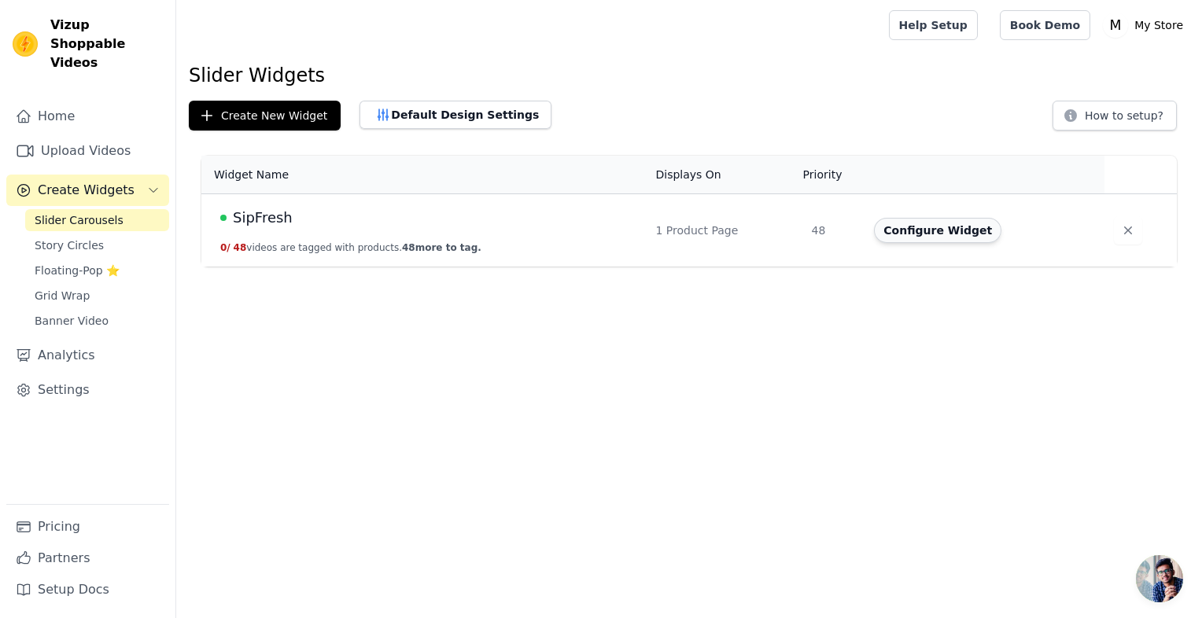
click at [928, 225] on button "Configure Widget" at bounding box center [937, 230] width 127 height 25
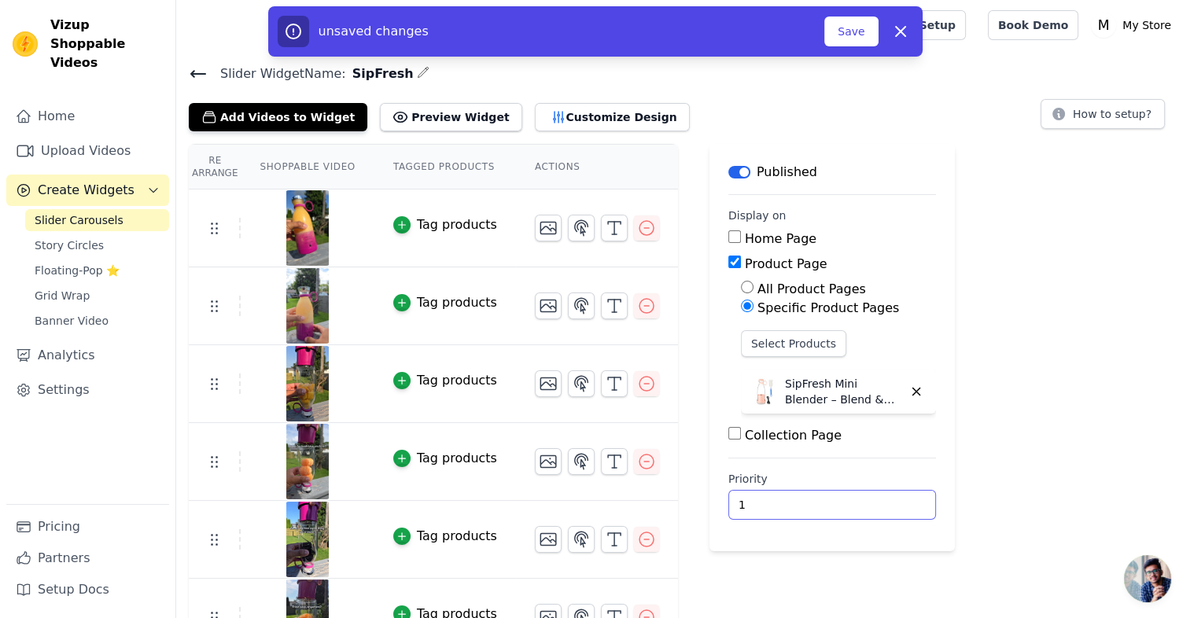
click at [880, 500] on input "1" at bounding box center [832, 505] width 208 height 30
click at [880, 500] on input "2" at bounding box center [832, 505] width 208 height 30
click at [880, 500] on input "3" at bounding box center [832, 505] width 208 height 30
click at [880, 500] on input "4" at bounding box center [832, 505] width 208 height 30
click at [880, 500] on input "5" at bounding box center [832, 505] width 208 height 30
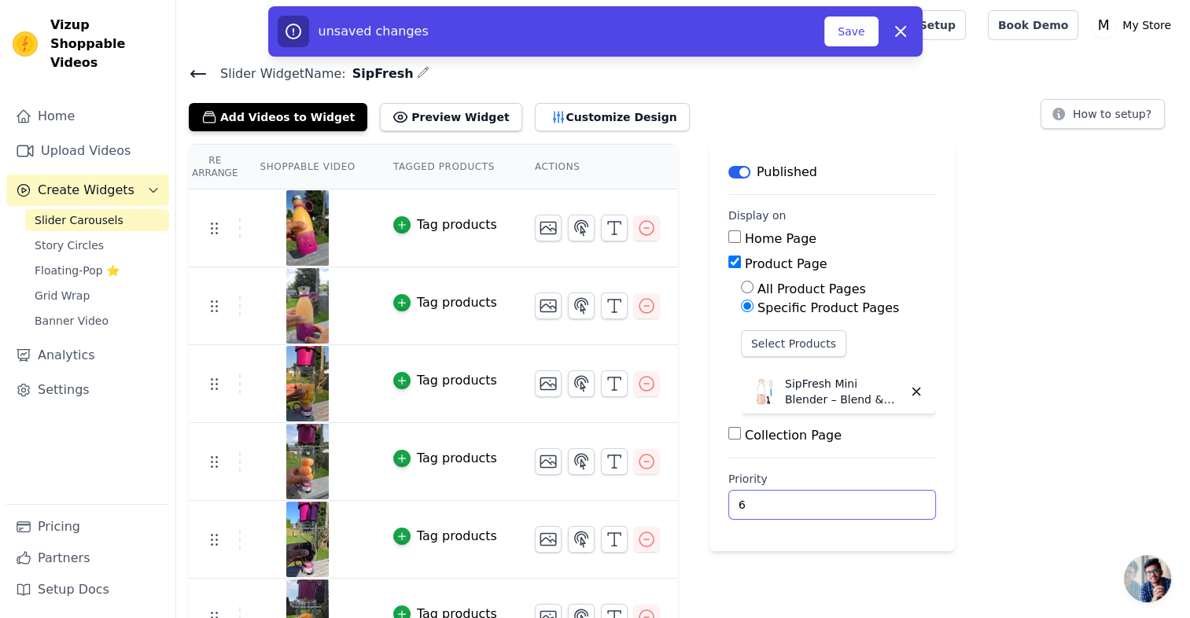
click at [880, 500] on input "6" at bounding box center [832, 505] width 208 height 30
click at [880, 500] on input "7" at bounding box center [832, 505] width 208 height 30
click at [880, 500] on input "8" at bounding box center [832, 505] width 208 height 30
click at [880, 500] on input "9" at bounding box center [832, 505] width 208 height 30
click at [880, 500] on input "10" at bounding box center [832, 505] width 208 height 30
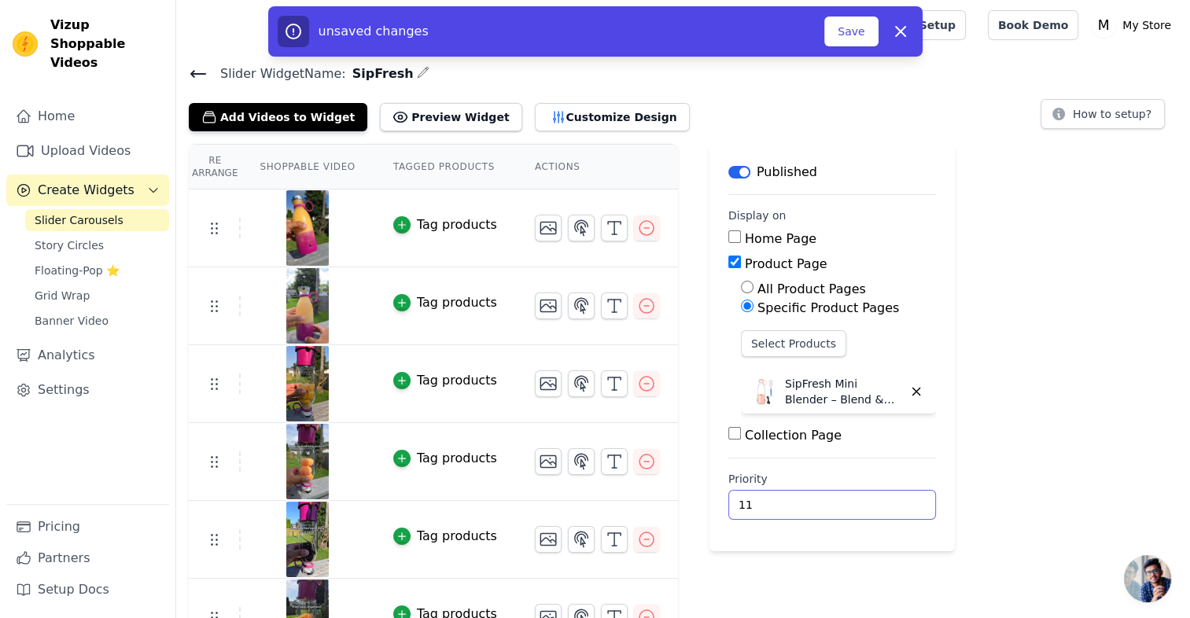
click at [880, 500] on input "11" at bounding box center [832, 505] width 208 height 30
click at [880, 500] on input "12" at bounding box center [832, 505] width 208 height 30
click at [880, 500] on input "13" at bounding box center [832, 505] width 208 height 30
click at [880, 500] on input "14" at bounding box center [832, 505] width 208 height 30
click at [880, 500] on input "15" at bounding box center [832, 505] width 208 height 30
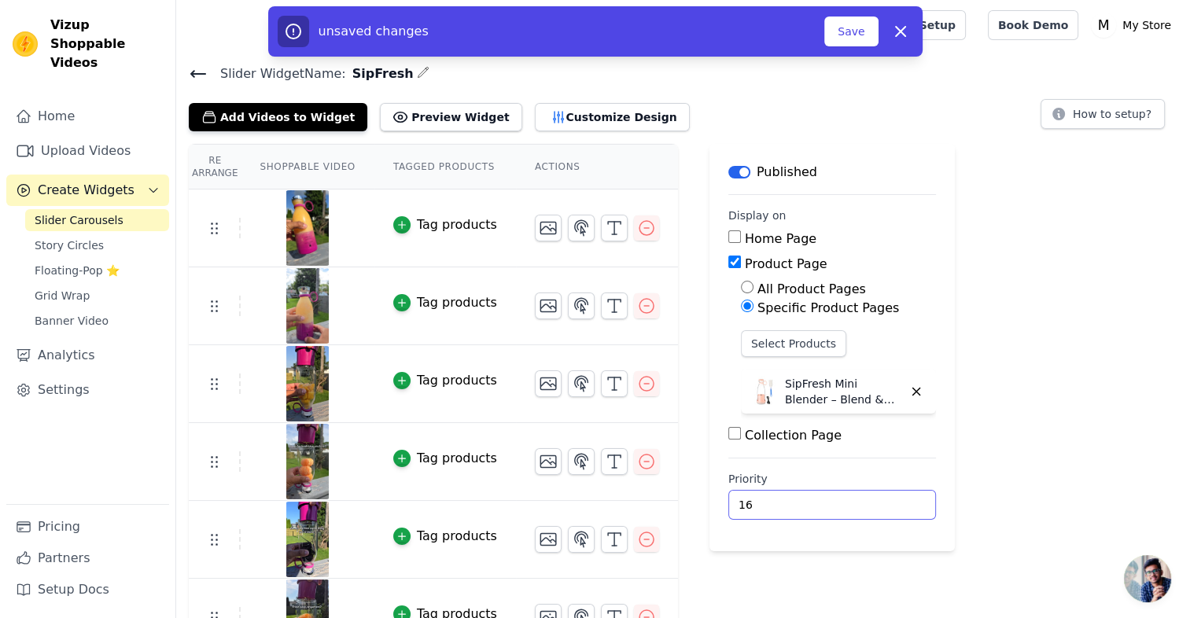
click at [880, 500] on input "16" at bounding box center [832, 505] width 208 height 30
click at [880, 500] on input "17" at bounding box center [832, 505] width 208 height 30
click at [880, 500] on input "18" at bounding box center [832, 505] width 208 height 30
click at [880, 500] on input "19" at bounding box center [832, 505] width 208 height 30
type input "20"
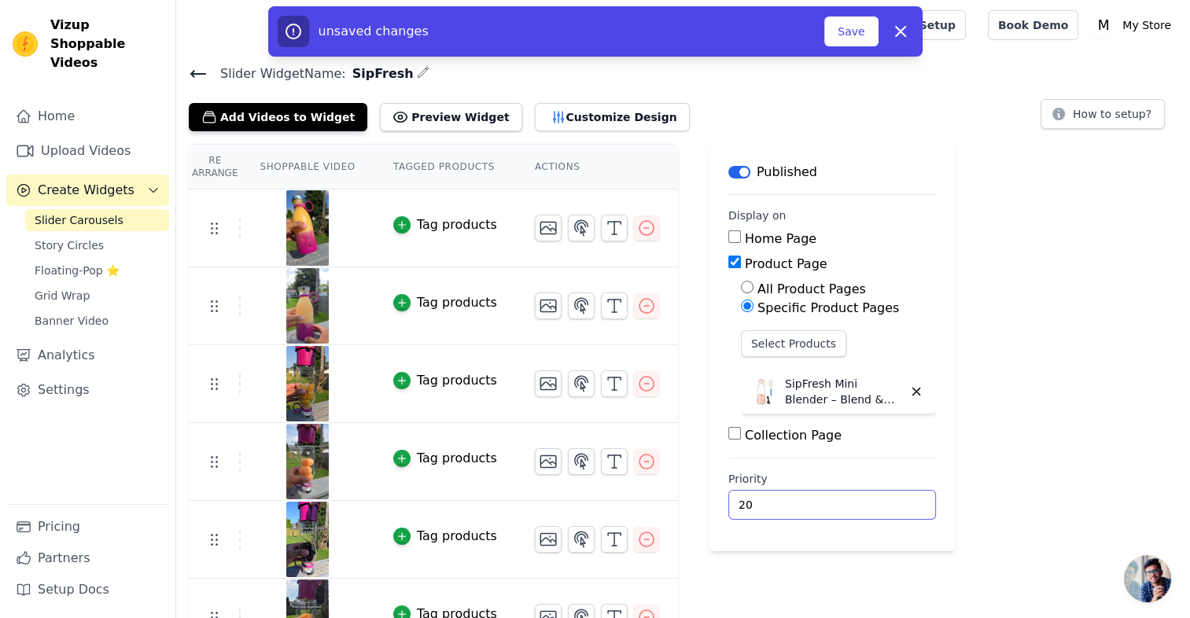
click at [875, 499] on input "20" at bounding box center [832, 505] width 208 height 30
click at [854, 31] on button "Save" at bounding box center [850, 32] width 53 height 30
